Goal: Task Accomplishment & Management: Manage account settings

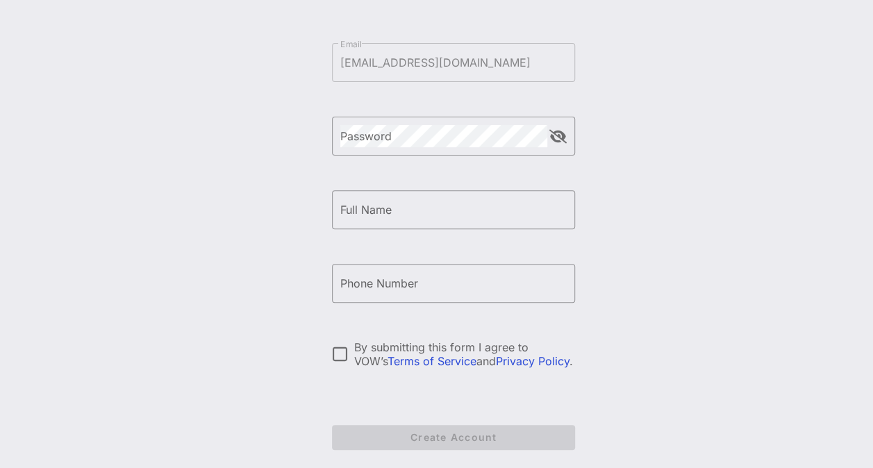
scroll to position [147, 0]
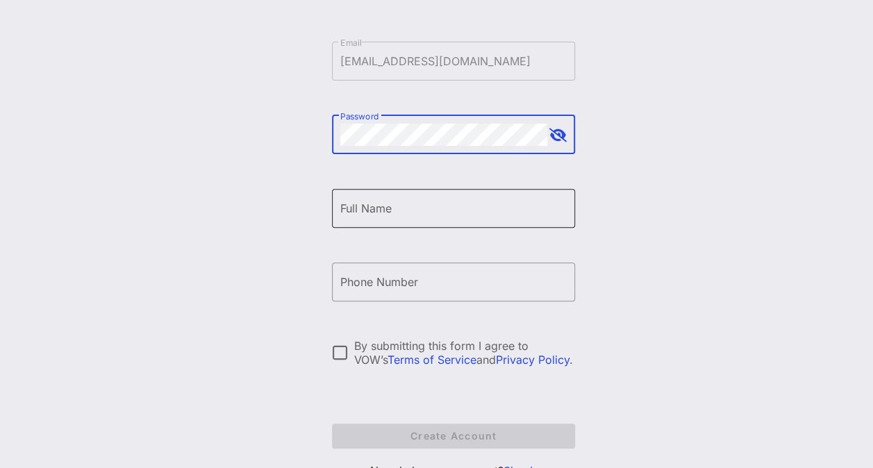
click at [383, 208] on input "Full Name" at bounding box center [453, 208] width 226 height 22
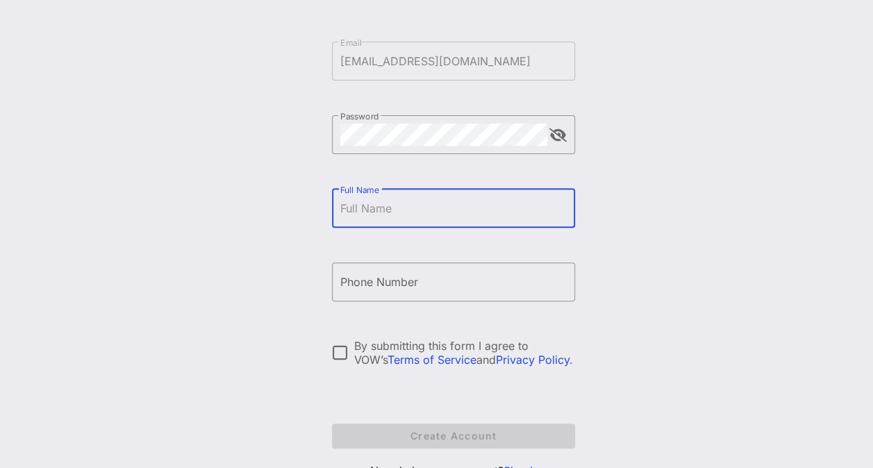
type input "[PERSON_NAME]"
type input "[PHONE_NUMBER]"
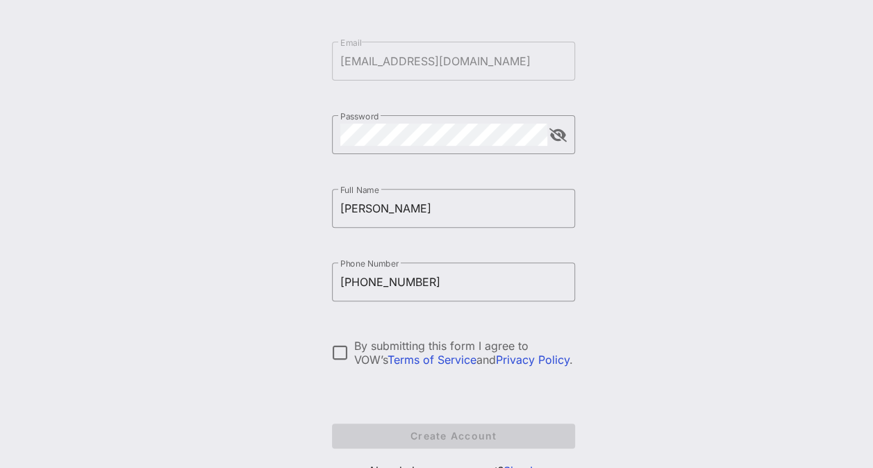
click at [629, 283] on div "Create your VOW Pro Account ​ Email [EMAIL_ADDRESS][DOMAIN_NAME] ​ Password ​ F…" at bounding box center [452, 189] width 839 height 673
click at [333, 348] on div at bounding box center [340, 353] width 24 height 24
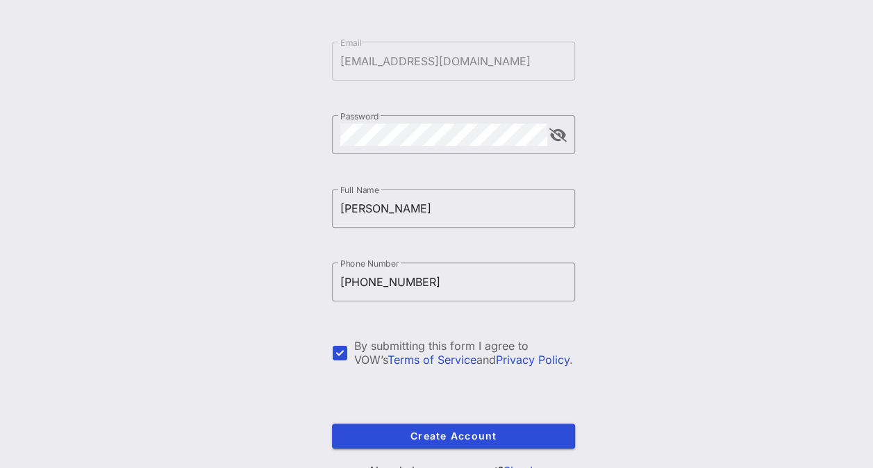
scroll to position [205, 0]
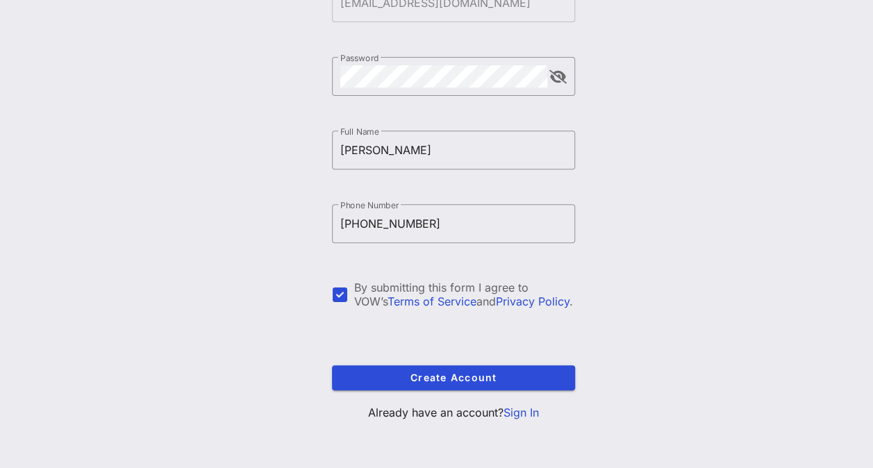
click at [530, 406] on link "Sign In" at bounding box center [520, 412] width 35 height 14
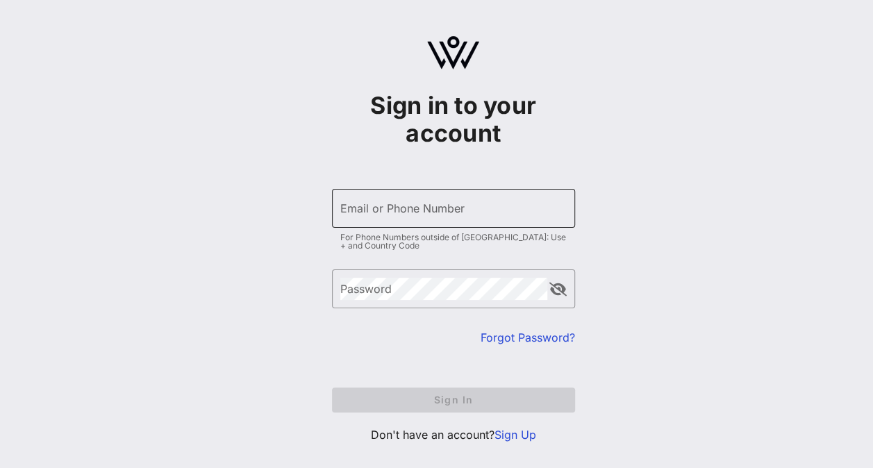
click at [412, 218] on input "Email or Phone Number" at bounding box center [453, 208] width 226 height 22
type input "[EMAIL_ADDRESS][DOMAIN_NAME]"
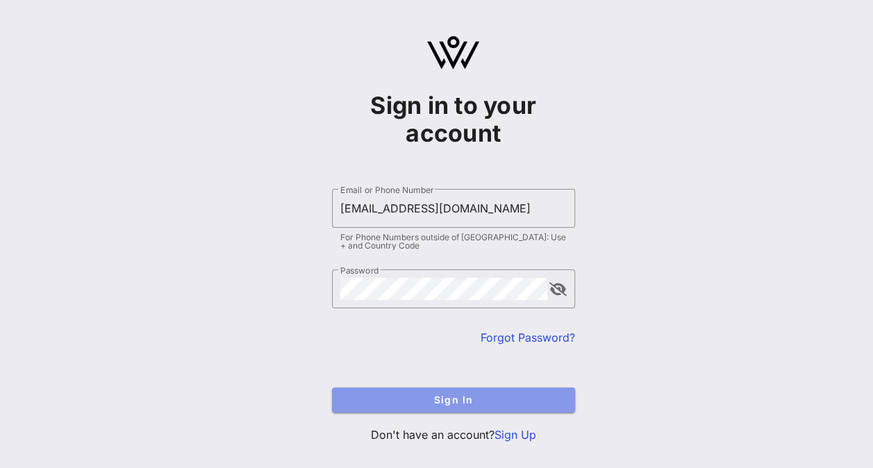
click at [471, 396] on span "Sign In" at bounding box center [453, 400] width 221 height 12
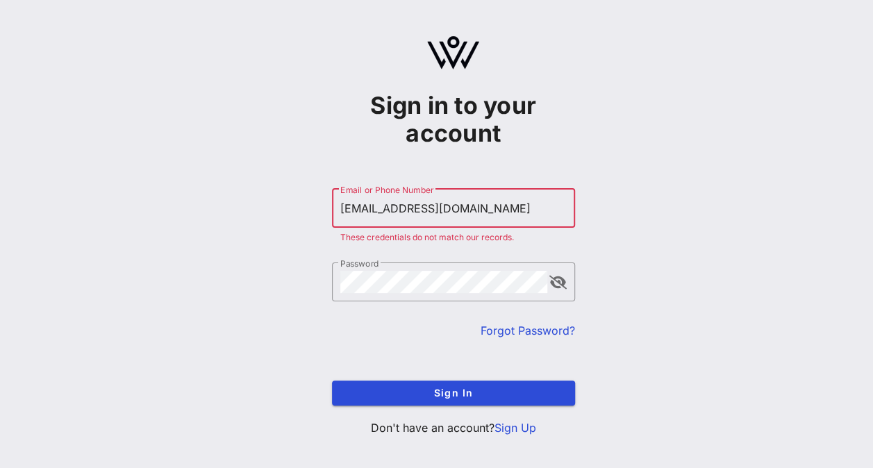
click at [528, 326] on link "Forgot Password?" at bounding box center [527, 330] width 94 height 14
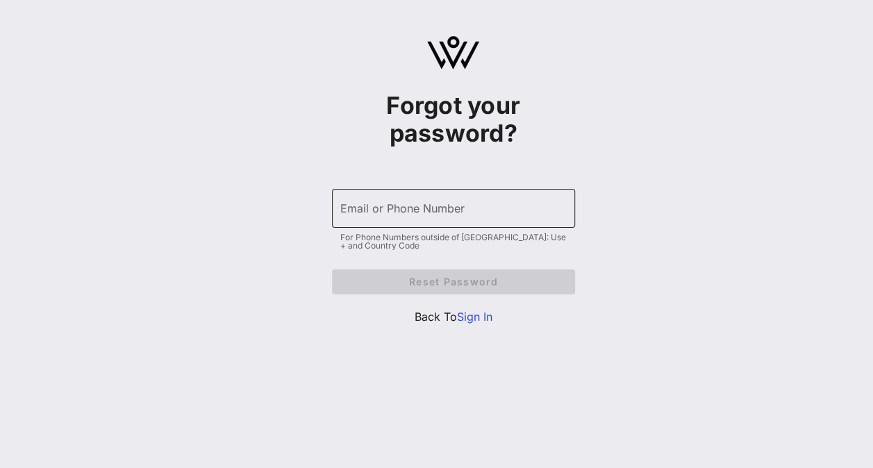
click at [415, 218] on input "Email or Phone Number" at bounding box center [453, 208] width 226 height 22
type input "[EMAIL_ADDRESS][DOMAIN_NAME]"
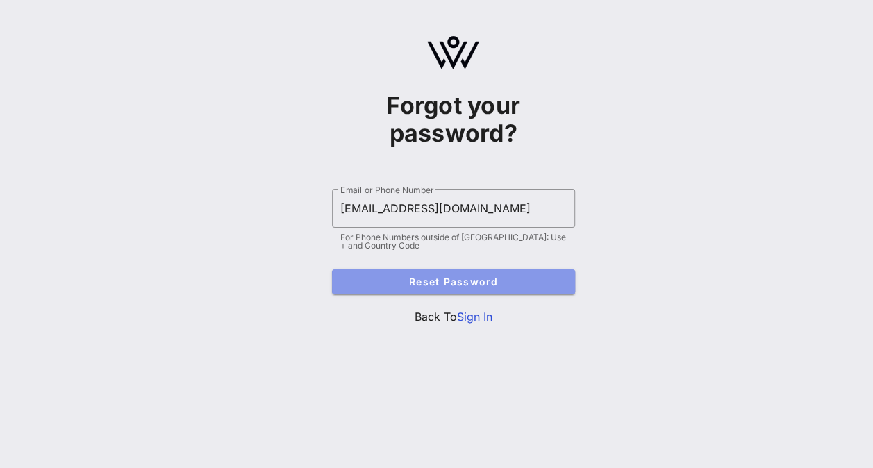
click at [447, 280] on span "Reset Password" at bounding box center [453, 282] width 221 height 12
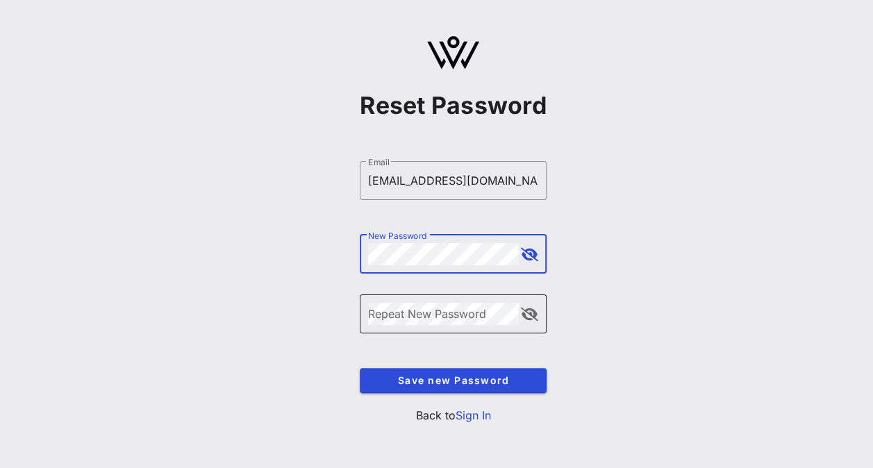
click at [429, 298] on div "Repeat New Password" at bounding box center [443, 313] width 151 height 39
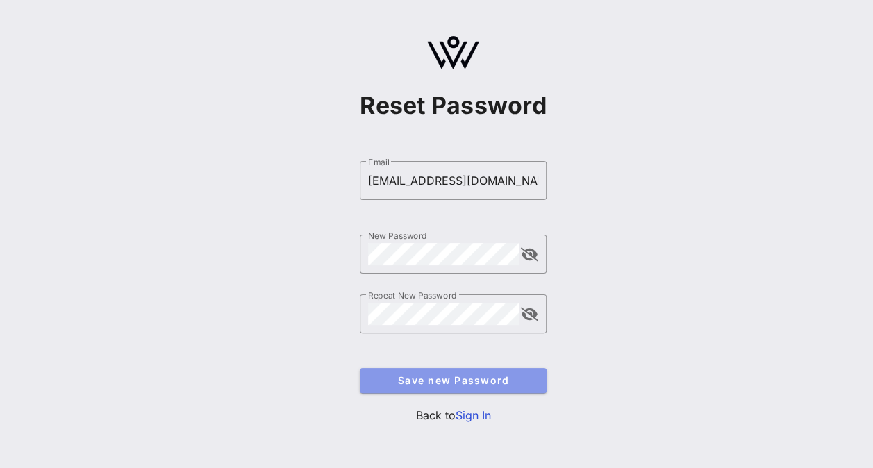
click at [461, 380] on span "Save new Password" at bounding box center [453, 380] width 165 height 12
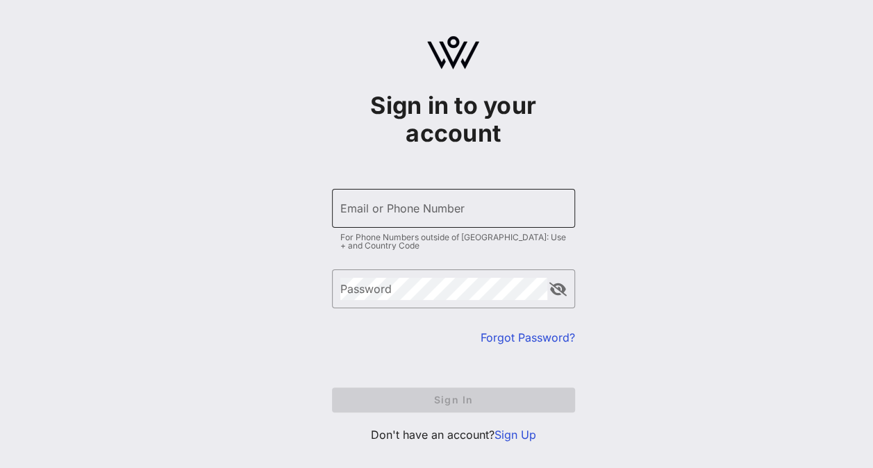
click at [394, 214] on input "Email or Phone Number" at bounding box center [453, 208] width 226 height 22
type input "[EMAIL_ADDRESS][DOMAIN_NAME]"
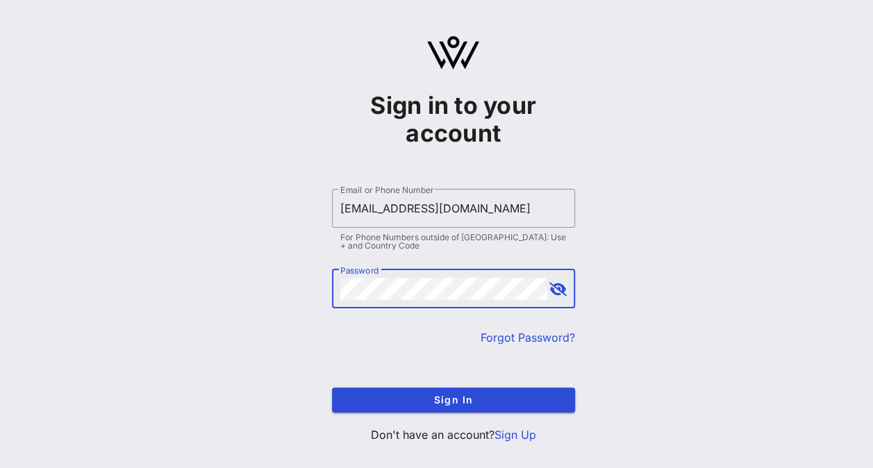
click at [332, 387] on button "Sign In" at bounding box center [453, 399] width 243 height 25
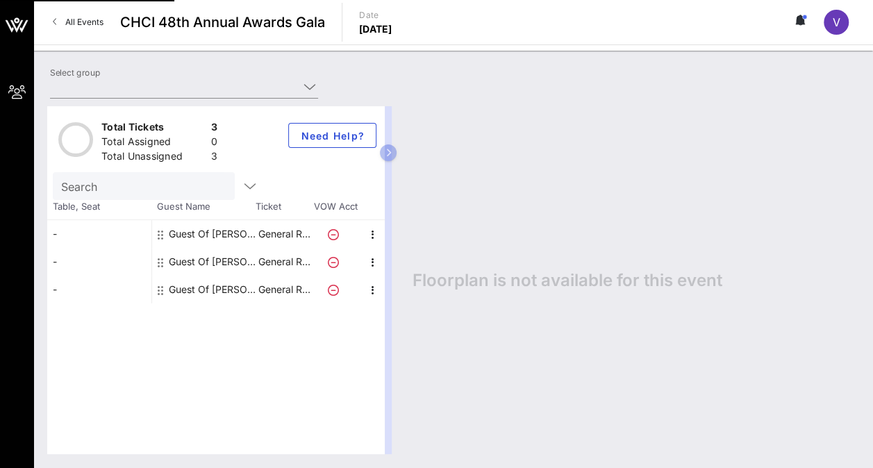
type input "[PERSON_NAME] ([PERSON_NAME]) [[PERSON_NAME], [PERSON_NAME][EMAIL_ADDRESS][DOMA…"
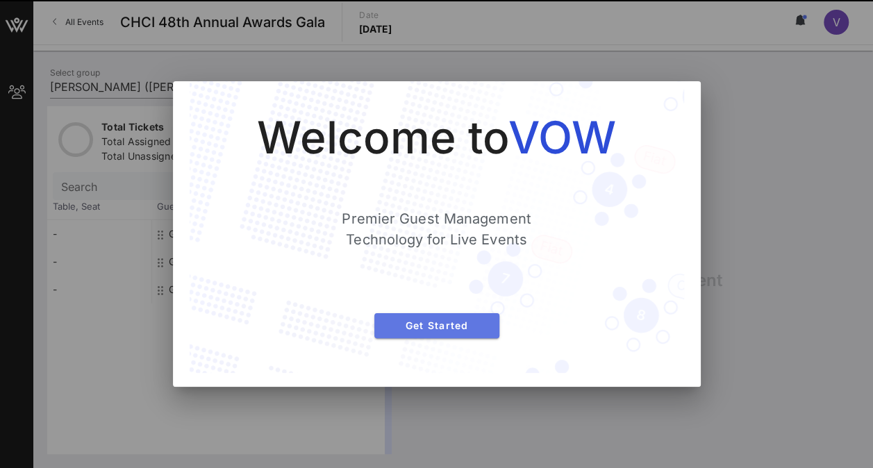
click at [466, 314] on button "Get Started" at bounding box center [436, 325] width 125 height 25
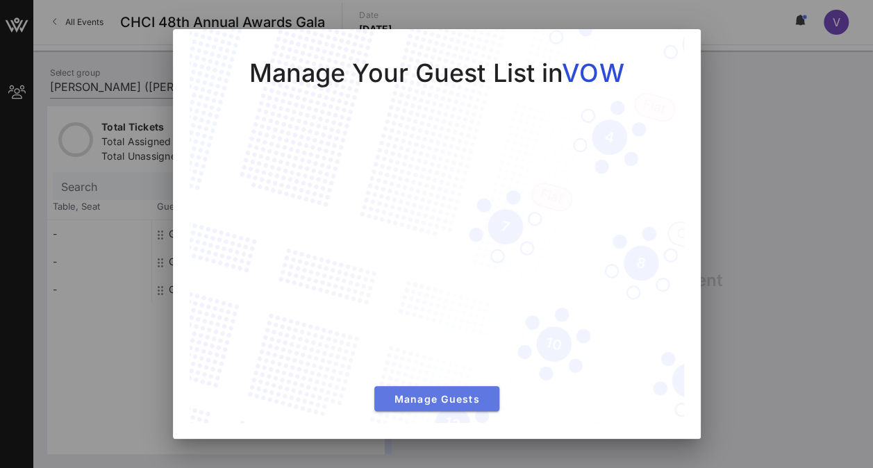
click at [451, 404] on button "Manage Guests" at bounding box center [436, 398] width 125 height 25
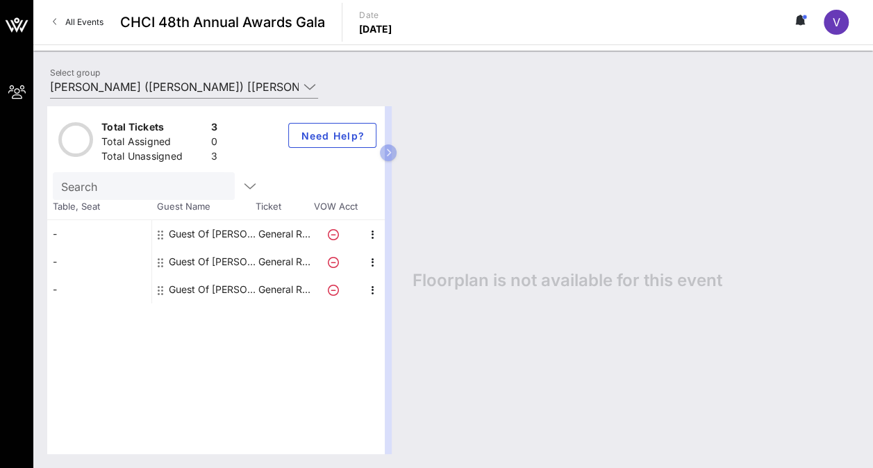
click at [225, 232] on div "Guest Of [PERSON_NAME]" at bounding box center [212, 234] width 87 height 28
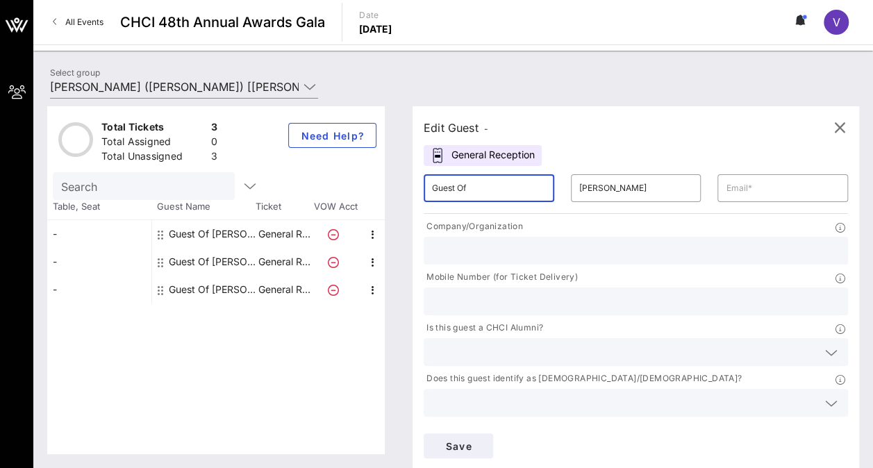
click at [461, 185] on input "Guest Of" at bounding box center [489, 188] width 114 height 22
drag, startPoint x: 474, startPoint y: 186, endPoint x: 410, endPoint y: 183, distance: 63.9
click at [410, 183] on div "Edit Guest - General Reception ​ Guest Of ​ [PERSON_NAME] ​ Company/Organizatio…" at bounding box center [628, 280] width 460 height 348
drag, startPoint x: 426, startPoint y: 189, endPoint x: 453, endPoint y: 187, distance: 27.1
click at [453, 187] on input "text" at bounding box center [489, 188] width 114 height 22
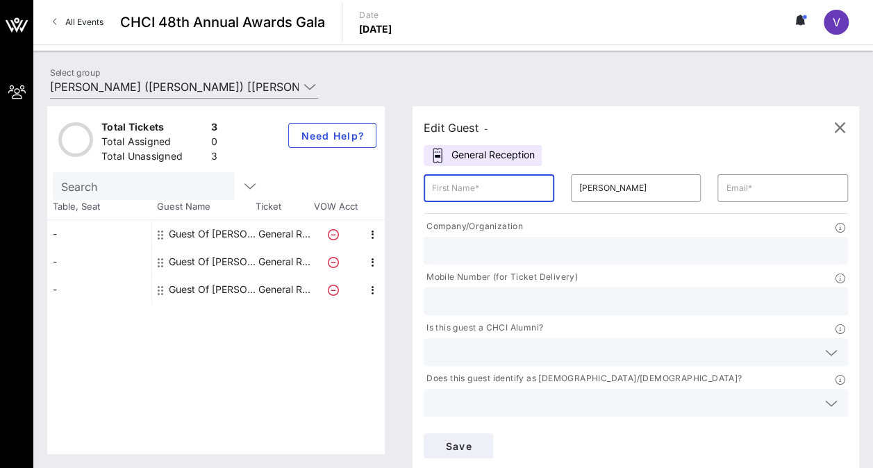
paste input "[PERSON_NAME]"
type input "[PERSON_NAME]"
click at [579, 189] on input "[PERSON_NAME]" at bounding box center [636, 188] width 114 height 22
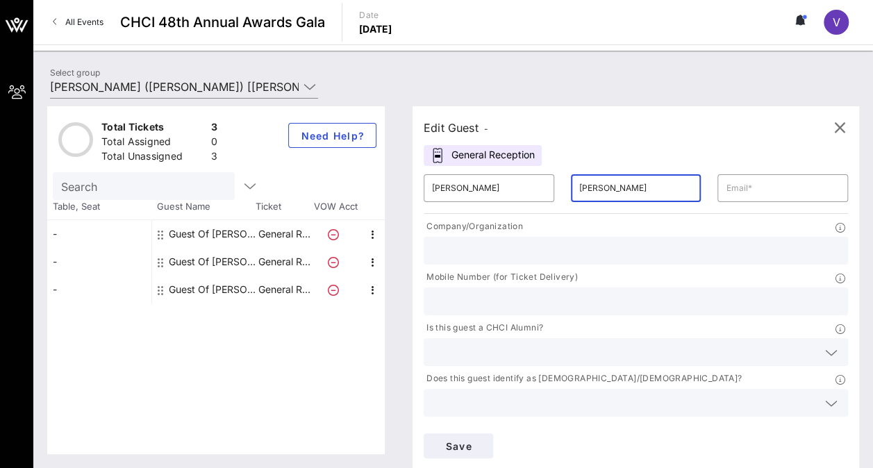
drag, startPoint x: 572, startPoint y: 190, endPoint x: 521, endPoint y: 185, distance: 50.9
click at [521, 185] on div "​ [PERSON_NAME] ​ [PERSON_NAME] ​" at bounding box center [635, 188] width 441 height 44
click at [486, 185] on input "[PERSON_NAME]" at bounding box center [489, 188] width 114 height 22
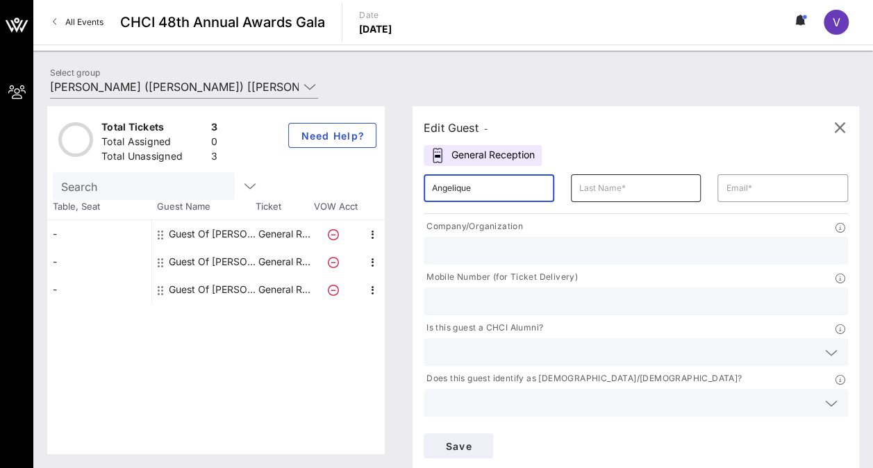
type input "Angelique"
click at [579, 196] on input "text" at bounding box center [636, 188] width 114 height 22
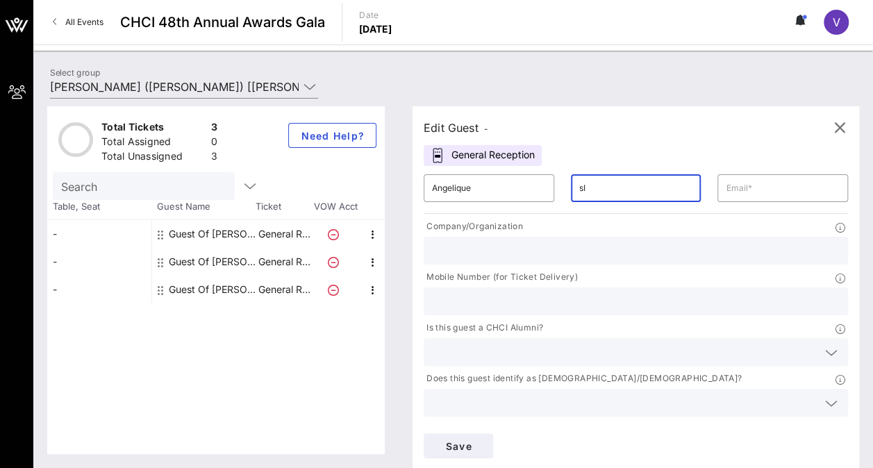
type input "s"
type input "Sina"
click at [725, 185] on input "text" at bounding box center [782, 188] width 114 height 22
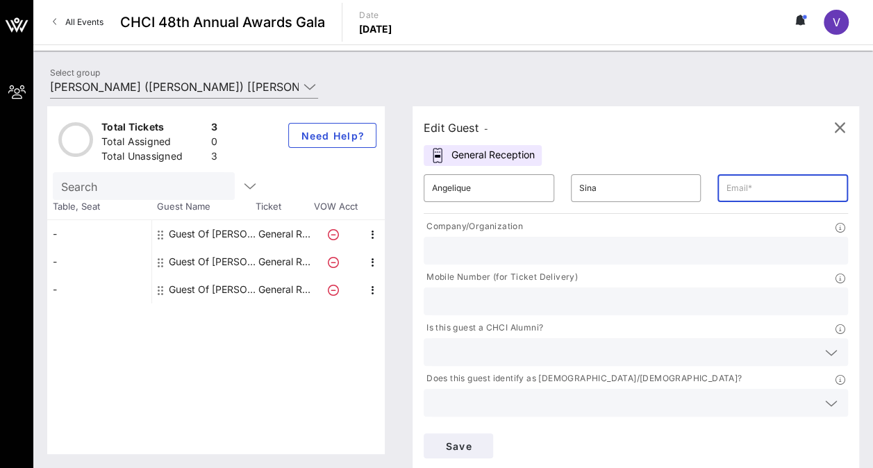
paste input "'[PERSON_NAME]' <[PERSON_NAME][EMAIL_ADDRESS][DOMAIN_NAME]>"
type input "[EMAIL_ADDRESS][DOMAIN_NAME]"
click at [525, 247] on input "text" at bounding box center [635, 251] width 407 height 18
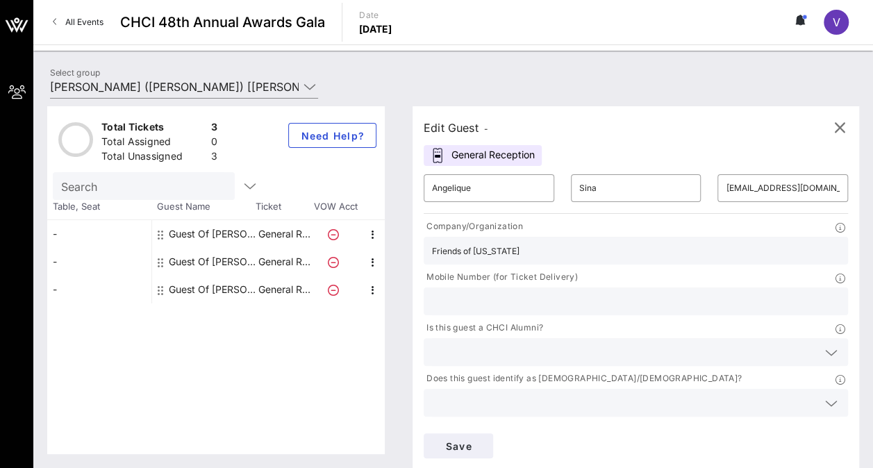
type input "Friends of [US_STATE]"
click at [770, 425] on div "Save" at bounding box center [635, 446] width 441 height 42
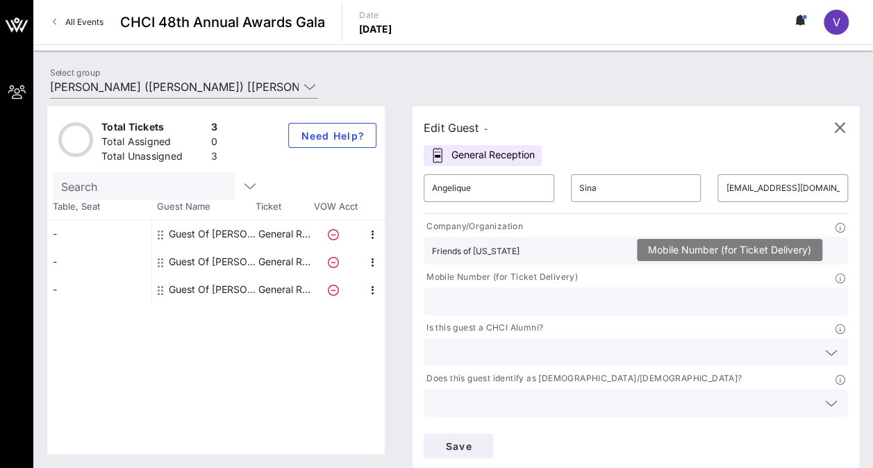
click at [835, 274] on icon at bounding box center [840, 279] width 10 height 10
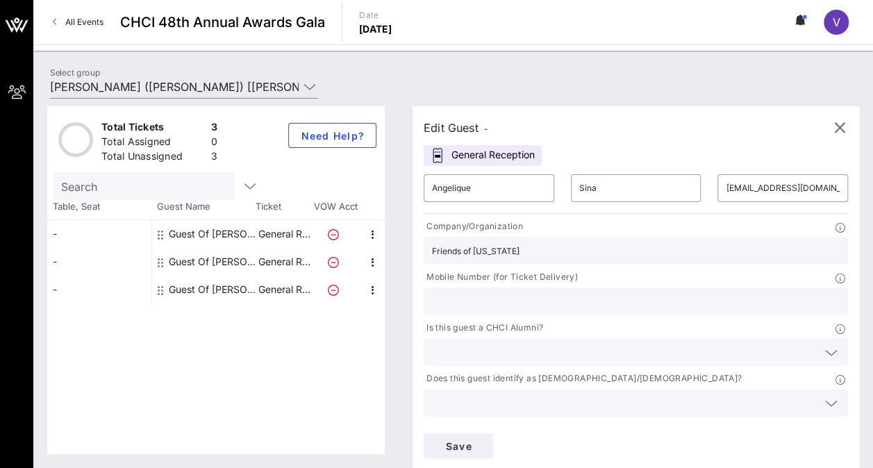
click at [770, 425] on div "Save" at bounding box center [635, 446] width 441 height 42
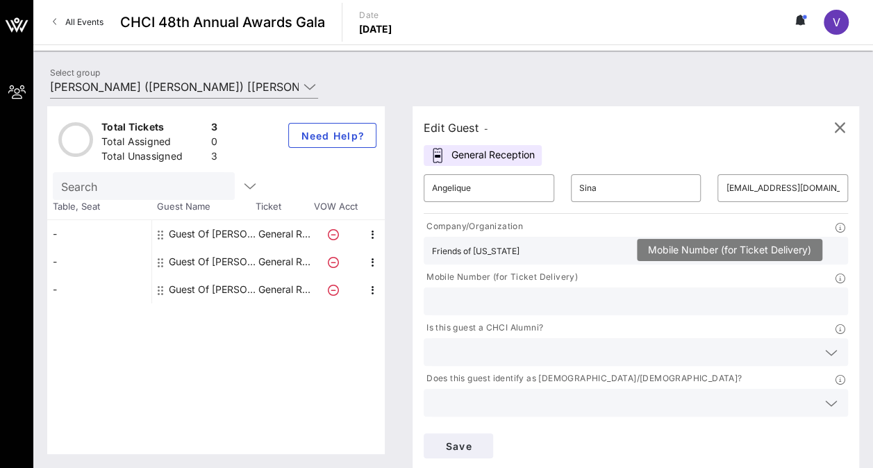
click at [835, 274] on icon at bounding box center [840, 279] width 10 height 10
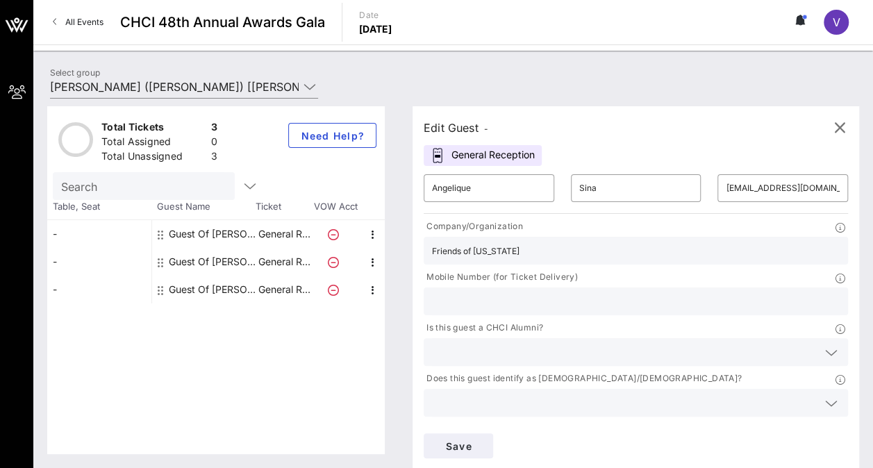
click at [786, 425] on div "Save" at bounding box center [635, 446] width 441 height 42
click at [825, 344] on icon at bounding box center [831, 352] width 12 height 17
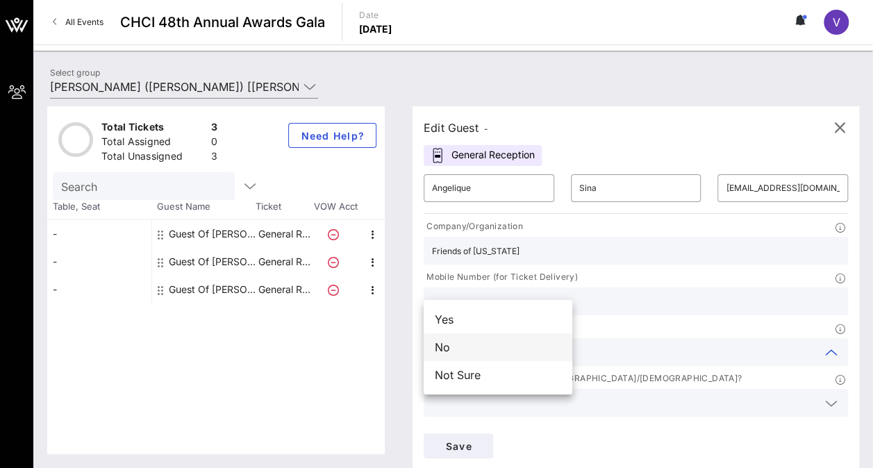
click at [514, 344] on div "No" at bounding box center [497, 347] width 149 height 28
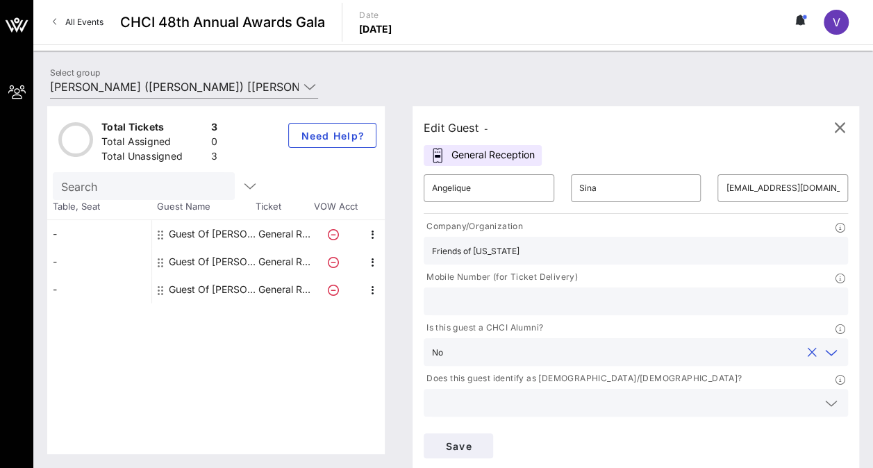
click at [825, 446] on icon at bounding box center [831, 454] width 12 height 17
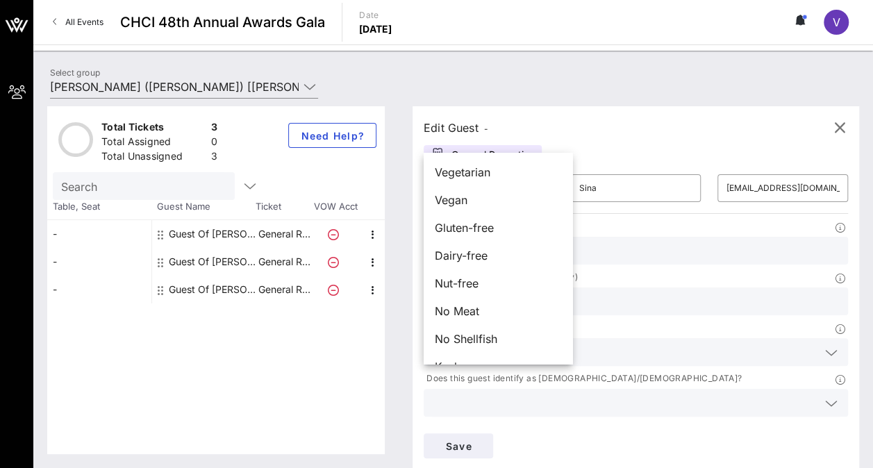
click at [530, 401] on div "Edit Guest - General Reception ​ Angelique ​ Sina ​ [EMAIL_ADDRESS][DOMAIN_NAME…" at bounding box center [628, 280] width 460 height 348
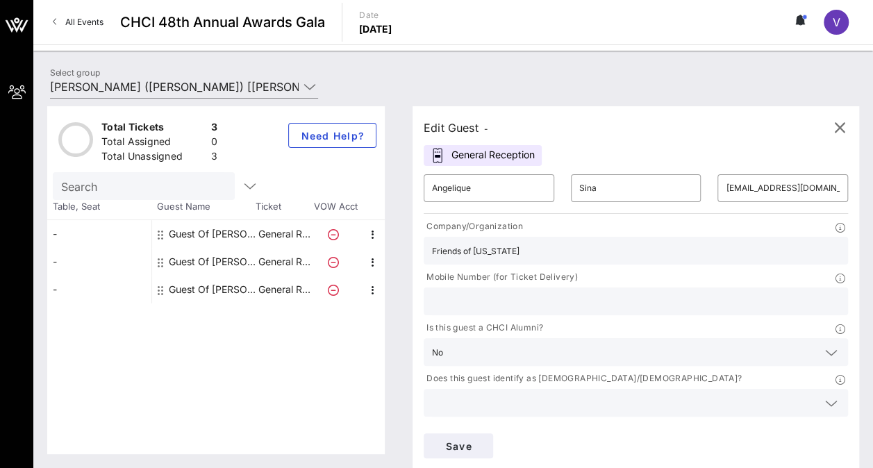
click at [825, 395] on icon at bounding box center [831, 403] width 12 height 17
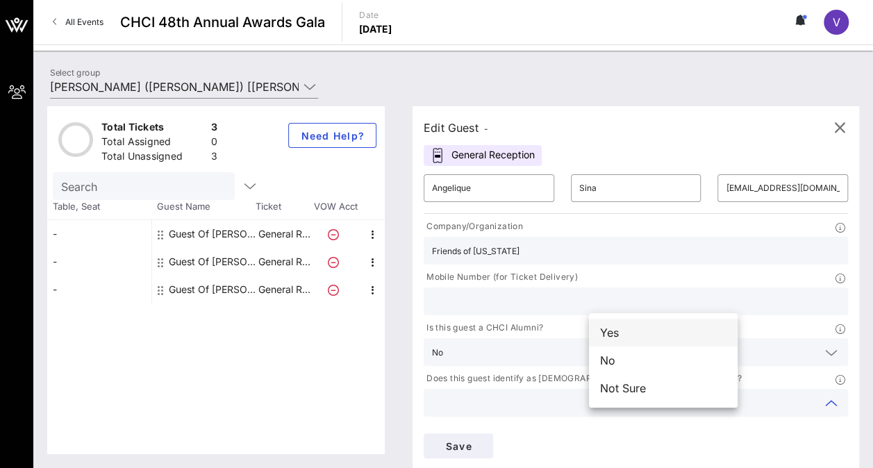
click at [634, 335] on div "Yes" at bounding box center [663, 333] width 149 height 28
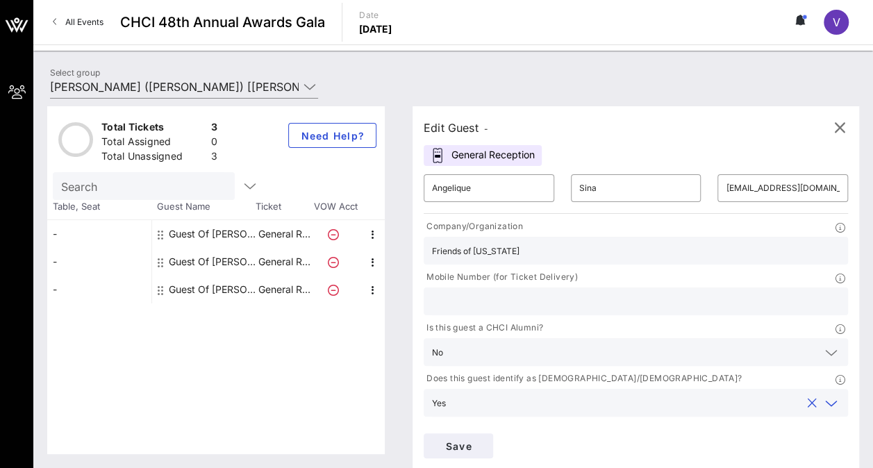
type input "[PERSON_NAME]"
click at [482, 440] on span "Save" at bounding box center [458, 446] width 47 height 12
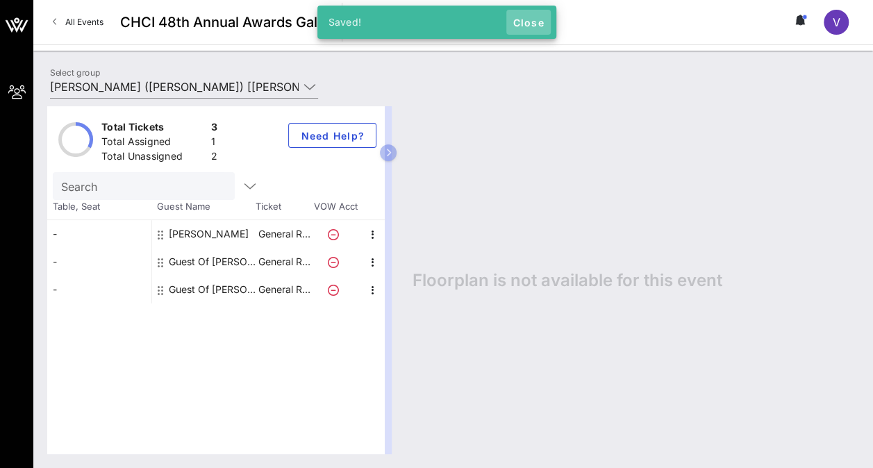
click at [528, 24] on span "Close" at bounding box center [528, 23] width 33 height 12
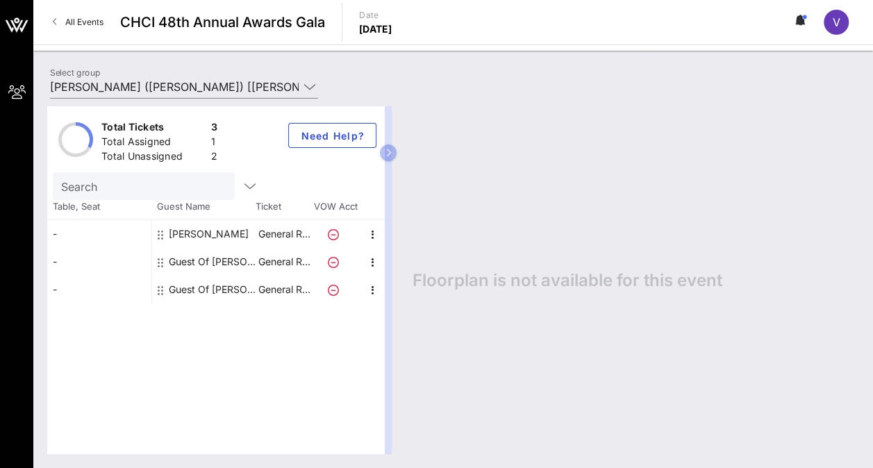
click at [212, 259] on div "Guest Of [PERSON_NAME]" at bounding box center [212, 262] width 87 height 28
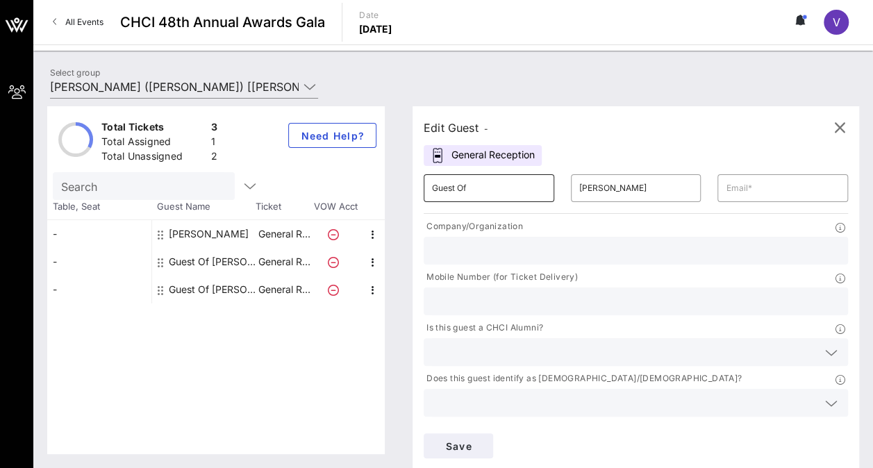
click at [456, 189] on input "Guest Of" at bounding box center [489, 188] width 114 height 22
type input "G"
type input "Victoria"
click at [579, 180] on input "[PERSON_NAME]" at bounding box center [636, 188] width 114 height 22
drag, startPoint x: 578, startPoint y: 189, endPoint x: 523, endPoint y: 190, distance: 54.9
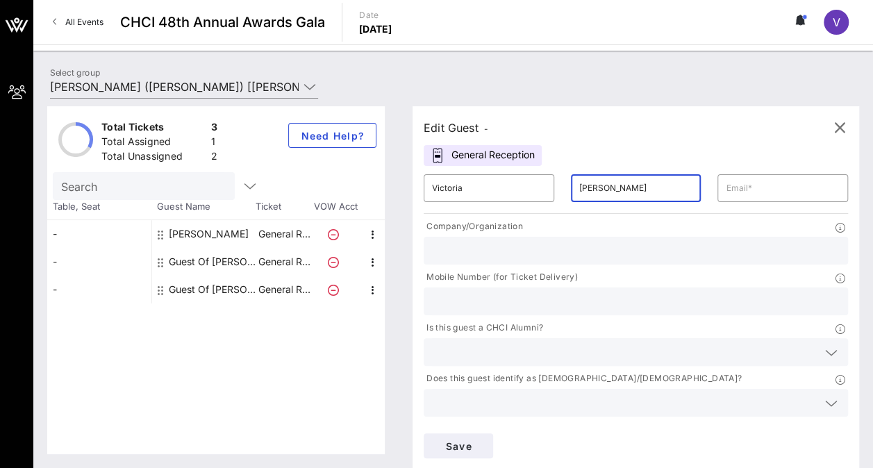
click at [523, 190] on div "​ Victoria ​ [PERSON_NAME] ​" at bounding box center [635, 188] width 441 height 44
type input "Hamscho"
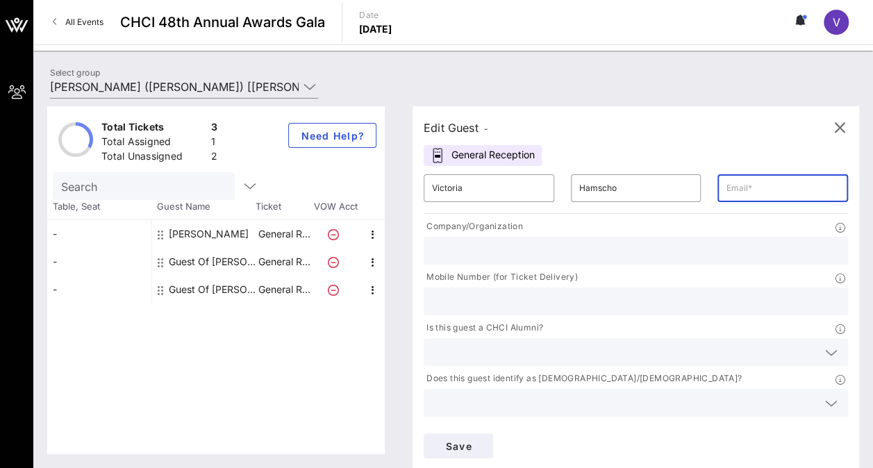
click at [725, 189] on input "text" at bounding box center [782, 188] width 114 height 22
type input "[EMAIL_ADDRESS][DOMAIN_NAME]"
type input "K&L Gates LLP"
type input "7073263874"
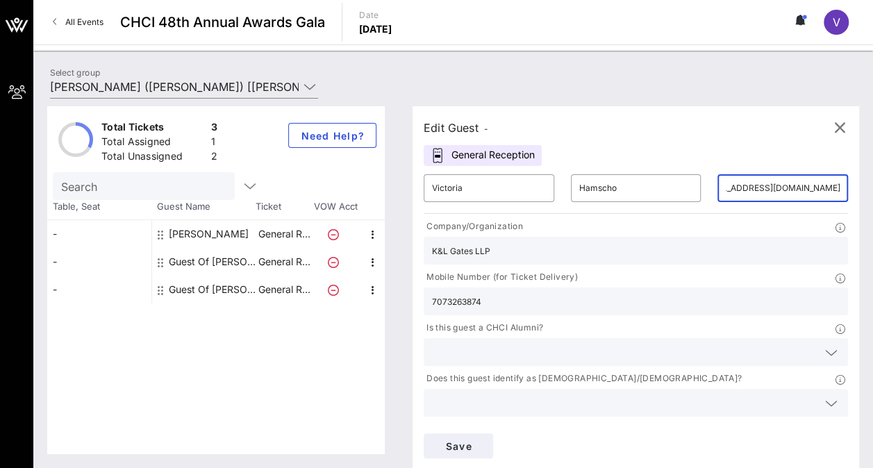
click at [637, 394] on input "text" at bounding box center [624, 403] width 385 height 18
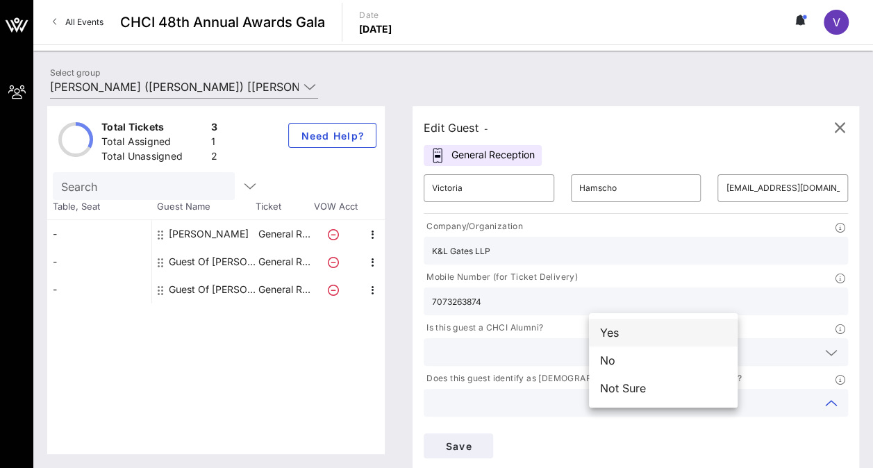
click at [650, 333] on div "Yes" at bounding box center [663, 333] width 149 height 28
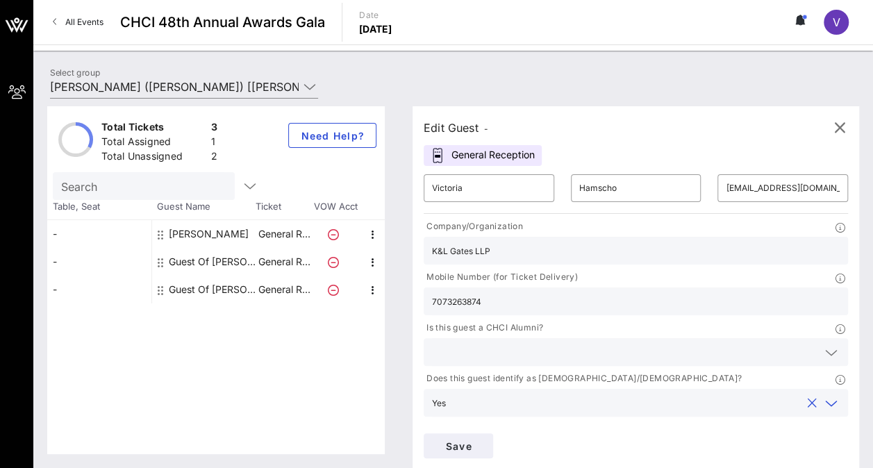
click at [825, 344] on icon at bounding box center [831, 352] width 12 height 17
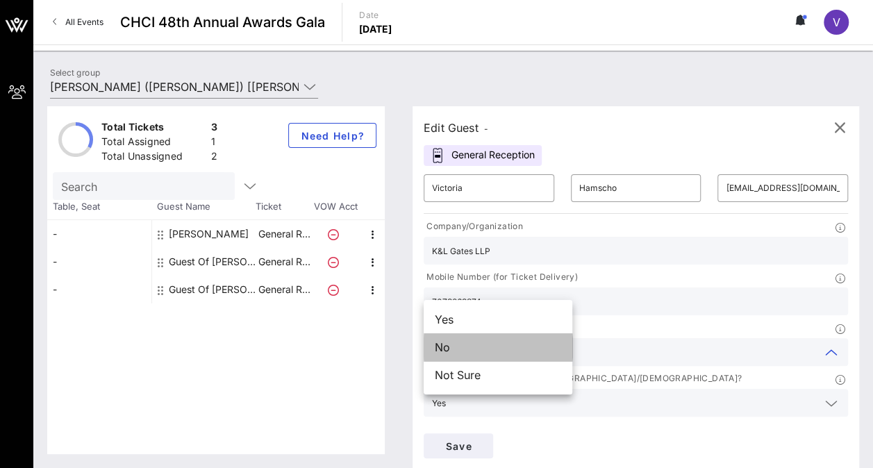
click at [497, 353] on div "No" at bounding box center [497, 347] width 149 height 28
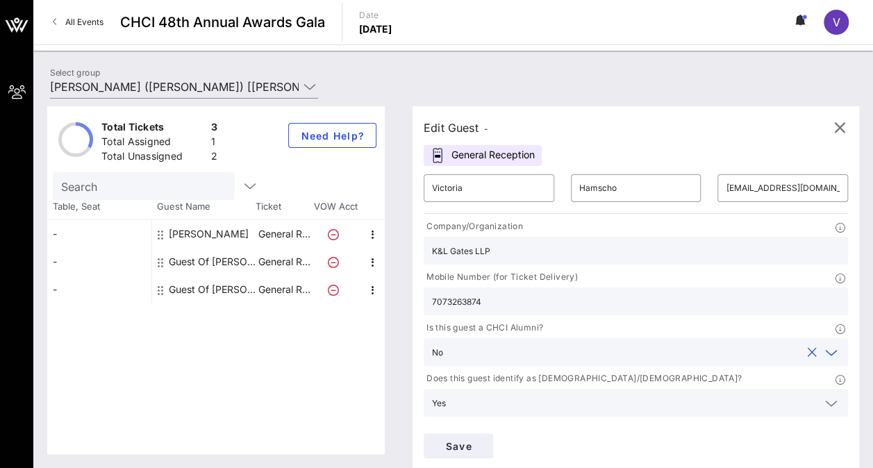
click at [526, 444] on input "text" at bounding box center [624, 453] width 385 height 18
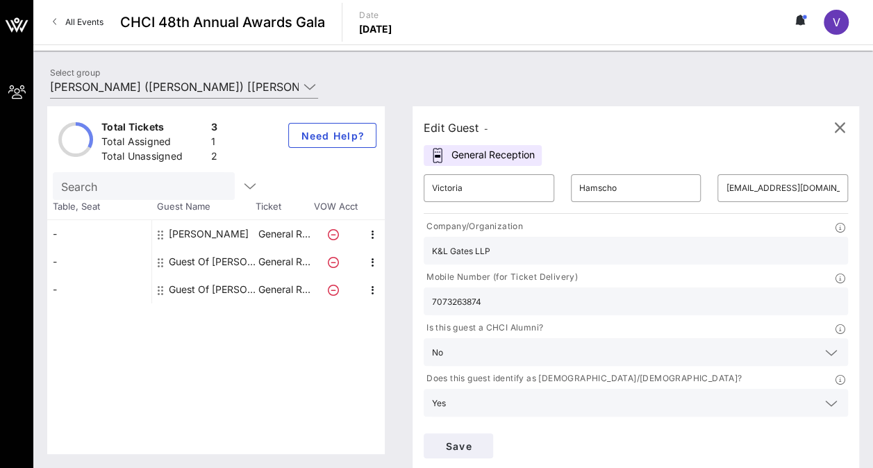
type input "[PERSON_NAME]"
click at [769, 425] on div "Save" at bounding box center [635, 446] width 441 height 42
click at [725, 188] on input "[EMAIL_ADDRESS][DOMAIN_NAME]" at bounding box center [782, 188] width 114 height 22
click at [711, 143] on div "Edit Guest - General Reception ​ Victoria ​ Hamscho ​ [EMAIL_ADDRESS][DOMAIN_NA…" at bounding box center [635, 287] width 446 height 363
click at [493, 433] on button "Save" at bounding box center [457, 445] width 69 height 25
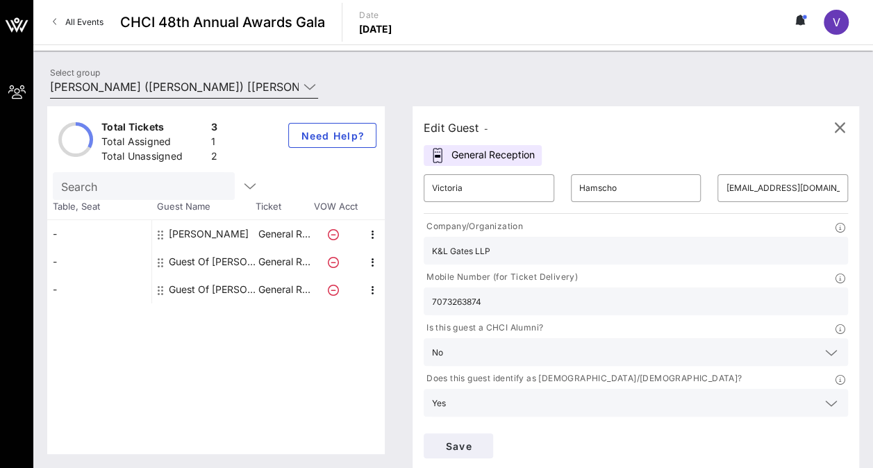
click at [312, 90] on icon at bounding box center [309, 86] width 12 height 17
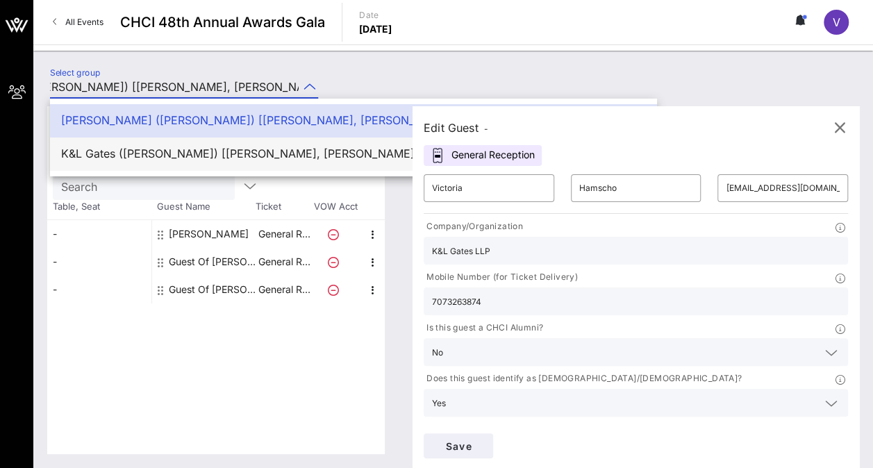
click at [292, 146] on div "K&L Gates ([PERSON_NAME]) [[PERSON_NAME], [PERSON_NAME][EMAIL_ADDRESS][DOMAIN_N…" at bounding box center [353, 154] width 584 height 30
type input "K&L Gates ([PERSON_NAME]) [[PERSON_NAME], [PERSON_NAME][EMAIL_ADDRESS][DOMAIN_N…"
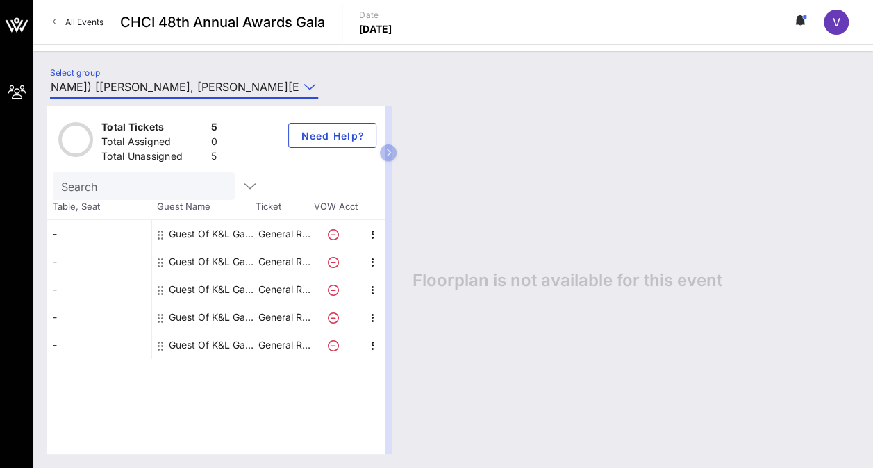
scroll to position [0, 0]
click at [60, 24] on link "All Events" at bounding box center [77, 22] width 67 height 22
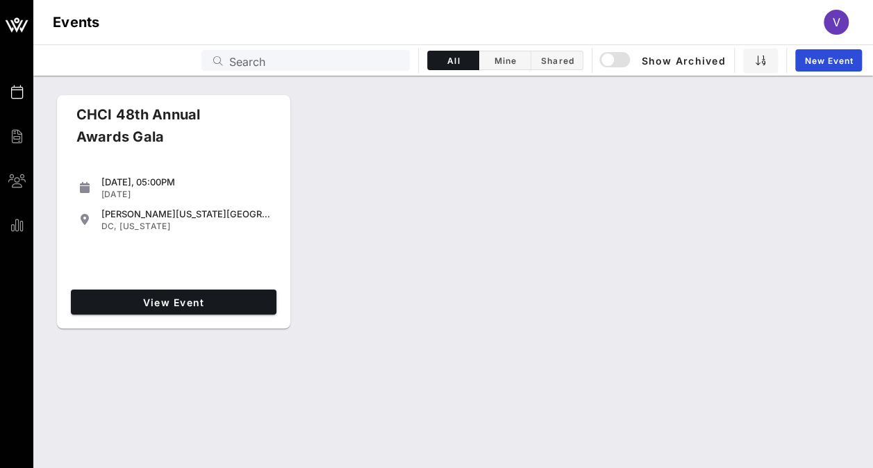
click at [171, 176] on div "[DATE], 05:00PM" at bounding box center [185, 181] width 169 height 11
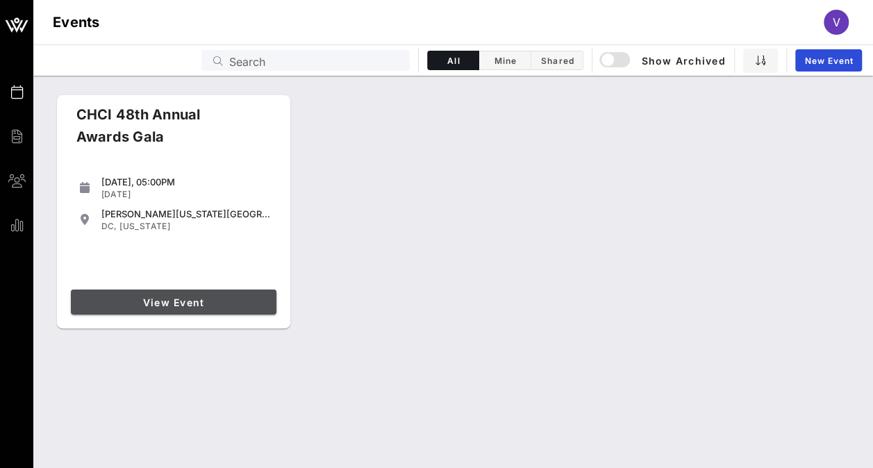
click at [164, 301] on span "View Event" at bounding box center [173, 302] width 194 height 12
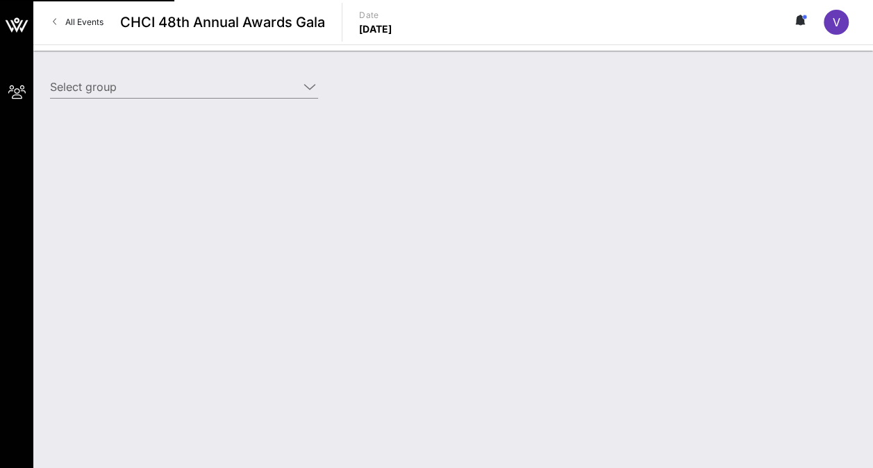
type input "[PERSON_NAME] ([PERSON_NAME]) [[PERSON_NAME], [PERSON_NAME][EMAIL_ADDRESS][DOMA…"
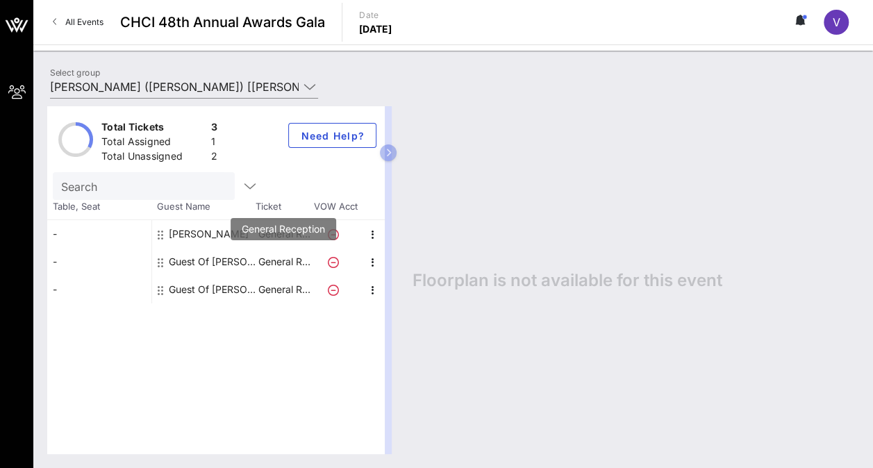
click at [262, 260] on p "General R…" at bounding box center [284, 262] width 56 height 28
click at [207, 261] on div "Guest Of [PERSON_NAME]" at bounding box center [212, 262] width 87 height 28
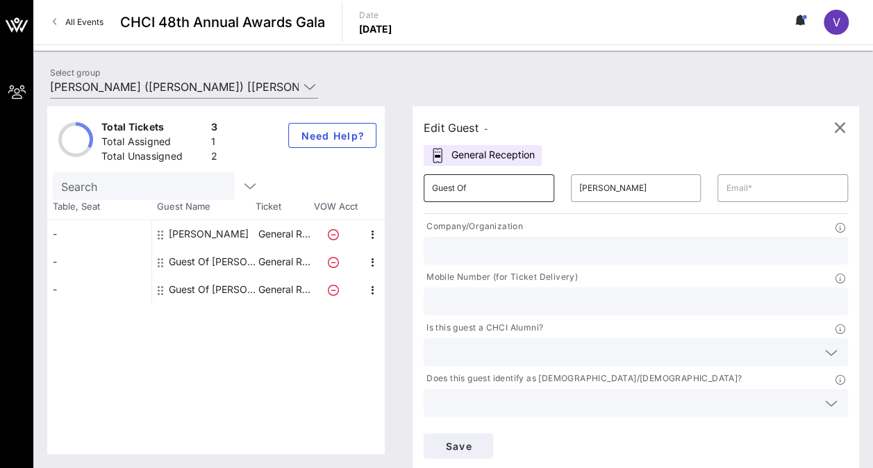
click at [455, 189] on input "Guest Of" at bounding box center [489, 188] width 114 height 22
click at [464, 188] on input "Guest Of" at bounding box center [489, 188] width 114 height 22
type input "G"
type input "Victoria"
click at [579, 187] on input "[PERSON_NAME]" at bounding box center [636, 188] width 114 height 22
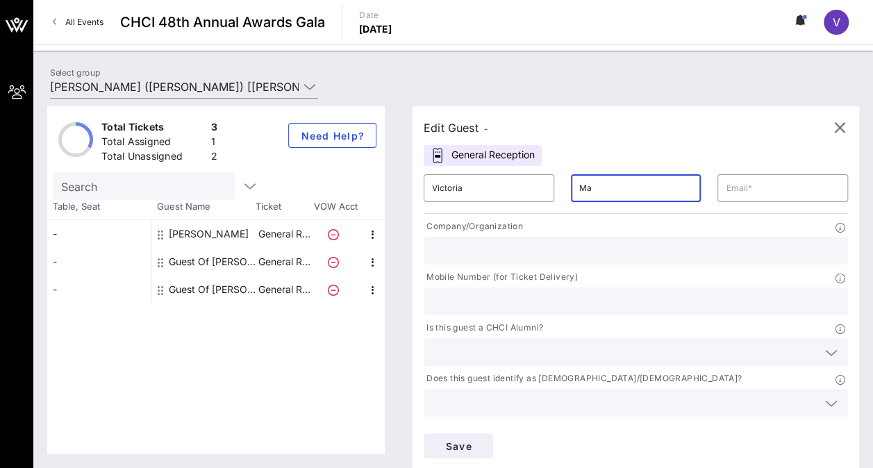
type input "M"
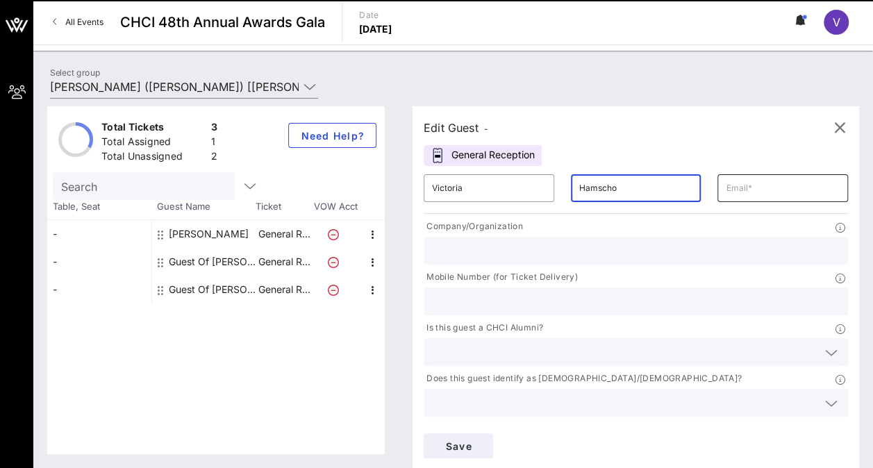
type input "Hamscho"
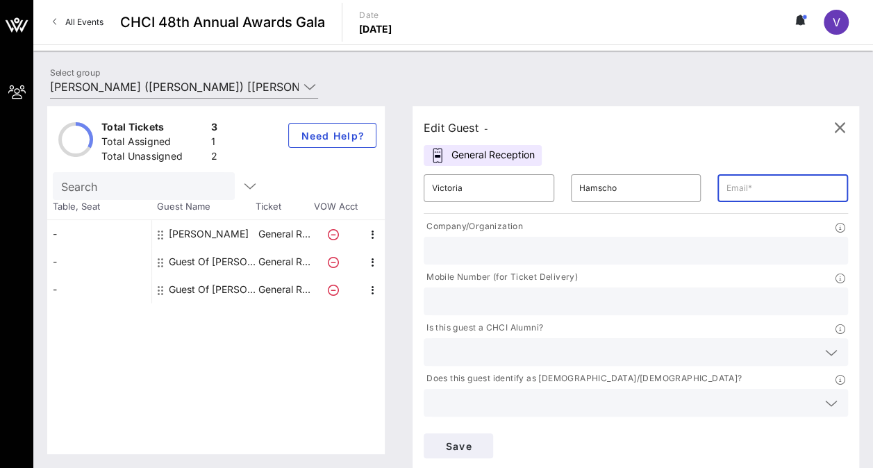
click at [725, 189] on input "text" at bounding box center [782, 188] width 114 height 22
type input "[EMAIL_ADDRESS][DOMAIN_NAME]"
type input "K&L Gates LLP"
type input "7073262874"
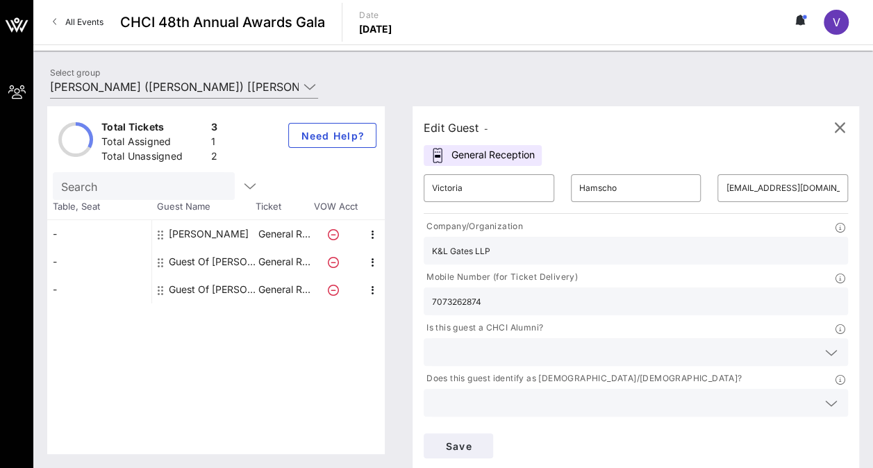
click at [783, 425] on div "Save" at bounding box center [635, 446] width 441 height 42
click at [825, 446] on icon at bounding box center [831, 454] width 12 height 17
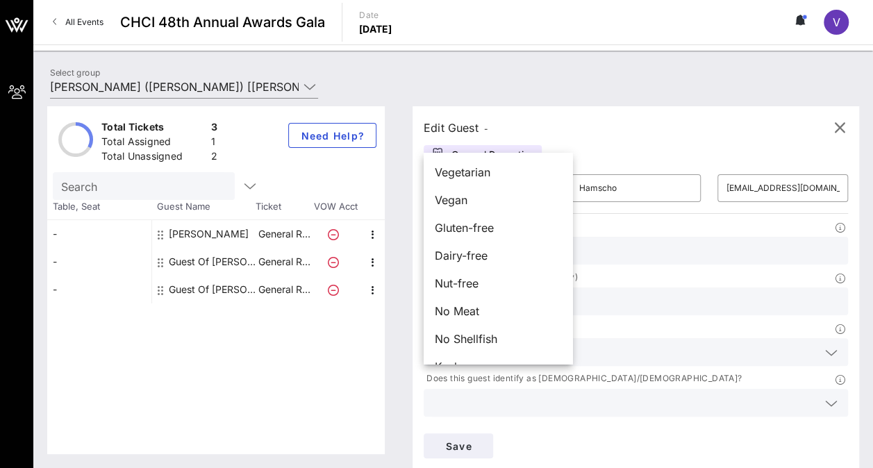
click at [620, 428] on div "Edit Guest - General Reception ​ Victoria ​ [PERSON_NAME] ​ [EMAIL_ADDRESS][DOM…" at bounding box center [628, 280] width 460 height 348
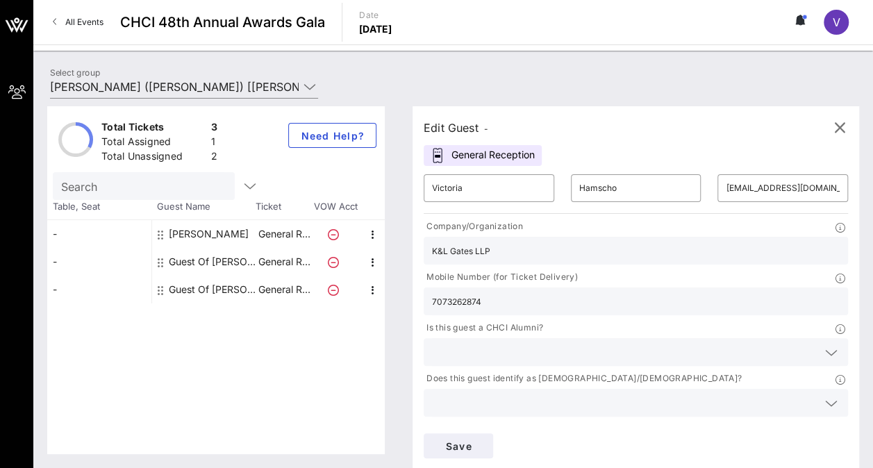
type input "[PERSON_NAME]"
click at [675, 394] on input "text" at bounding box center [624, 403] width 385 height 18
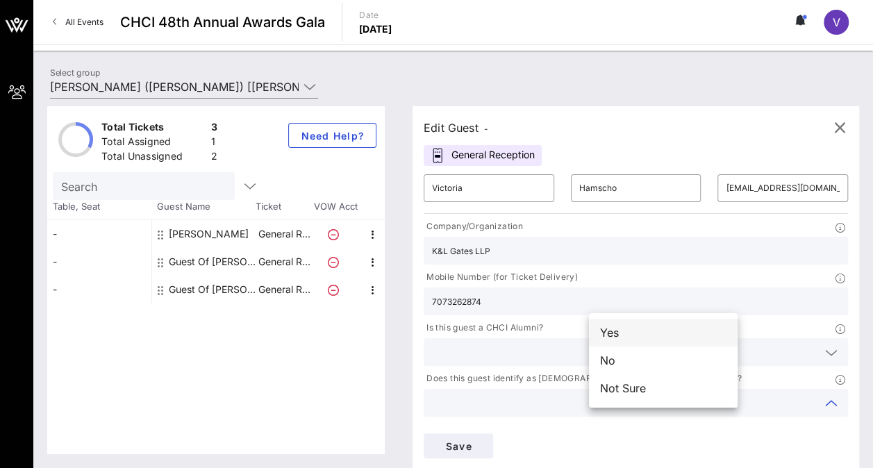
click at [630, 332] on div "Yes" at bounding box center [663, 333] width 149 height 28
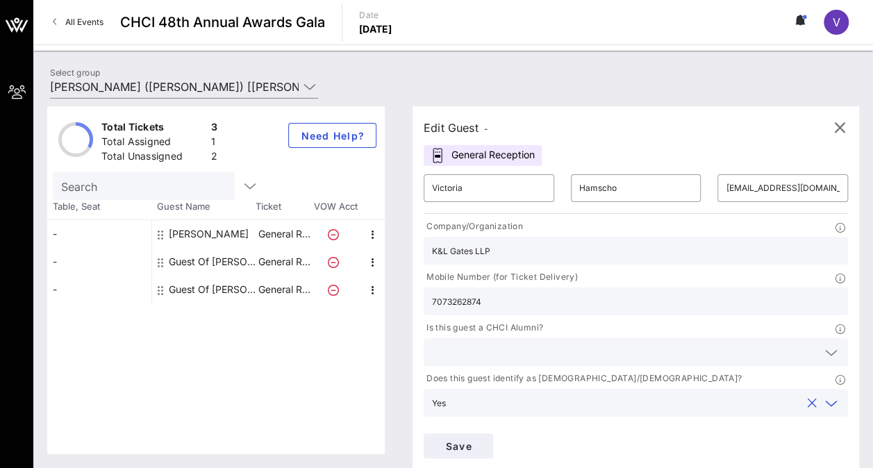
click at [825, 344] on icon at bounding box center [831, 352] width 12 height 17
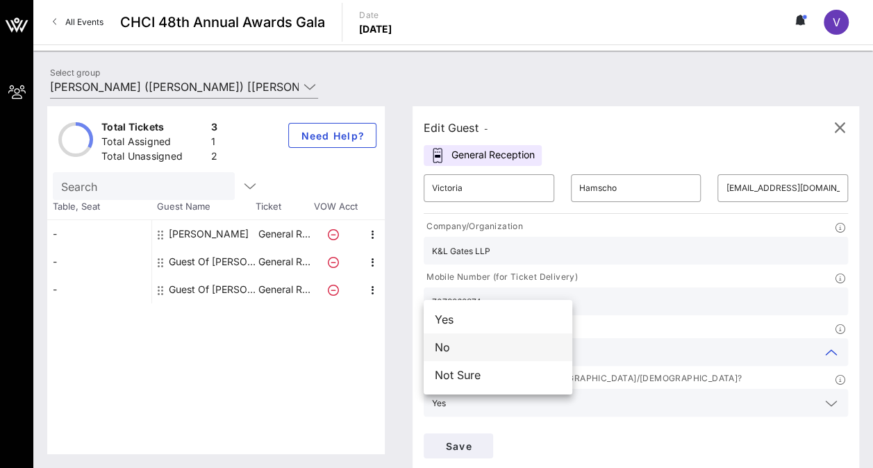
click at [486, 348] on div "No" at bounding box center [497, 347] width 149 height 28
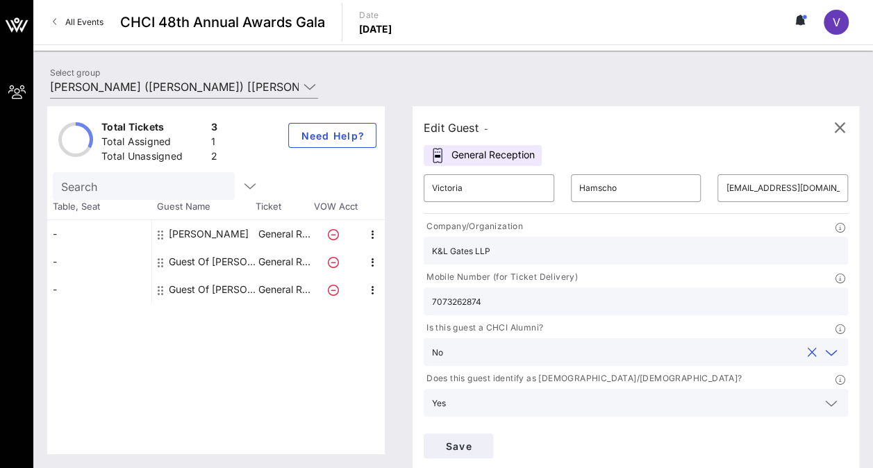
click at [769, 425] on div "Save" at bounding box center [635, 446] width 441 height 42
click at [725, 183] on input "[EMAIL_ADDRESS][DOMAIN_NAME]" at bounding box center [782, 188] width 114 height 22
click at [767, 157] on div "Edit Guest - General Reception ​ Victoria ​ [PERSON_NAME] ​ [EMAIL_ADDRESS][DOM…" at bounding box center [635, 287] width 446 height 363
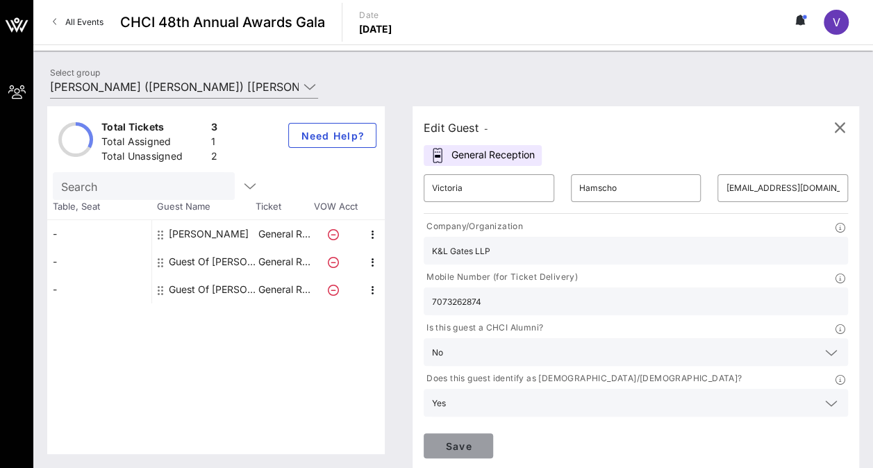
click at [482, 440] on span "Save" at bounding box center [458, 446] width 47 height 12
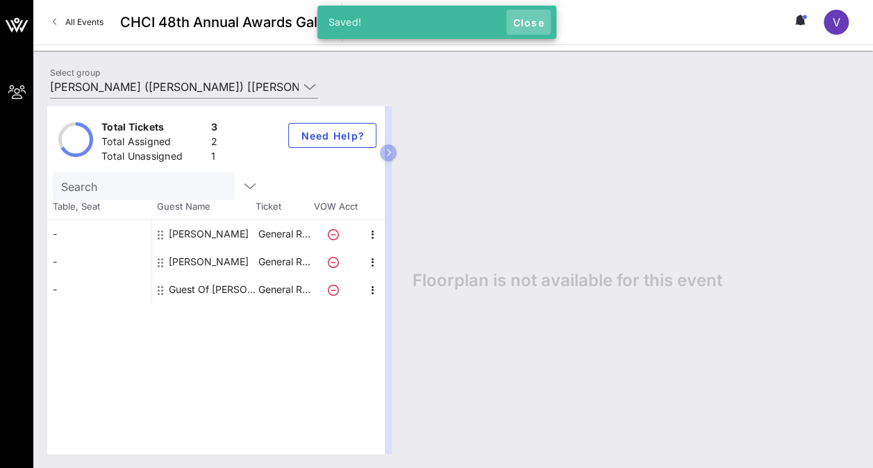
click at [533, 24] on span "Close" at bounding box center [528, 23] width 33 height 12
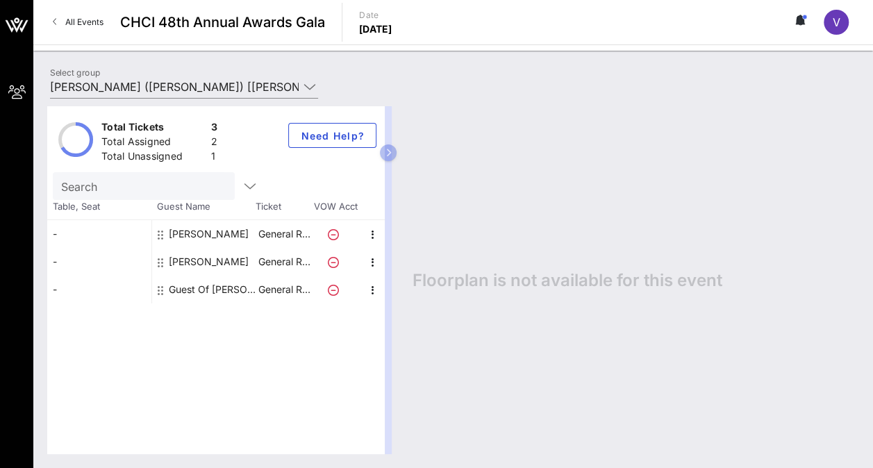
click at [211, 278] on div "Guest Of [PERSON_NAME]" at bounding box center [212, 290] width 87 height 28
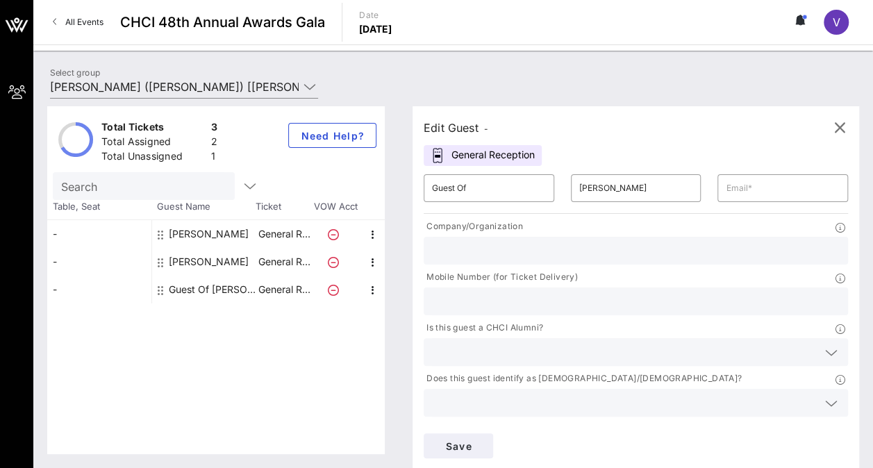
click at [221, 292] on div "Guest Of [PERSON_NAME]" at bounding box center [212, 290] width 87 height 28
click at [444, 186] on input "Guest Of" at bounding box center [489, 188] width 114 height 22
type input "G"
type input "Brody"
click at [579, 178] on input "[PERSON_NAME]" at bounding box center [636, 188] width 114 height 22
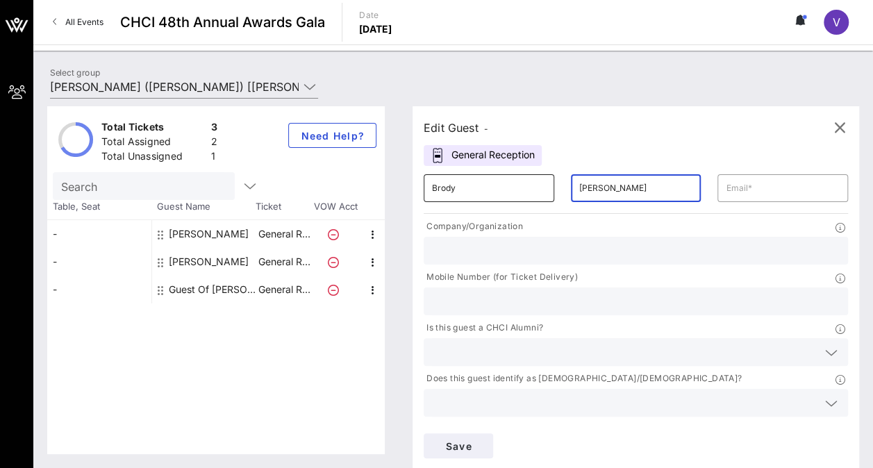
drag, startPoint x: 575, startPoint y: 188, endPoint x: 494, endPoint y: 179, distance: 81.0
click at [494, 179] on div "​ Brody ​ [PERSON_NAME] ​" at bounding box center [635, 188] width 441 height 44
type input "Garland"
type input "[EMAIL_ADDRESS][DOMAIN_NAME]"
type input "K&L Gates LLP"
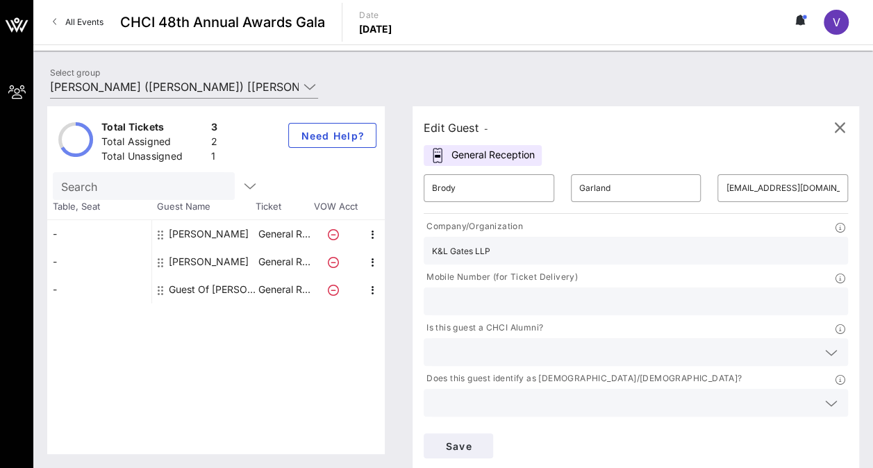
click at [788, 425] on div "Save" at bounding box center [635, 446] width 441 height 42
click at [623, 292] on input "text" at bounding box center [635, 301] width 407 height 18
type input "[PHONE_NUMBER]"
click at [528, 343] on input "text" at bounding box center [624, 352] width 385 height 18
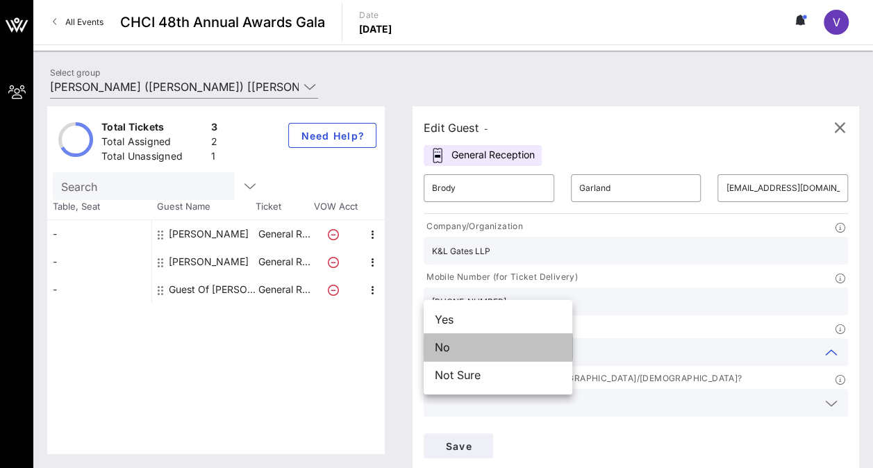
click at [516, 344] on div "No" at bounding box center [497, 347] width 149 height 28
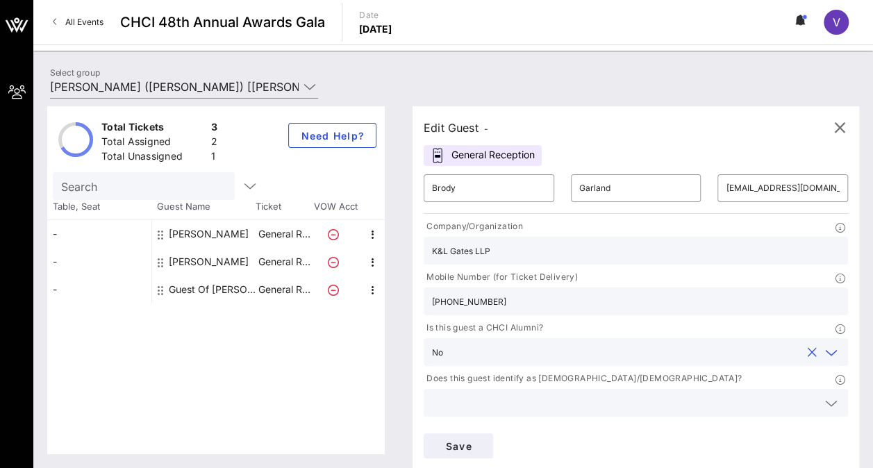
click at [646, 394] on input "text" at bounding box center [624, 403] width 385 height 18
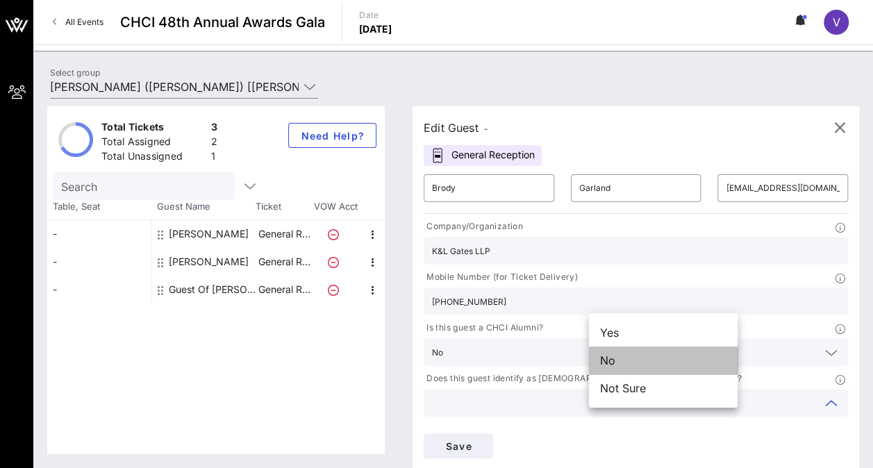
click at [616, 357] on div "No" at bounding box center [663, 360] width 149 height 28
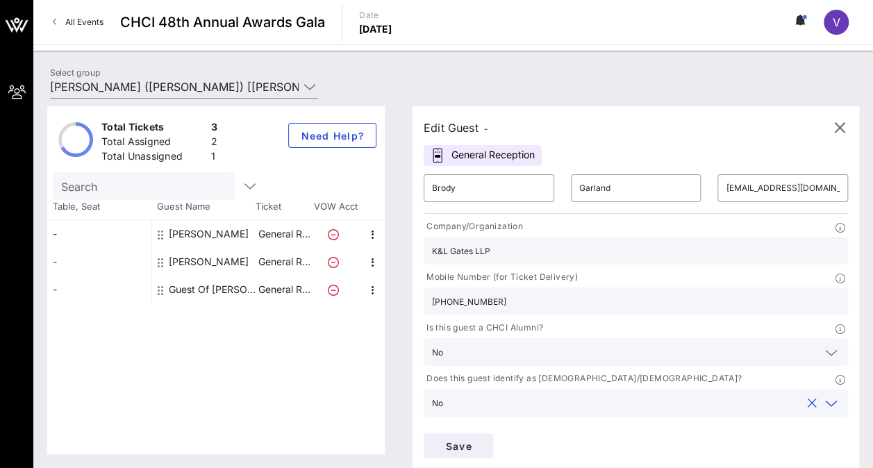
click at [825, 446] on icon at bounding box center [831, 454] width 12 height 17
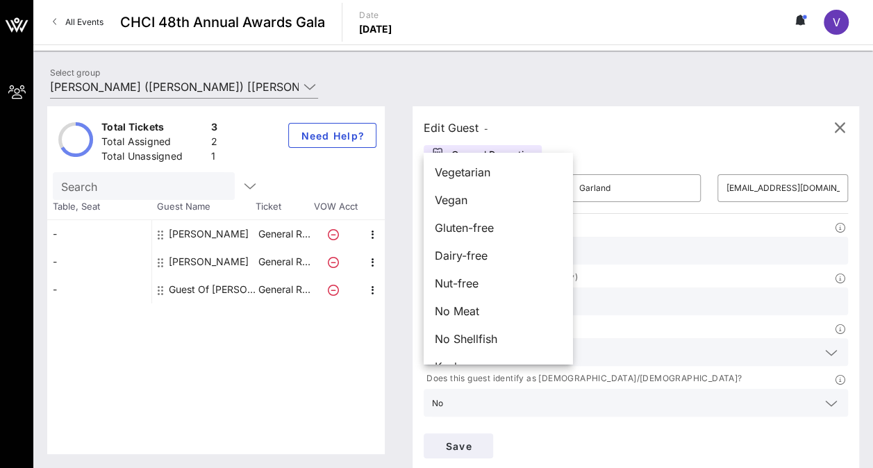
click at [608, 406] on div "Edit Guest - General Reception ​ Brody ​ Garland ​ [EMAIL_ADDRESS][DOMAIN_NAME]…" at bounding box center [628, 280] width 460 height 348
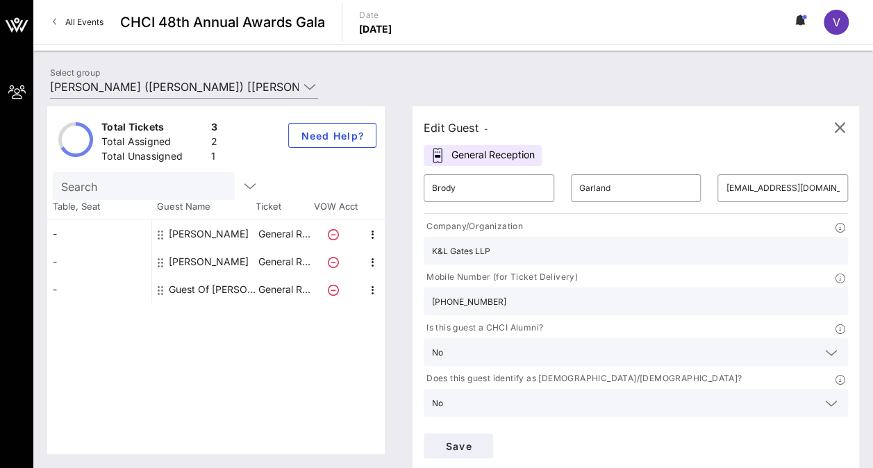
type input "[PERSON_NAME]"
click at [841, 425] on div "Save" at bounding box center [635, 446] width 441 height 42
click at [482, 440] on span "Save" at bounding box center [458, 446] width 47 height 12
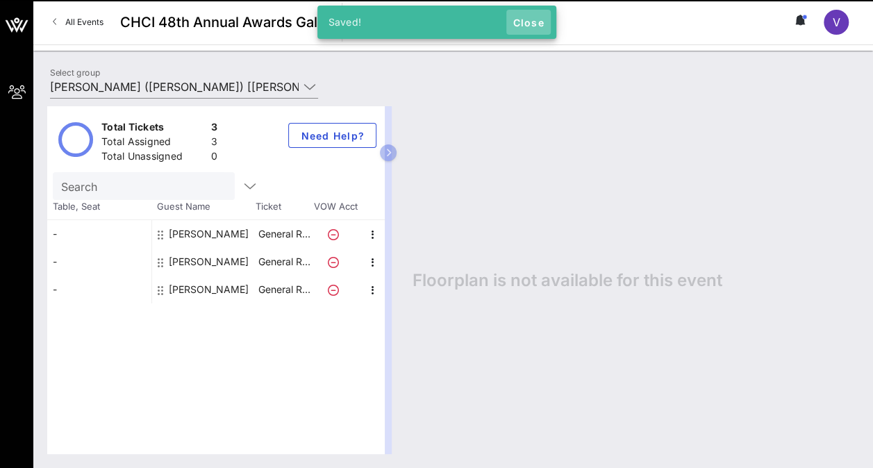
click at [538, 22] on span "Close" at bounding box center [528, 23] width 33 height 12
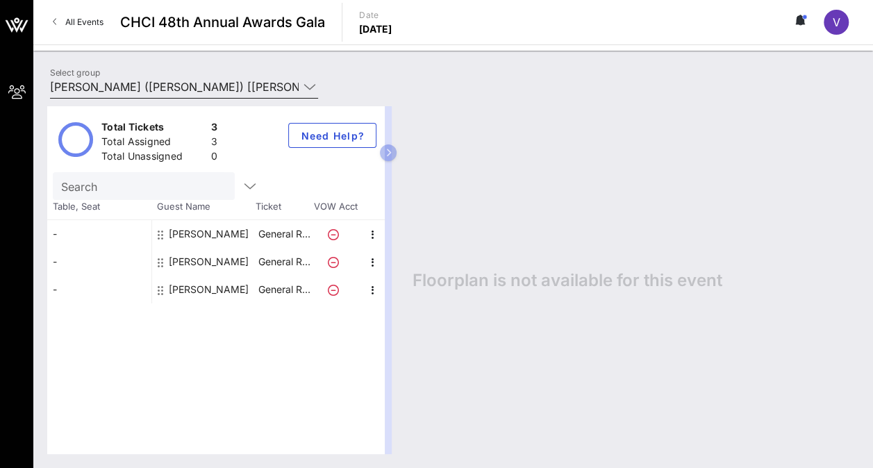
click at [311, 87] on icon at bounding box center [309, 86] width 12 height 17
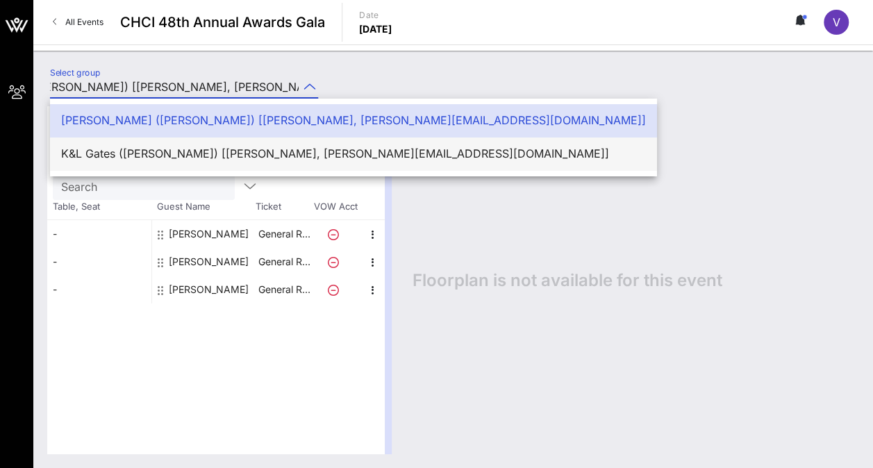
click at [271, 150] on div "K&L Gates ([PERSON_NAME]) [[PERSON_NAME], [PERSON_NAME][EMAIL_ADDRESS][DOMAIN_N…" at bounding box center [353, 153] width 584 height 13
type input "K&L Gates ([PERSON_NAME]) [[PERSON_NAME], [PERSON_NAME][EMAIL_ADDRESS][DOMAIN_N…"
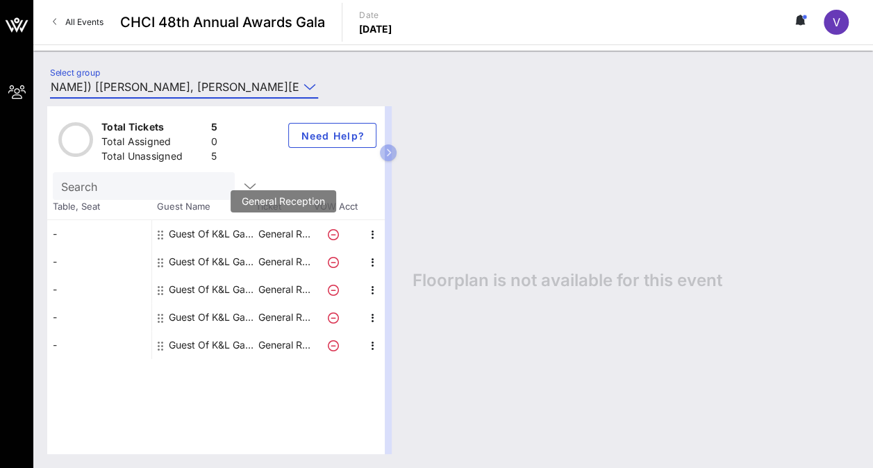
scroll to position [0, 0]
click at [304, 235] on p "General R…" at bounding box center [284, 234] width 56 height 28
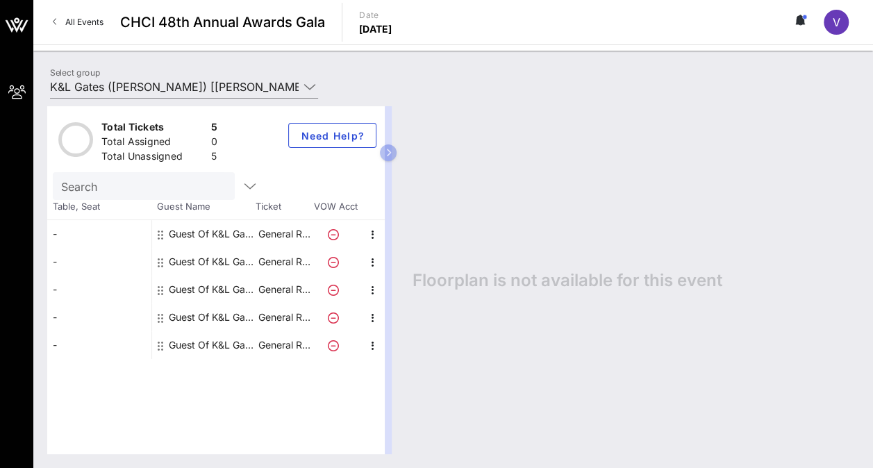
click at [197, 230] on div "Guest Of K&L Gates" at bounding box center [212, 234] width 87 height 28
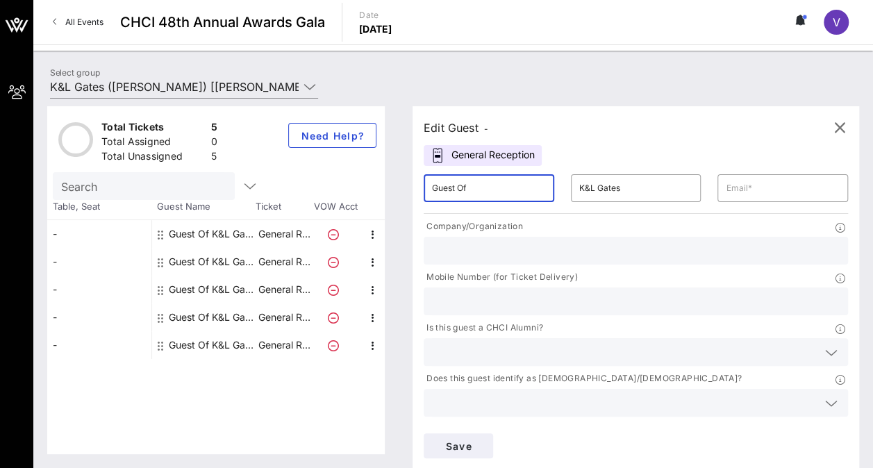
click at [478, 185] on input "Guest Of" at bounding box center [489, 188] width 114 height 22
type input "G"
type input "[PERSON_NAME]"
click at [579, 185] on input "K&L Gates" at bounding box center [636, 188] width 114 height 22
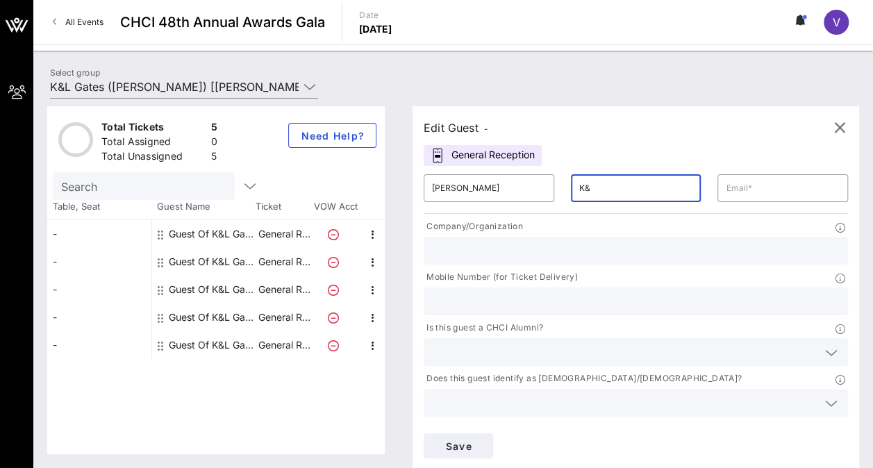
type input "K"
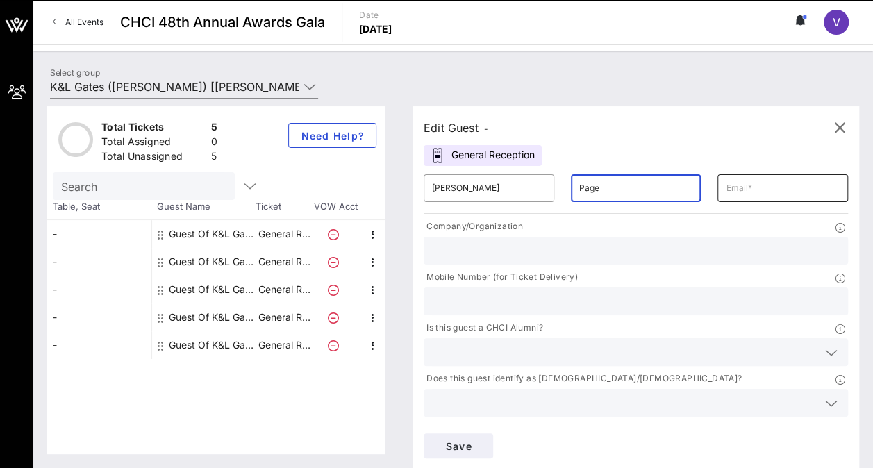
type input "Page"
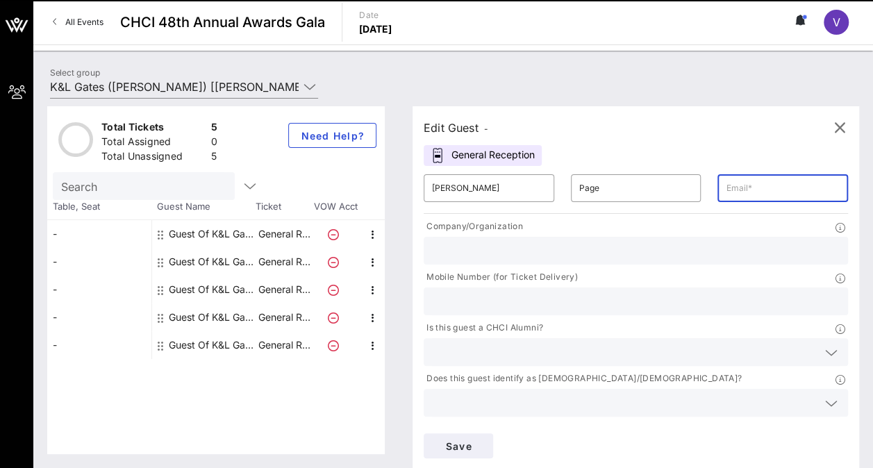
click at [725, 184] on input "text" at bounding box center [782, 188] width 114 height 22
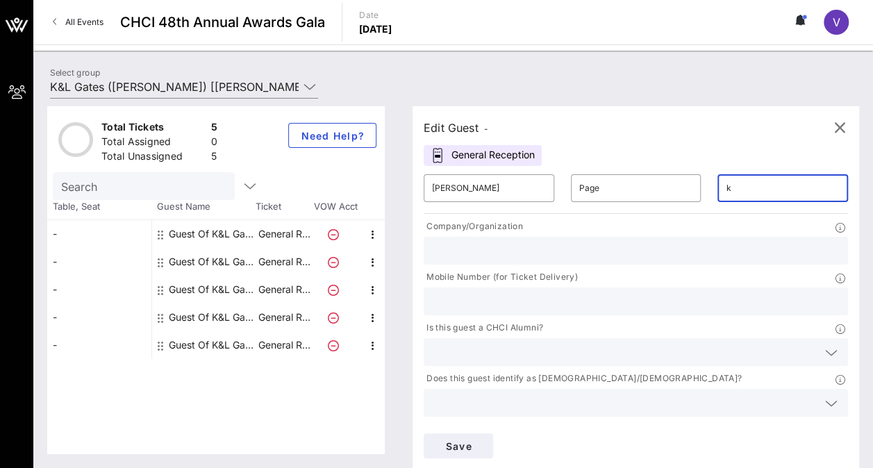
type input "[PERSON_NAME][DOMAIN_NAME][EMAIL_ADDRESS][DOMAIN_NAME]"
type input "K&L Gates LLP"
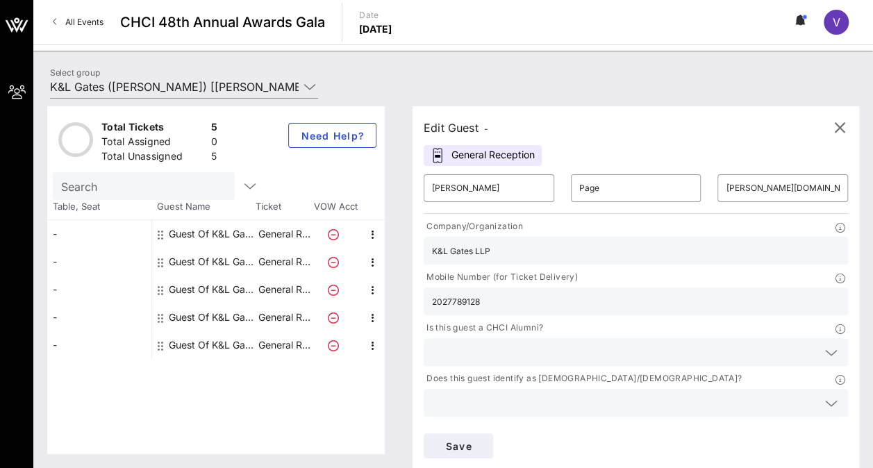
click at [794, 425] on div "Save" at bounding box center [635, 446] width 441 height 42
click at [664, 292] on input "2027789128" at bounding box center [635, 301] width 407 height 18
type input "2"
type input "2022772131"
click at [539, 343] on input "text" at bounding box center [624, 352] width 385 height 18
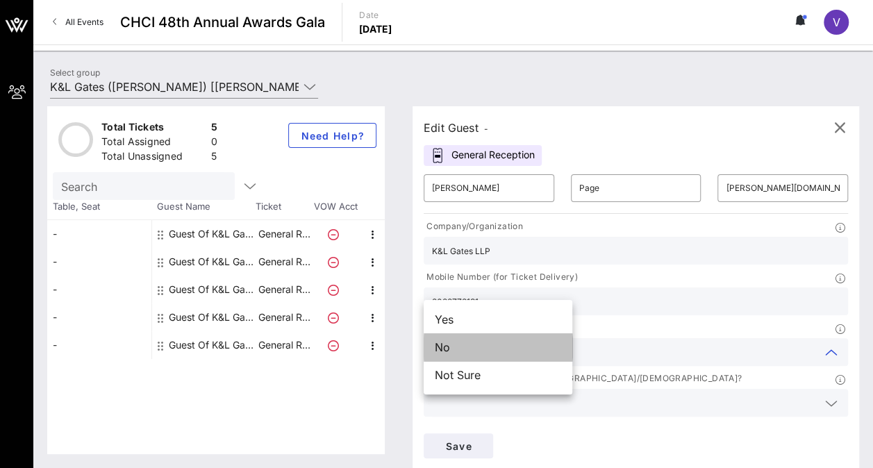
click at [523, 342] on div "No" at bounding box center [497, 347] width 149 height 28
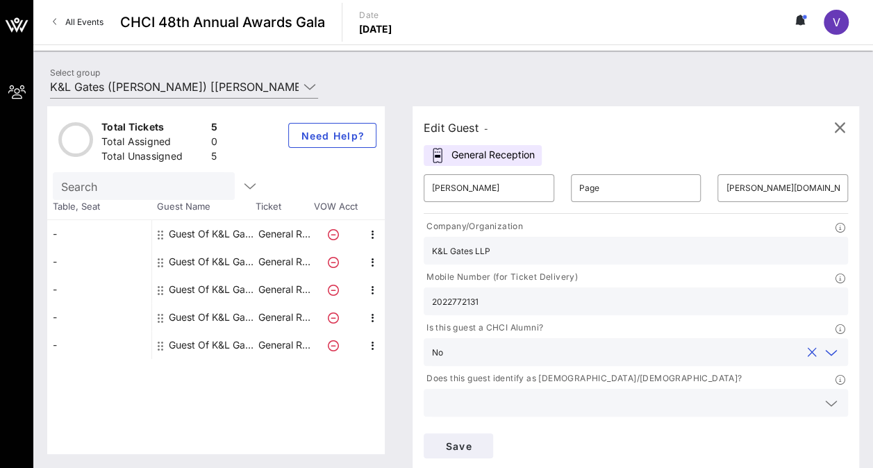
click at [627, 394] on input "text" at bounding box center [624, 403] width 385 height 18
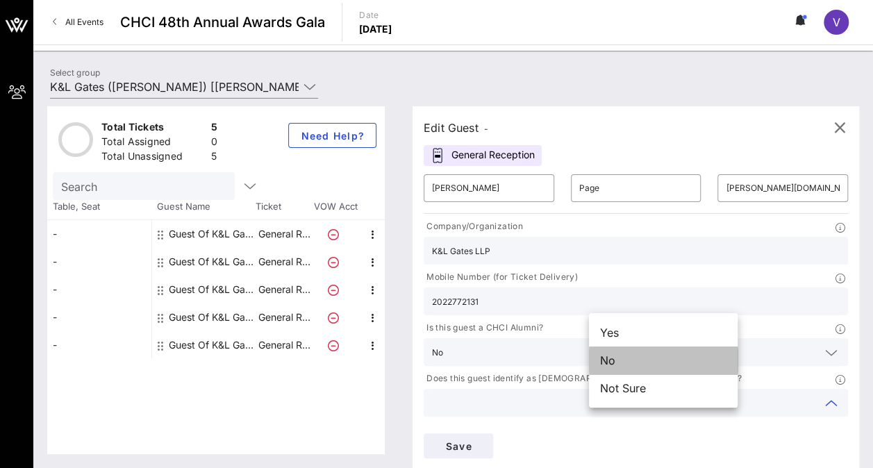
click at [625, 355] on div "No" at bounding box center [663, 360] width 149 height 28
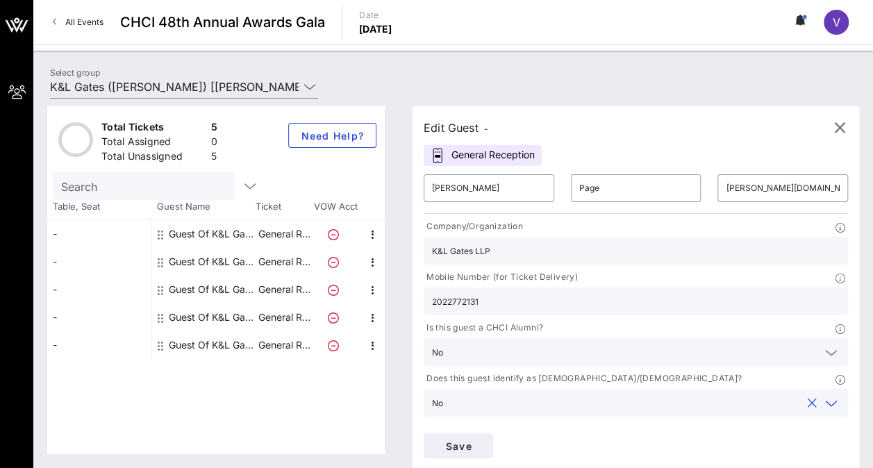
click at [825, 446] on icon at bounding box center [831, 454] width 12 height 17
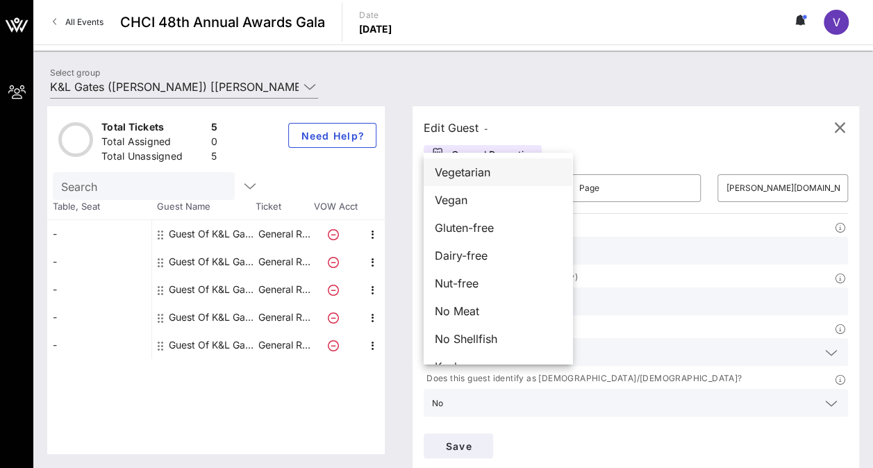
click at [490, 172] on span "Vegetarian" at bounding box center [463, 172] width 56 height 17
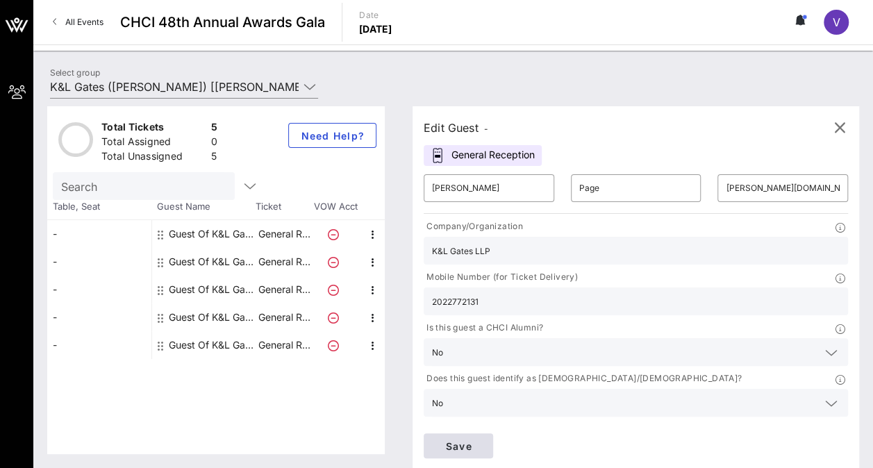
type input "K&L Gates"
click at [482, 440] on span "Save" at bounding box center [458, 446] width 47 height 12
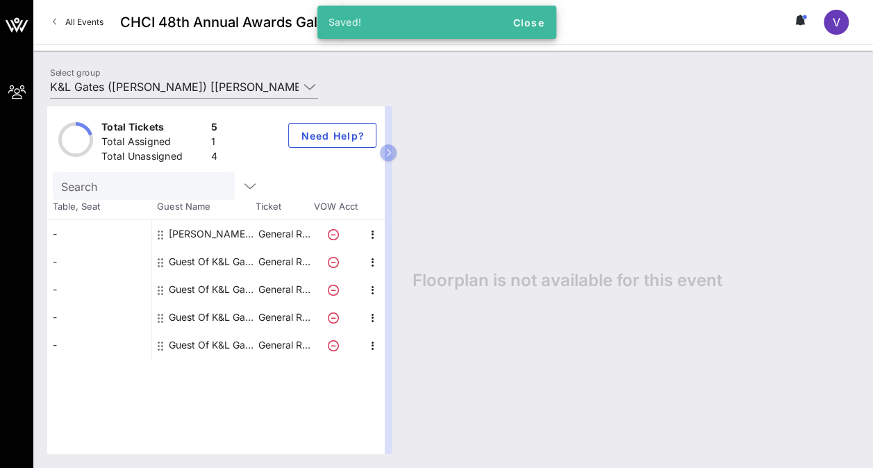
click at [214, 258] on div "Guest Of K&L Gates" at bounding box center [212, 262] width 87 height 28
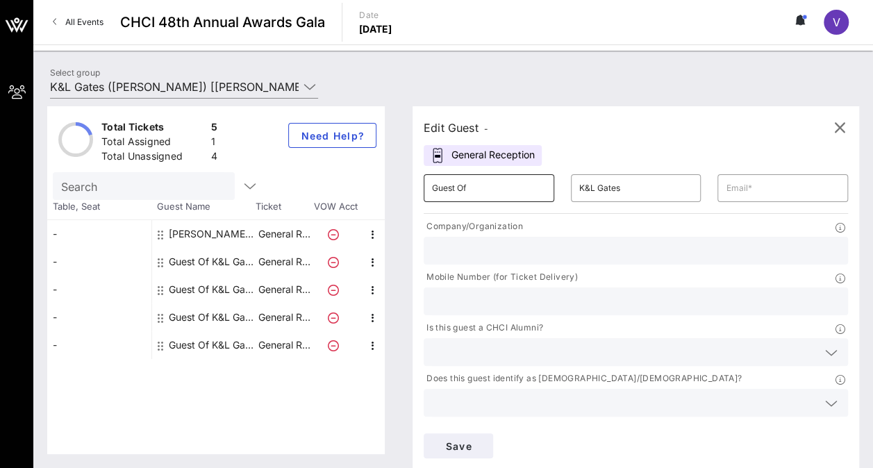
click at [464, 185] on input "Guest Of" at bounding box center [489, 188] width 114 height 22
type input "G"
type input "[PERSON_NAME]"
click at [579, 191] on input "K&L Gates" at bounding box center [636, 188] width 114 height 22
drag, startPoint x: 567, startPoint y: 191, endPoint x: 561, endPoint y: 187, distance: 7.1
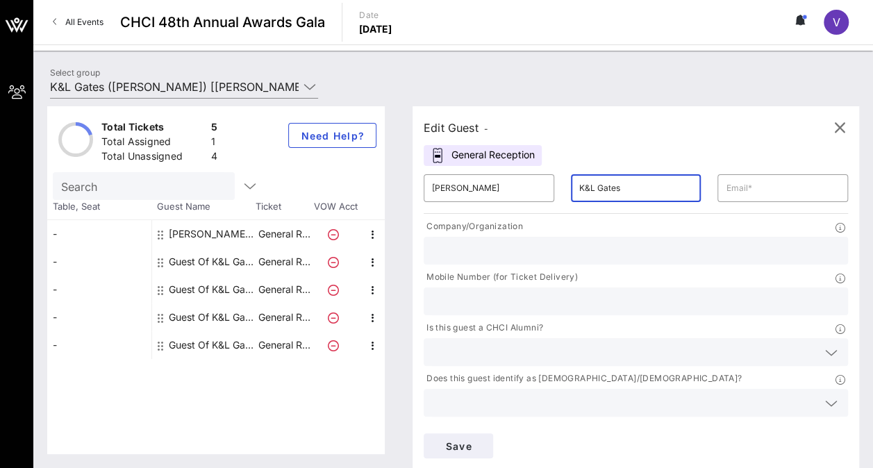
click at [579, 187] on input "K&L Gates" at bounding box center [636, 188] width 114 height 22
drag, startPoint x: 587, startPoint y: 189, endPoint x: 518, endPoint y: 175, distance: 70.8
click at [518, 175] on div "​ [PERSON_NAME] ​ K&L Gates ​" at bounding box center [635, 188] width 441 height 44
paste input "Van Every"
type input "Van Every"
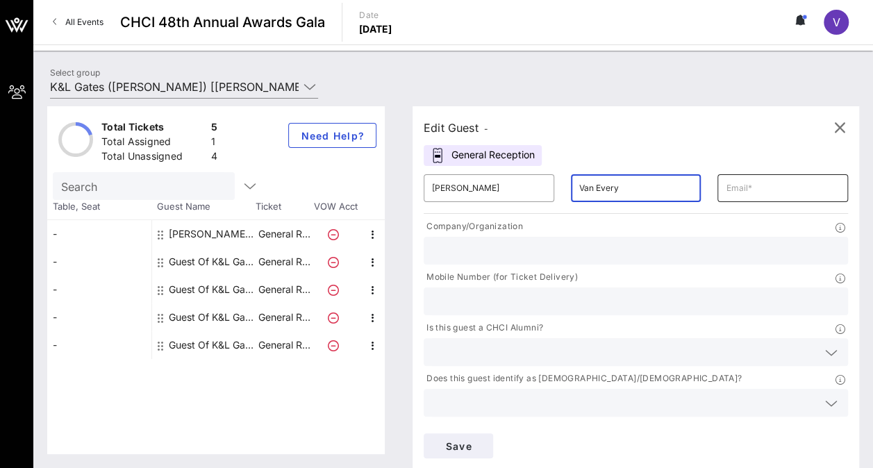
click at [725, 187] on input "text" at bounding box center [782, 188] width 114 height 22
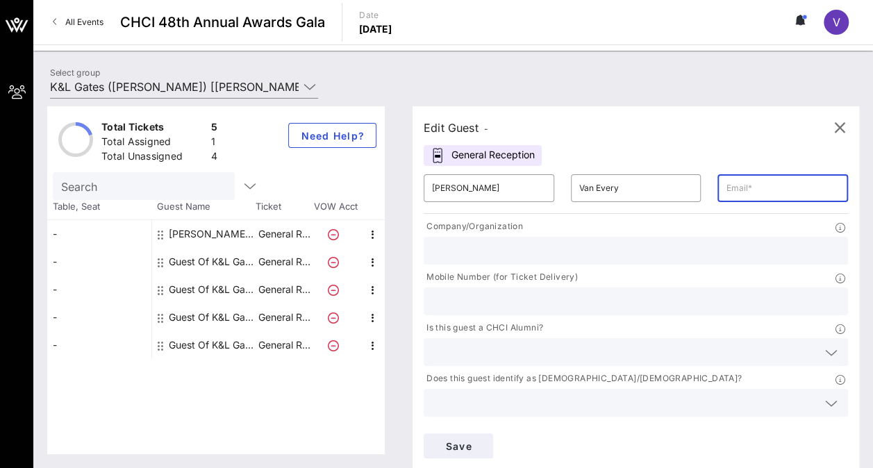
paste input "mailto:[EMAIL_ADDRESS][DOMAIN_NAME]"
type input "[EMAIL_ADDRESS][DOMAIN_NAME]"
click at [759, 425] on div "Save" at bounding box center [635, 446] width 441 height 42
click at [505, 254] on input "text" at bounding box center [635, 251] width 407 height 18
type input "Starbucks"
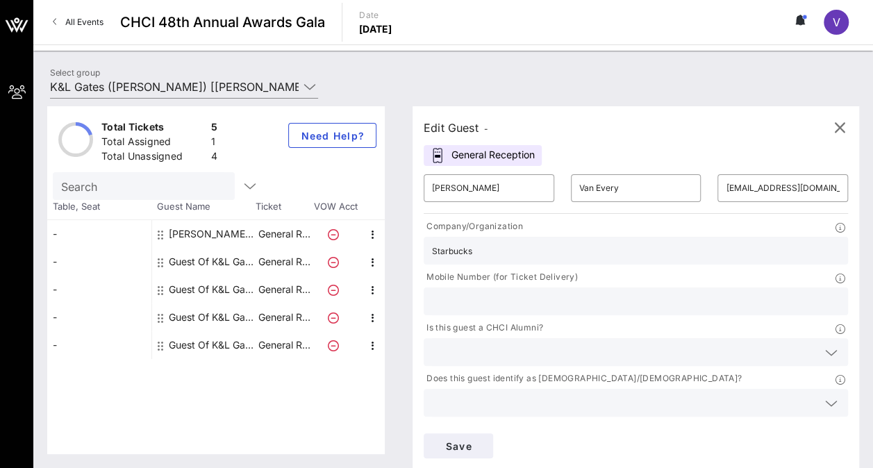
click at [823, 344] on div at bounding box center [831, 352] width 17 height 17
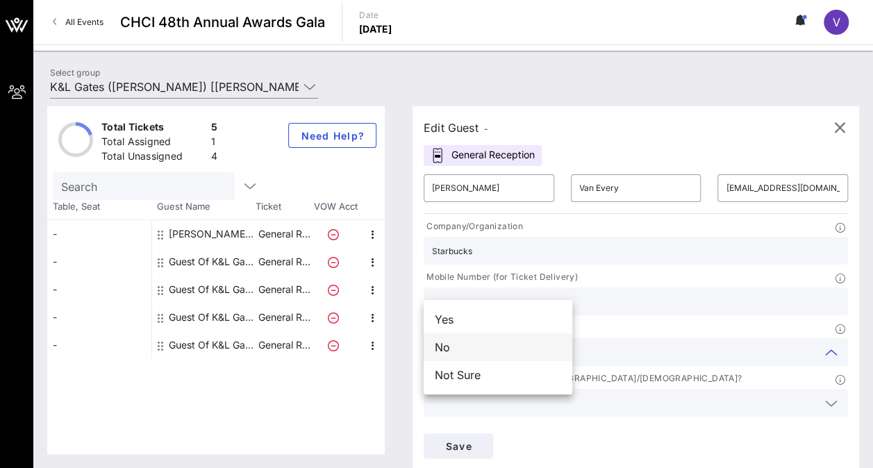
click at [504, 348] on div "No" at bounding box center [497, 347] width 149 height 28
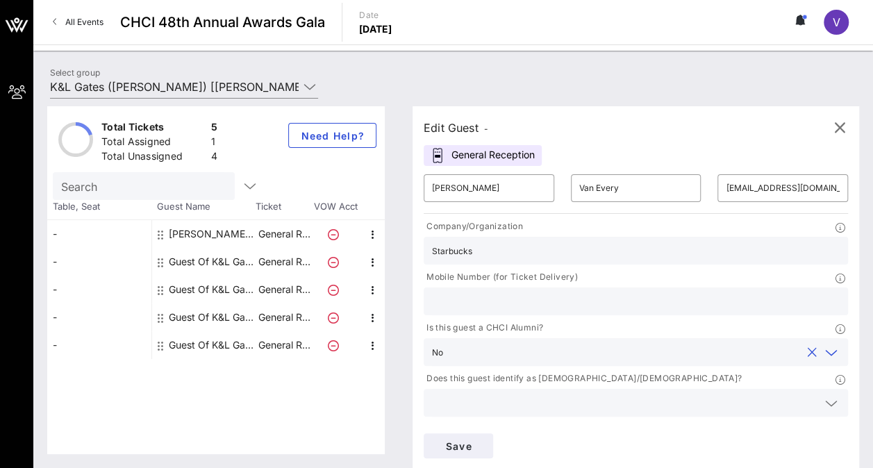
click at [616, 394] on input "text" at bounding box center [624, 403] width 385 height 18
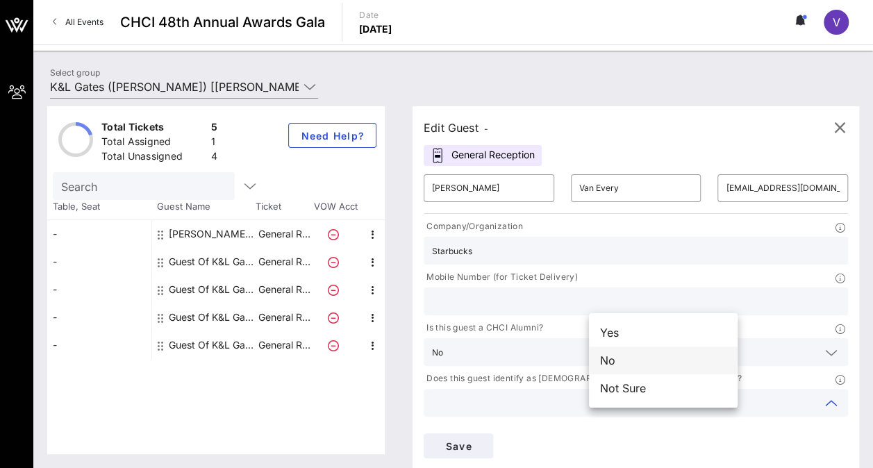
click at [615, 357] on div "No" at bounding box center [663, 360] width 149 height 28
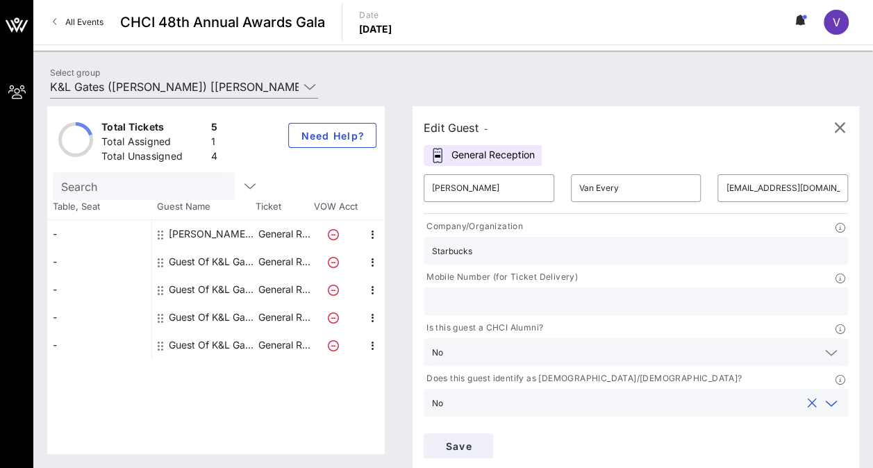
click at [825, 446] on icon at bounding box center [831, 454] width 12 height 17
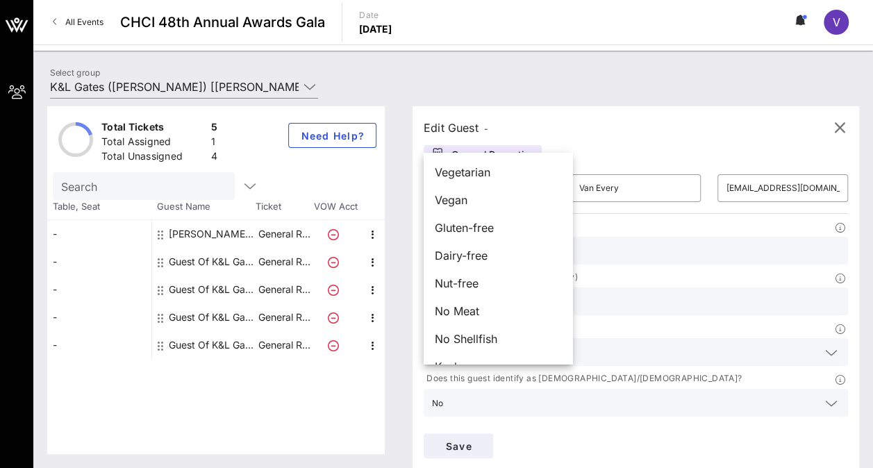
click at [668, 405] on div "Edit Guest - General Reception ​ [PERSON_NAME] ​ Van Every ​ [EMAIL_ADDRESS][DO…" at bounding box center [628, 280] width 460 height 348
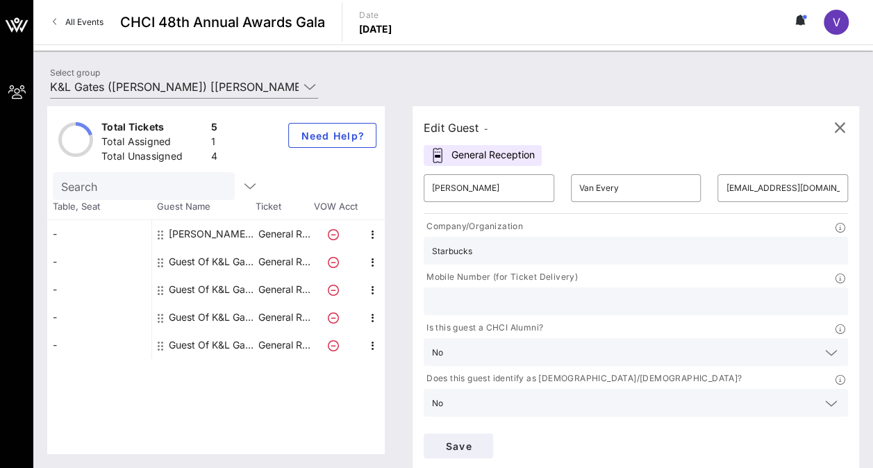
type input "K&L Gates"
click at [493, 433] on button "Save" at bounding box center [457, 445] width 69 height 25
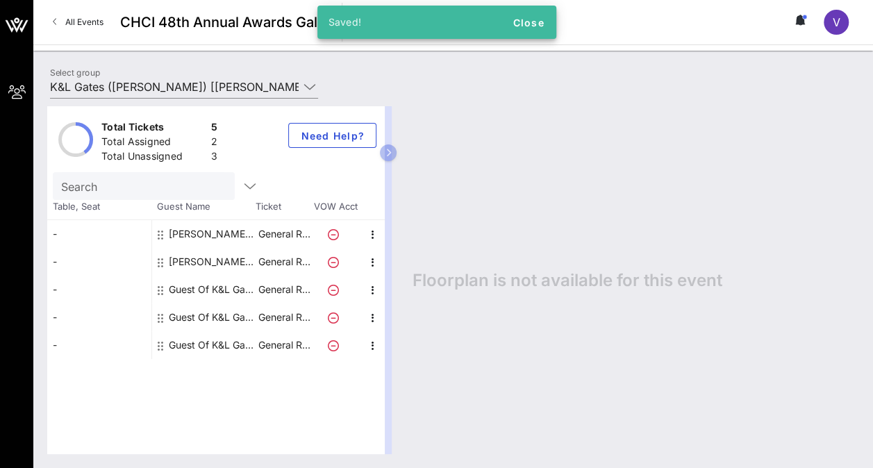
click at [174, 289] on div "Guest Of K&L Gates" at bounding box center [212, 290] width 87 height 28
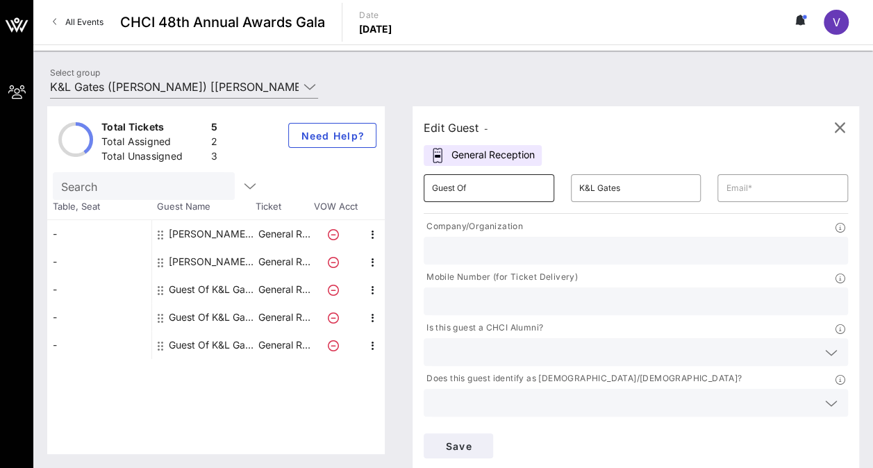
click at [476, 190] on input "Guest Of" at bounding box center [489, 188] width 114 height 22
type input "G"
type input "[PERSON_NAME]"
click at [571, 187] on div "​ K&L Gates" at bounding box center [636, 188] width 131 height 28
drag, startPoint x: 587, startPoint y: 189, endPoint x: 519, endPoint y: 187, distance: 68.0
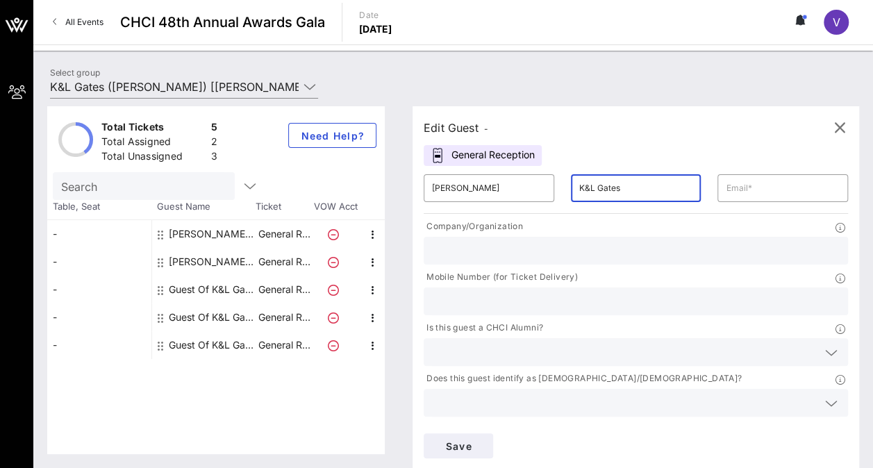
click at [519, 187] on div "​ [PERSON_NAME] ​ K&L Gates ​" at bounding box center [635, 188] width 441 height 44
type input "[PERSON_NAME]"
click at [725, 186] on input "text" at bounding box center [782, 188] width 114 height 22
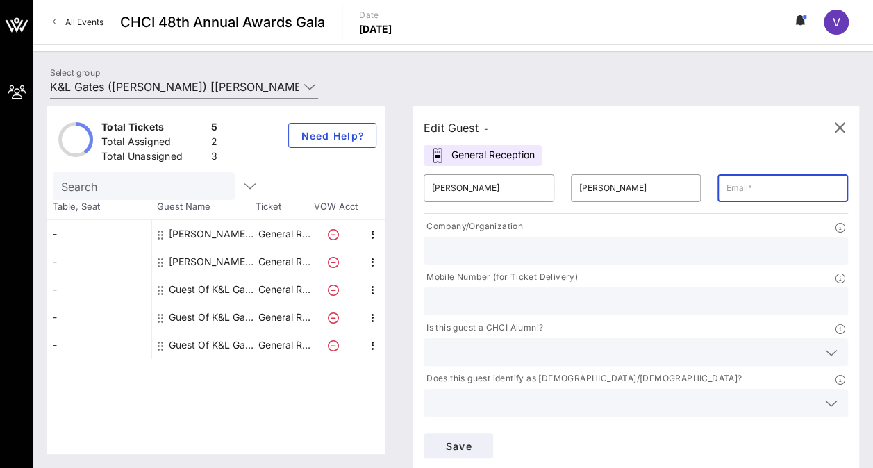
click at [669, 156] on div "Edit Guest - General Reception ​ [PERSON_NAME] ​ [PERSON_NAME] ​ Company/Organi…" at bounding box center [635, 287] width 446 height 363
click at [515, 248] on input "text" at bounding box center [635, 251] width 407 height 18
paste input "The [PERSON_NAME][GEOGRAPHIC_DATA][US_STATE]"
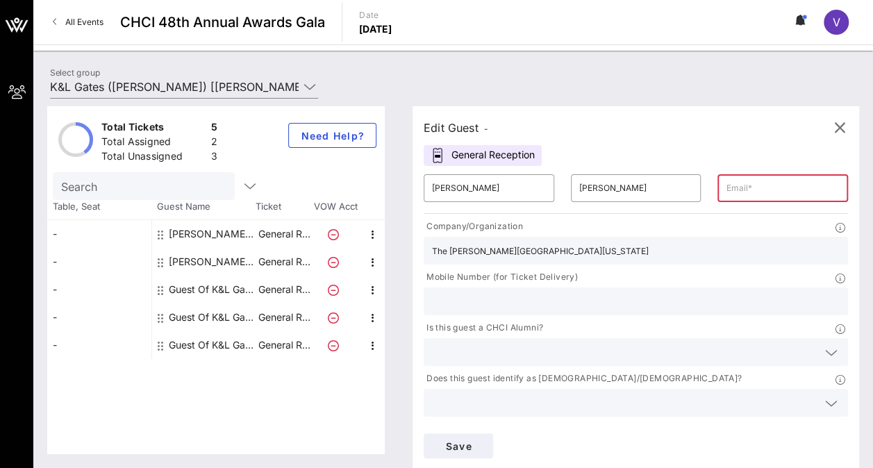
type input "The [PERSON_NAME][GEOGRAPHIC_DATA][US_STATE]"
click at [725, 187] on input "text" at bounding box center [782, 188] width 114 height 22
paste input "mailto:[EMAIL_ADDRESS][DOMAIN_NAME]"
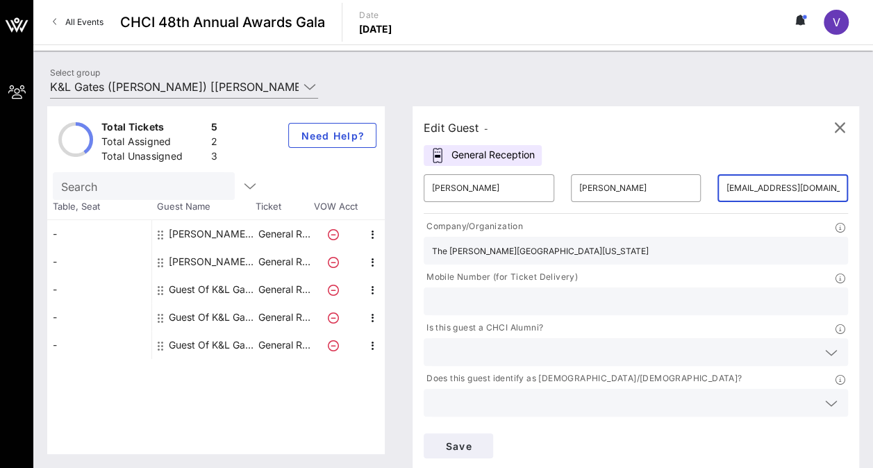
type input "[EMAIL_ADDRESS][DOMAIN_NAME]"
click at [775, 425] on div "Save" at bounding box center [635, 446] width 441 height 42
click at [604, 292] on input "text" at bounding box center [635, 301] width 407 height 18
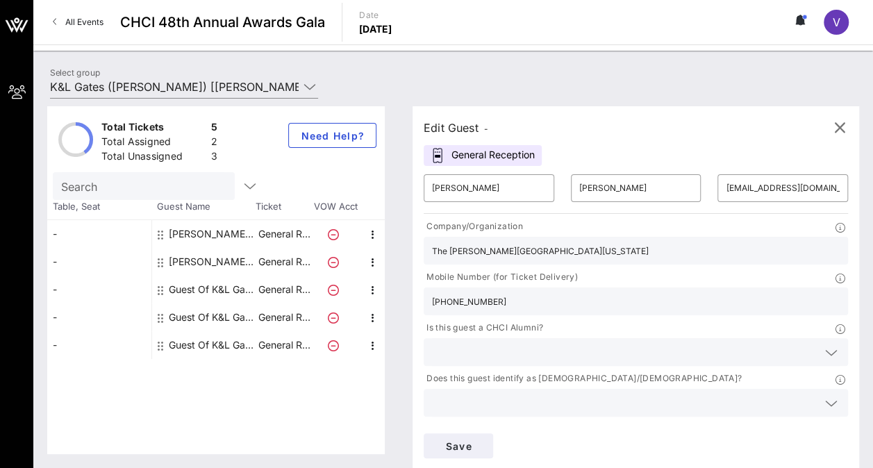
type input "[PHONE_NUMBER]"
click at [825, 344] on icon at bounding box center [831, 352] width 12 height 17
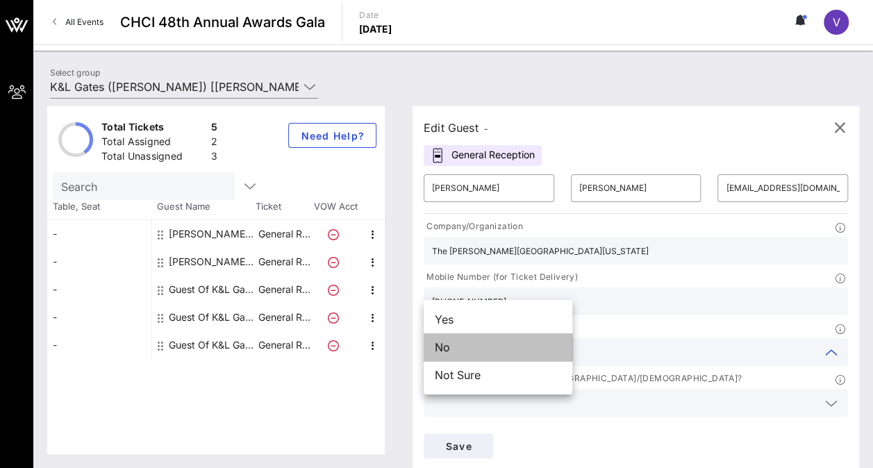
click at [493, 348] on div "No" at bounding box center [497, 347] width 149 height 28
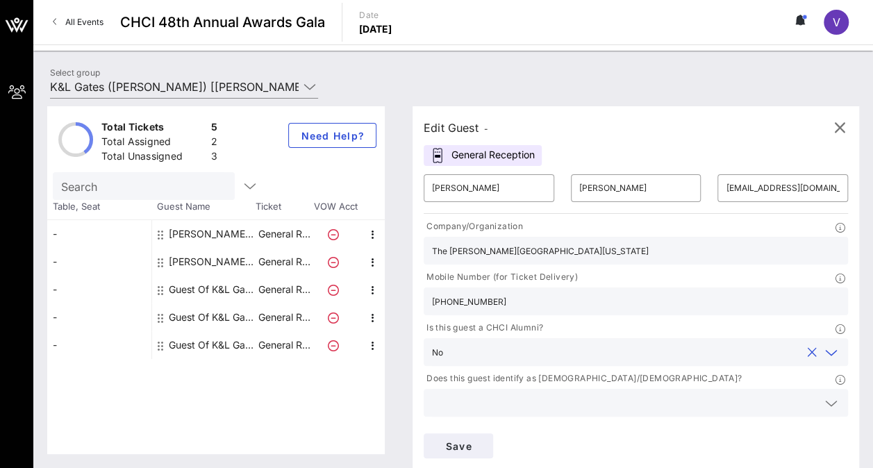
click at [662, 394] on input "text" at bounding box center [624, 403] width 385 height 18
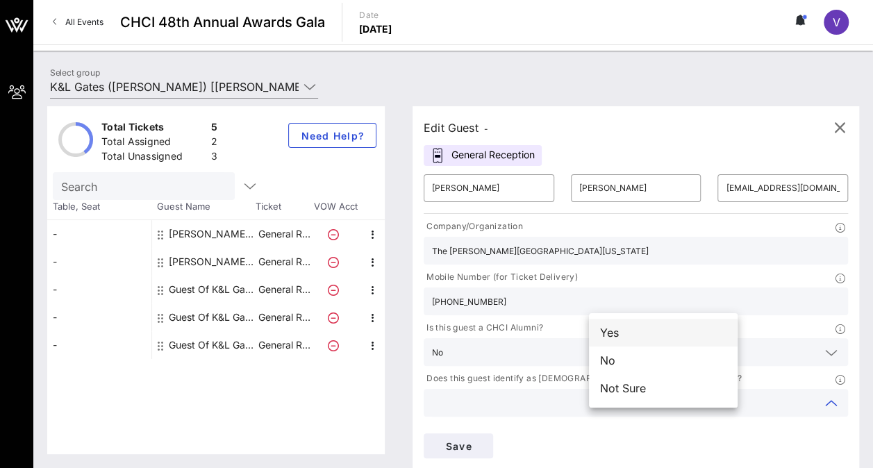
click at [608, 334] on div "Yes" at bounding box center [663, 333] width 149 height 28
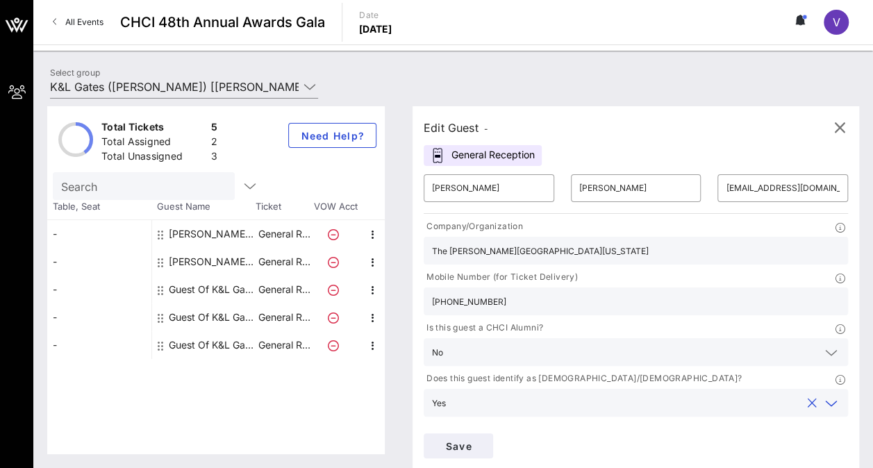
click at [825, 446] on icon at bounding box center [831, 454] width 12 height 17
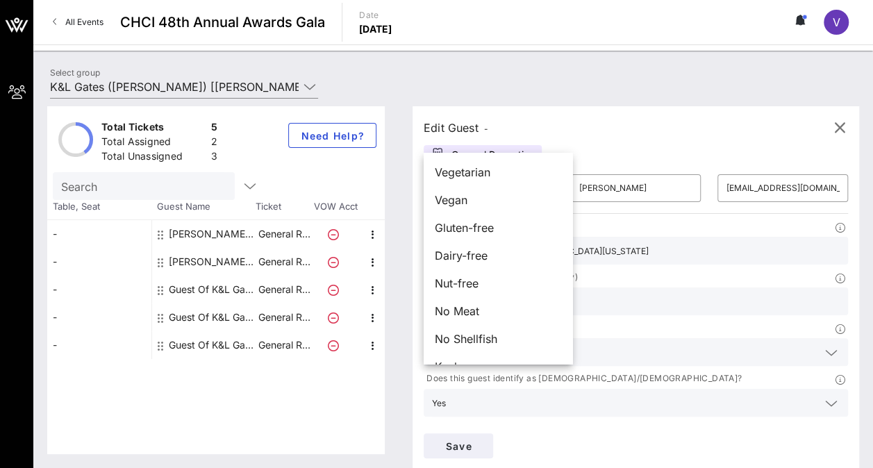
click at [645, 406] on div "Edit Guest - General Reception ​ [PERSON_NAME] ​ [PERSON_NAME] ​ [EMAIL_ADDRESS…" at bounding box center [628, 280] width 460 height 348
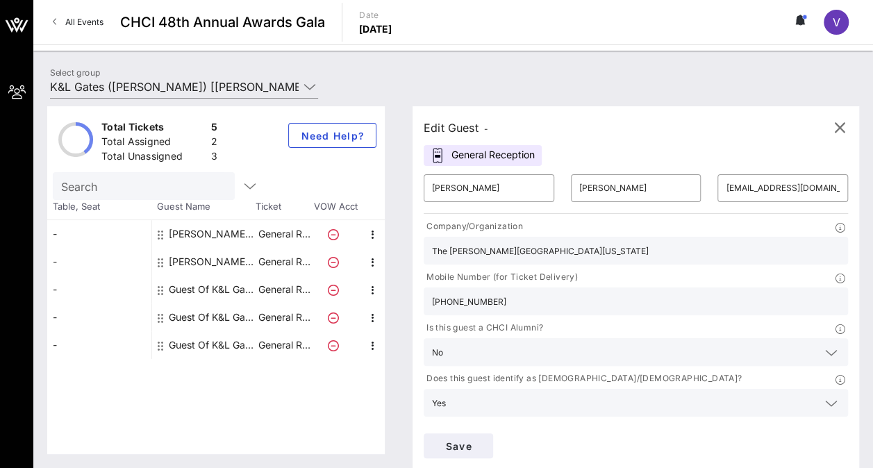
type input "K&L Gates"
click at [482, 440] on span "Save" at bounding box center [458, 446] width 47 height 12
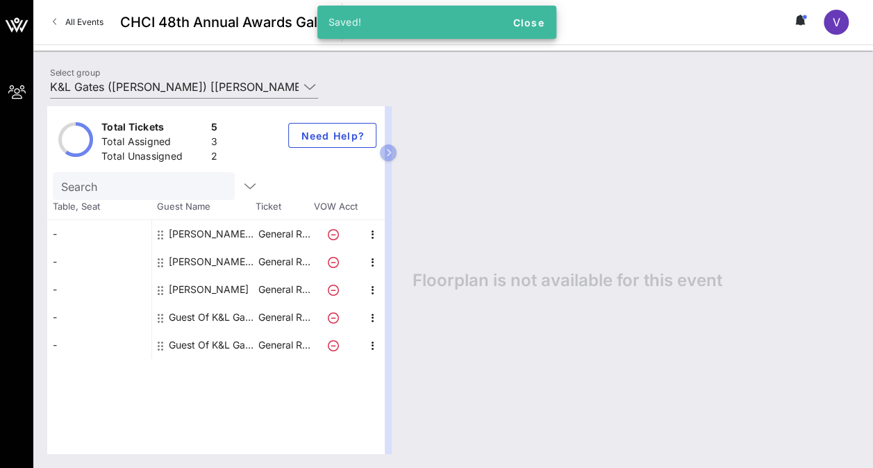
click at [205, 262] on div "[PERSON_NAME] Every" at bounding box center [212, 262] width 87 height 28
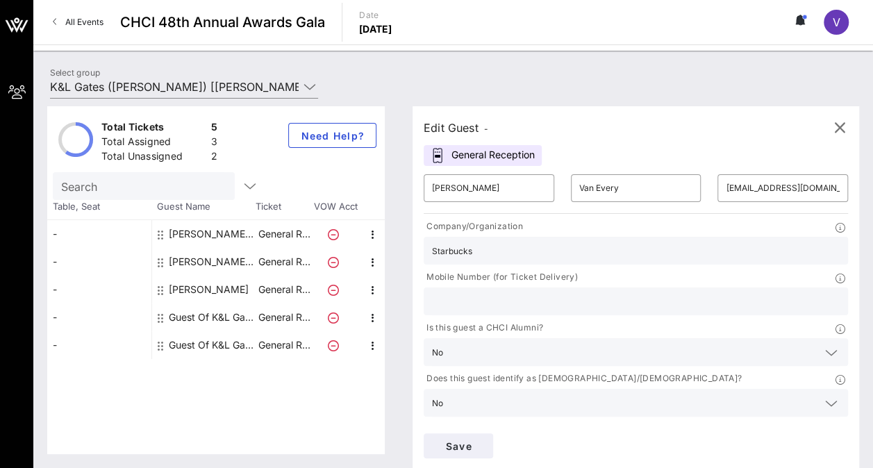
click at [628, 292] on input "text" at bounding box center [635, 301] width 407 height 18
paste input "[PHONE_NUMBER]"
type input "[PHONE_NUMBER]"
click at [794, 425] on div "Save" at bounding box center [635, 446] width 441 height 42
click at [482, 440] on span "Save" at bounding box center [458, 446] width 47 height 12
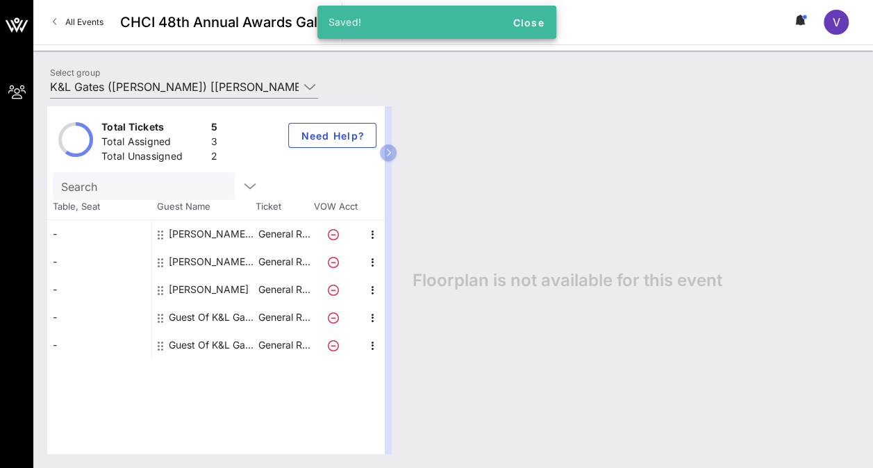
click at [215, 318] on div "Guest Of K&L Gates" at bounding box center [212, 317] width 87 height 28
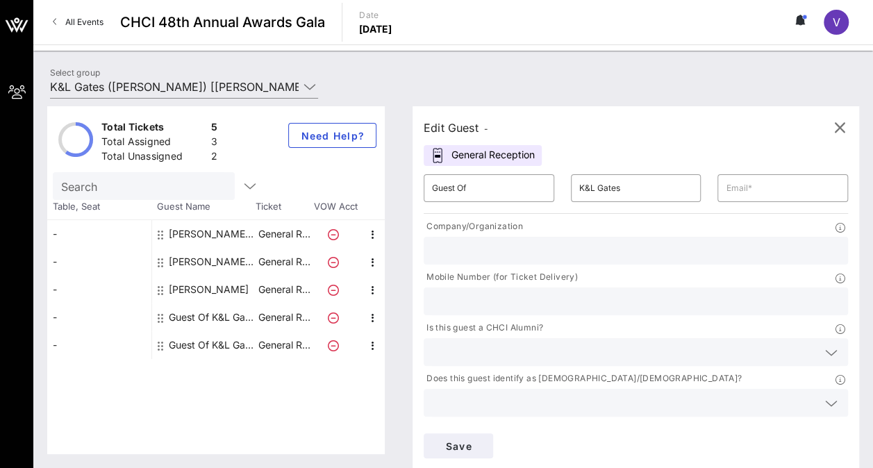
click at [215, 318] on div "Guest Of K&L Gates" at bounding box center [212, 317] width 87 height 28
click at [464, 194] on input "Guest Of" at bounding box center [489, 188] width 114 height 22
type input "G"
type input "[PERSON_NAME]"
click at [579, 190] on input "K&L Gates" at bounding box center [636, 188] width 114 height 22
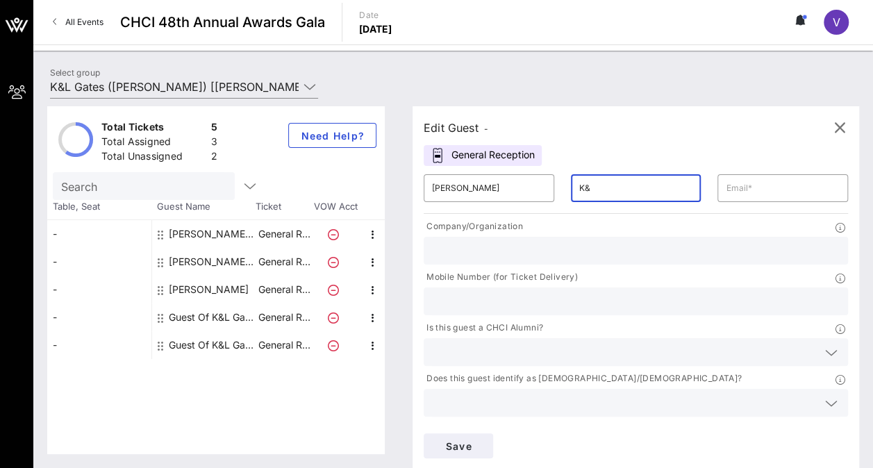
type input "K"
type input "[PERSON_NAME]"
click at [725, 190] on input "text" at bounding box center [782, 188] width 114 height 22
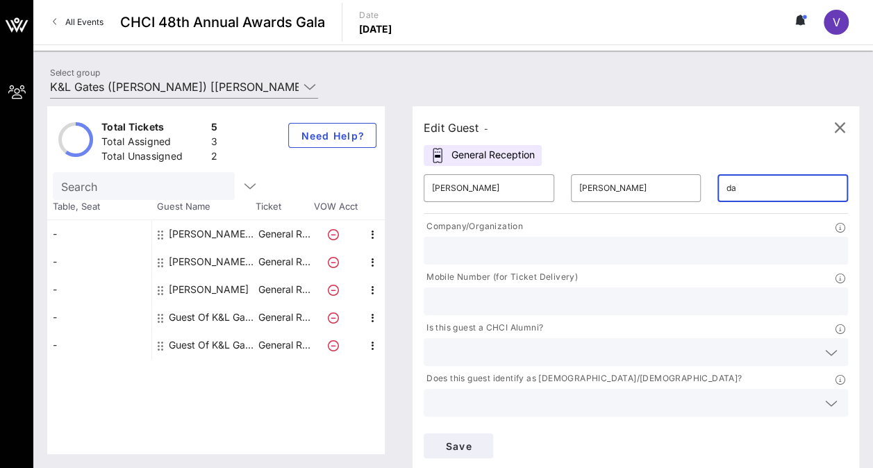
type input "d"
paste input "[PERSON_NAME] <[EMAIL_ADDRESS][DOMAIN_NAME]>"
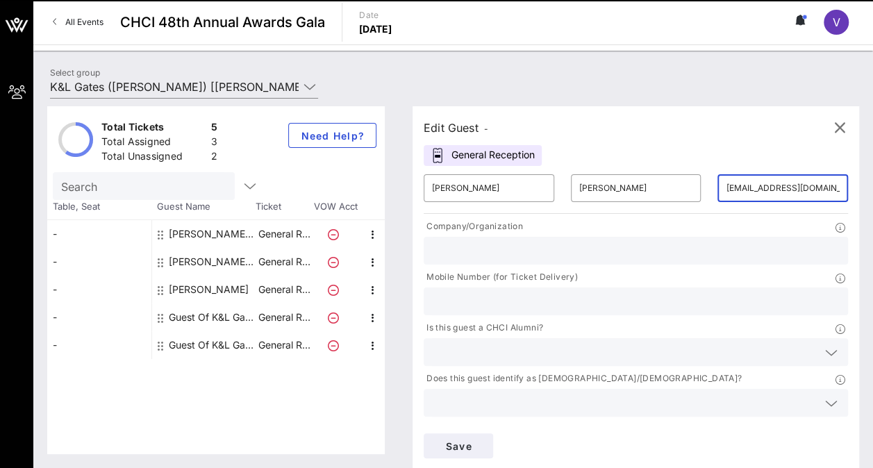
type input "[EMAIL_ADDRESS][DOMAIN_NAME]"
click at [759, 425] on div "Save" at bounding box center [635, 446] width 441 height 42
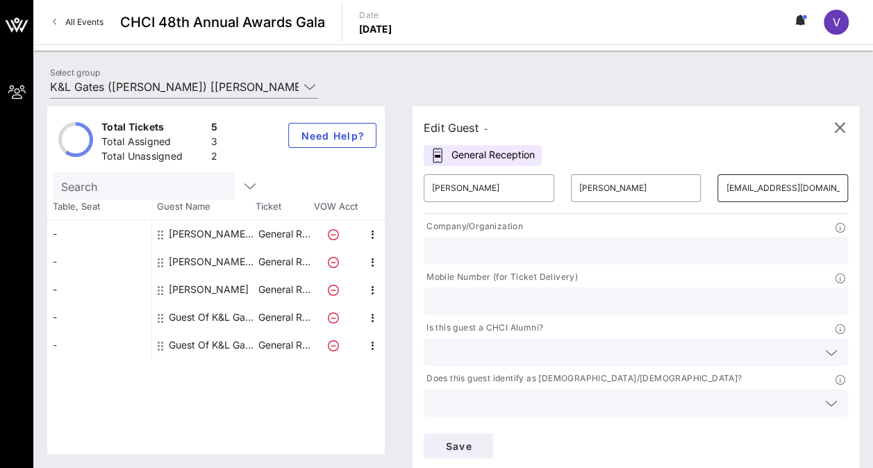
click at [725, 183] on input "[EMAIL_ADDRESS][DOMAIN_NAME]" at bounding box center [782, 188] width 114 height 22
click at [490, 251] on input "text" at bounding box center [635, 251] width 407 height 18
click at [465, 253] on input "Hispan" at bounding box center [635, 251] width 407 height 18
click at [432, 343] on input "text" at bounding box center [624, 352] width 385 height 18
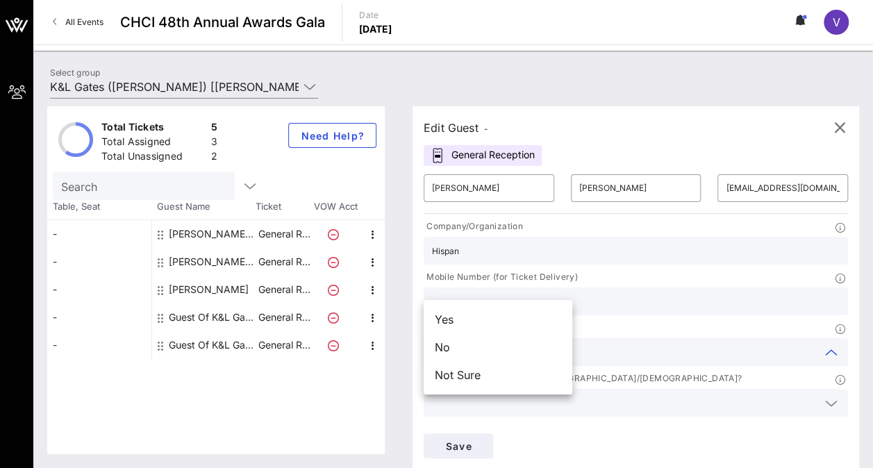
click at [459, 250] on input "Hispan" at bounding box center [635, 251] width 407 height 18
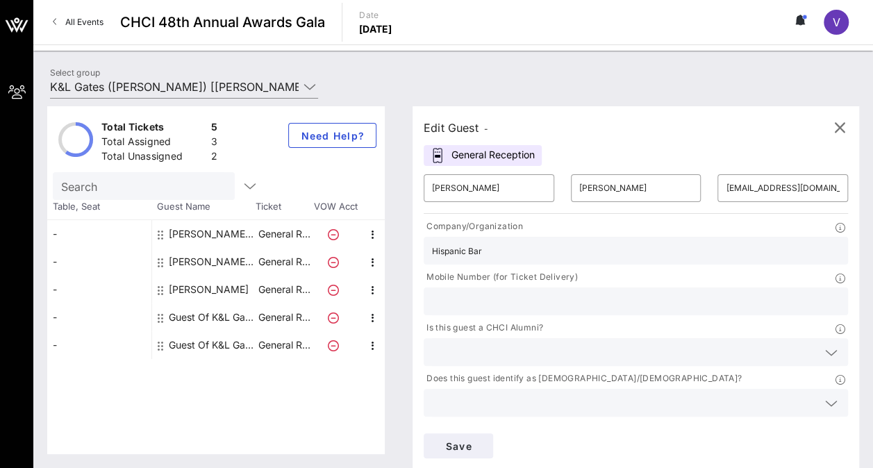
type input "Hispanic Bar Association of DC"
click at [655, 292] on input "7073262874" at bounding box center [635, 301] width 407 height 18
type input "7"
type input "[PHONE_NUMBER]"
click at [543, 338] on div at bounding box center [635, 352] width 407 height 28
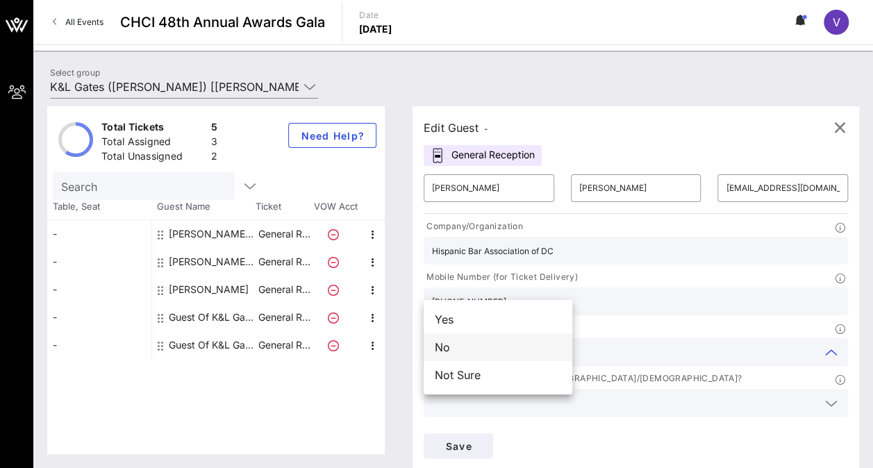
click at [481, 344] on div "No" at bounding box center [497, 347] width 149 height 28
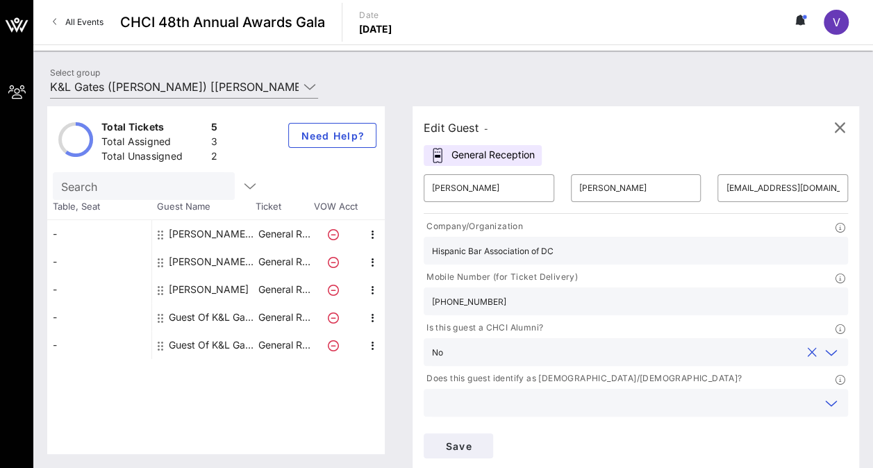
click at [659, 394] on input "text" at bounding box center [624, 403] width 385 height 18
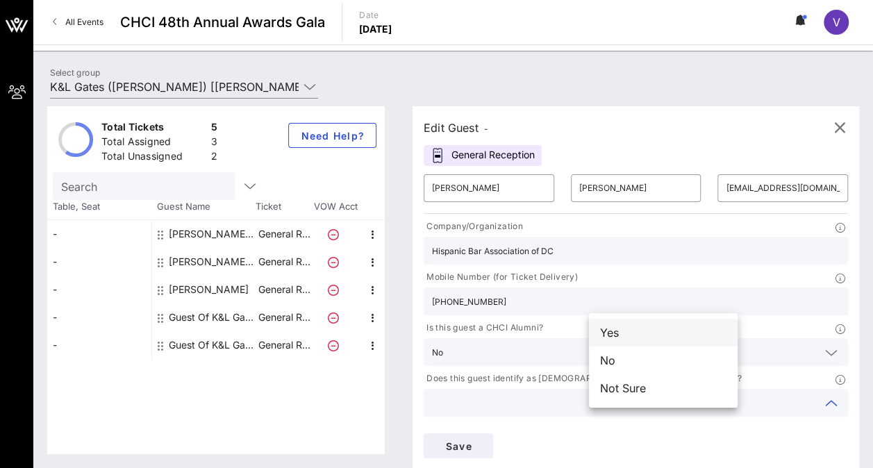
click at [637, 326] on div "Yes" at bounding box center [663, 333] width 149 height 28
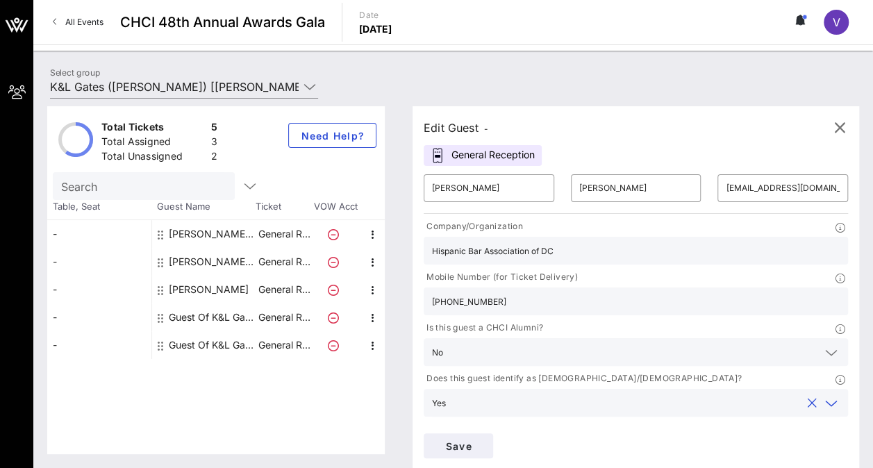
click at [825, 446] on icon at bounding box center [831, 454] width 12 height 17
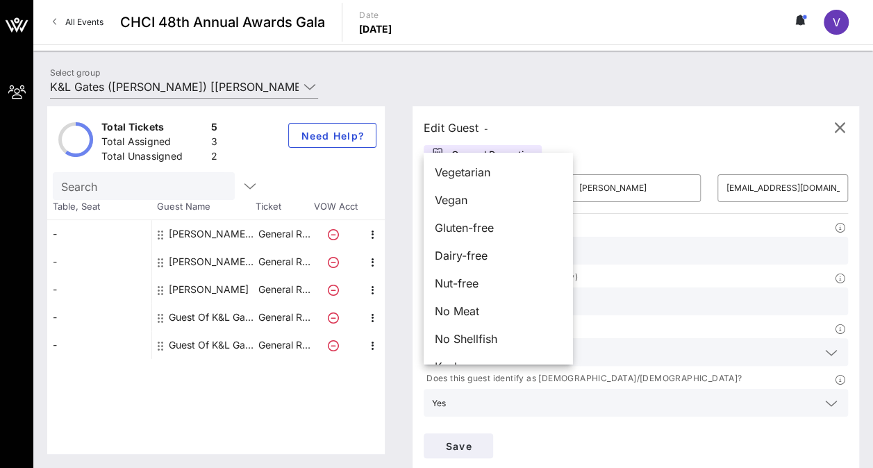
click at [612, 413] on div "Edit Guest - General Reception ​ [PERSON_NAME] ​ [PERSON_NAME] ​ [EMAIL_ADDRESS…" at bounding box center [628, 280] width 460 height 348
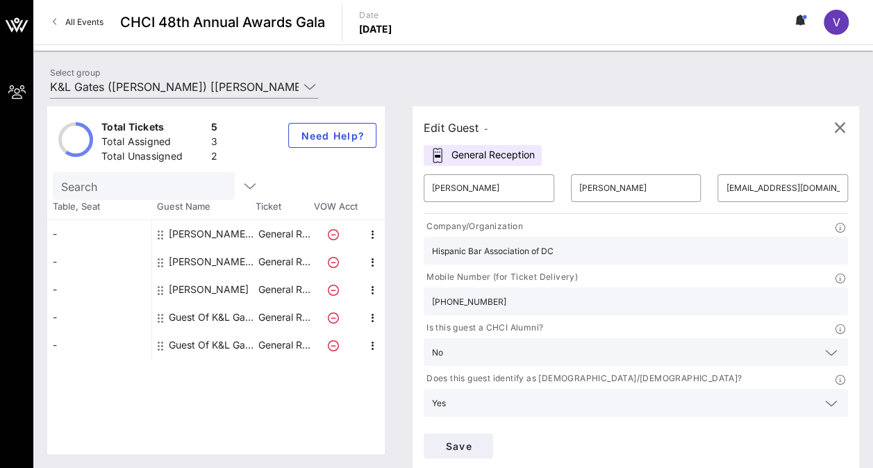
type input "K&L Gates"
click at [482, 440] on span "Save" at bounding box center [458, 446] width 47 height 12
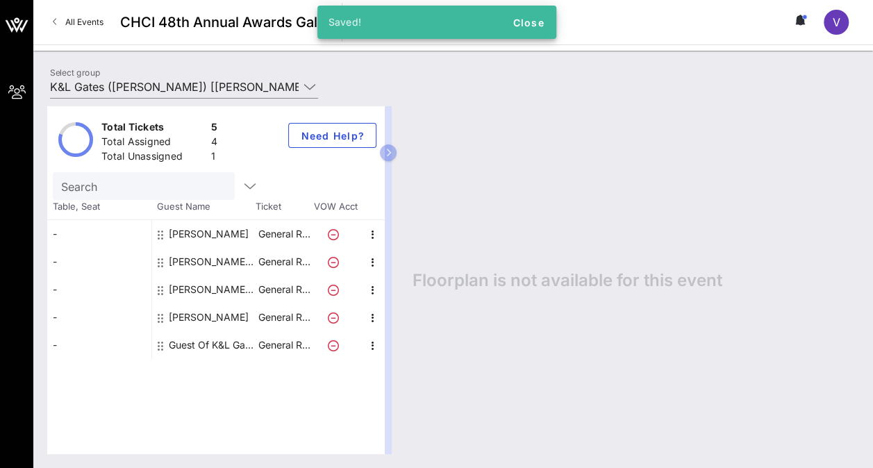
click at [209, 344] on div "Guest Of K&L Gates" at bounding box center [212, 345] width 87 height 28
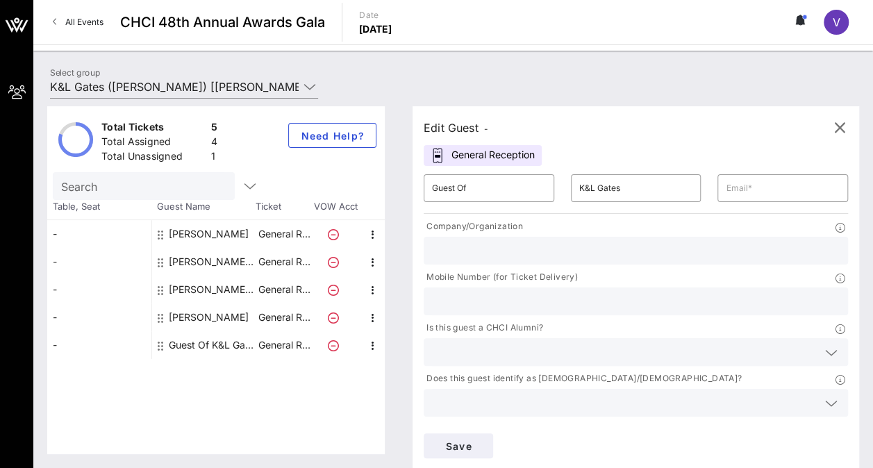
click at [209, 344] on div "Guest Of K&L Gates" at bounding box center [212, 345] width 87 height 28
click at [489, 182] on input "Guest Of" at bounding box center [489, 188] width 114 height 22
type input "G"
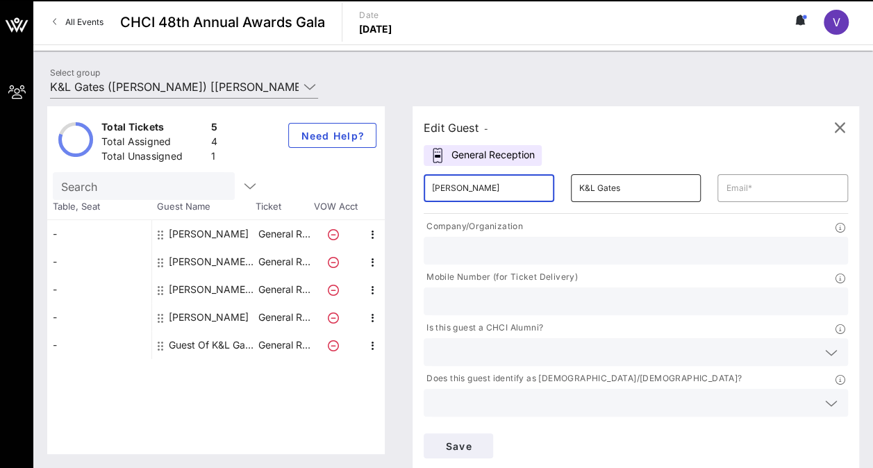
type input "[PERSON_NAME]"
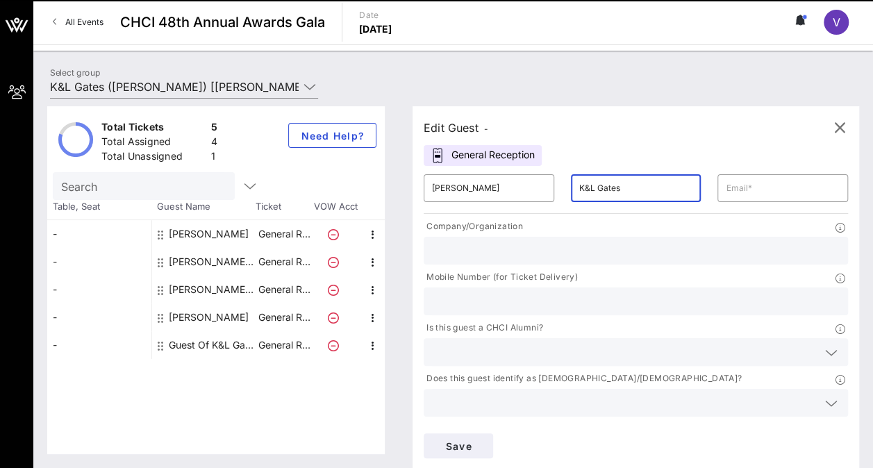
click at [579, 189] on input "K&L Gates" at bounding box center [636, 188] width 114 height 22
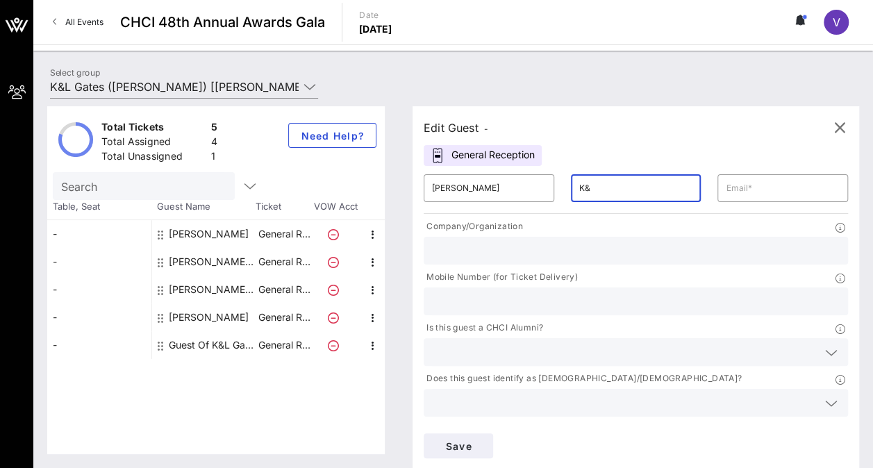
type input "K"
type input "[PERSON_NAME]"
click at [717, 187] on div "​" at bounding box center [782, 188] width 131 height 28
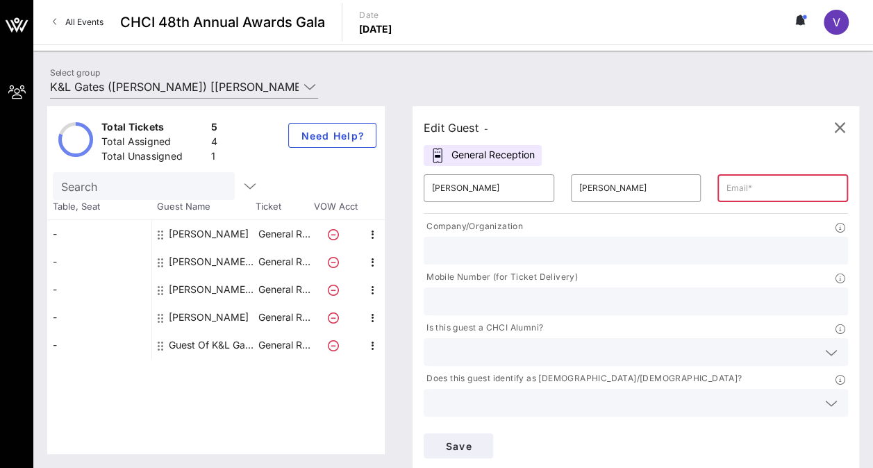
drag, startPoint x: 650, startPoint y: 187, endPoint x: 435, endPoint y: 394, distance: 298.5
click at [435, 394] on div "Edit Guest - General Reception ​ [PERSON_NAME] ​ [PERSON_NAME] ​ Company/Organi…" at bounding box center [635, 287] width 446 height 363
paste input "mailto:[EMAIL_ADDRESS][DOMAIN_NAME]"
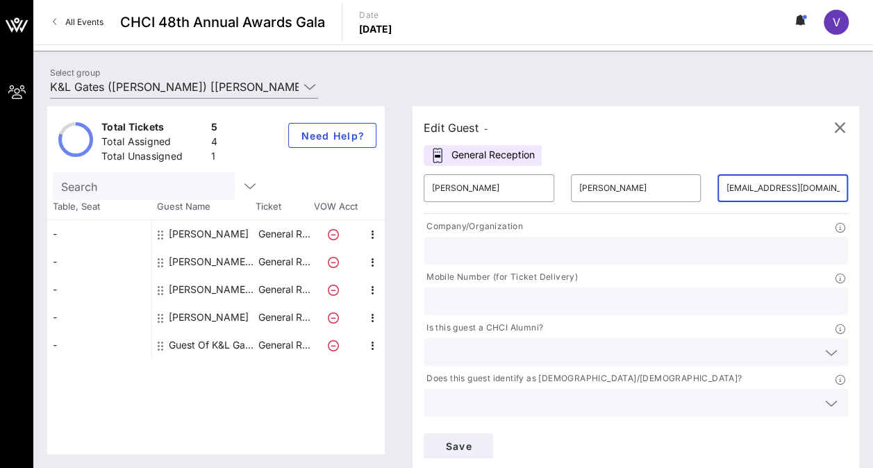
type input "[EMAIL_ADDRESS][DOMAIN_NAME]"
click at [773, 425] on div "Save" at bounding box center [635, 446] width 441 height 42
click at [535, 246] on input "text" at bounding box center [635, 251] width 407 height 18
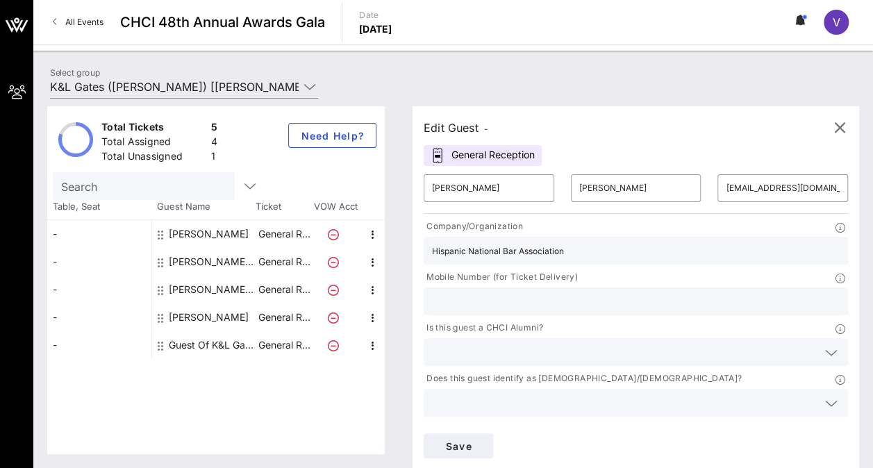
type input "Hispanic National Bar Association"
click at [825, 344] on icon at bounding box center [831, 352] width 12 height 17
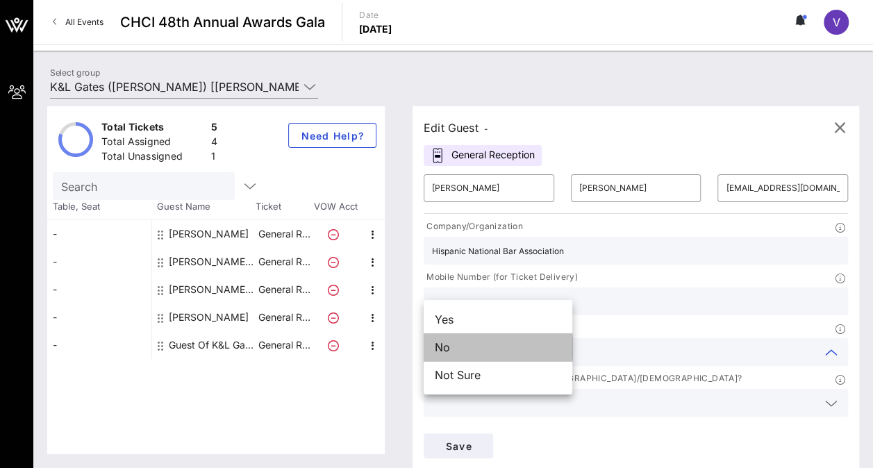
click at [532, 345] on div "No" at bounding box center [497, 347] width 149 height 28
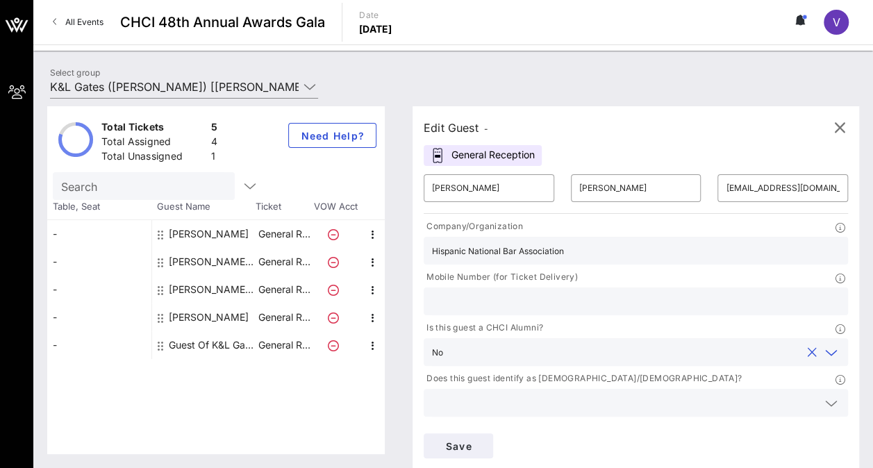
click at [631, 394] on input "text" at bounding box center [624, 403] width 385 height 18
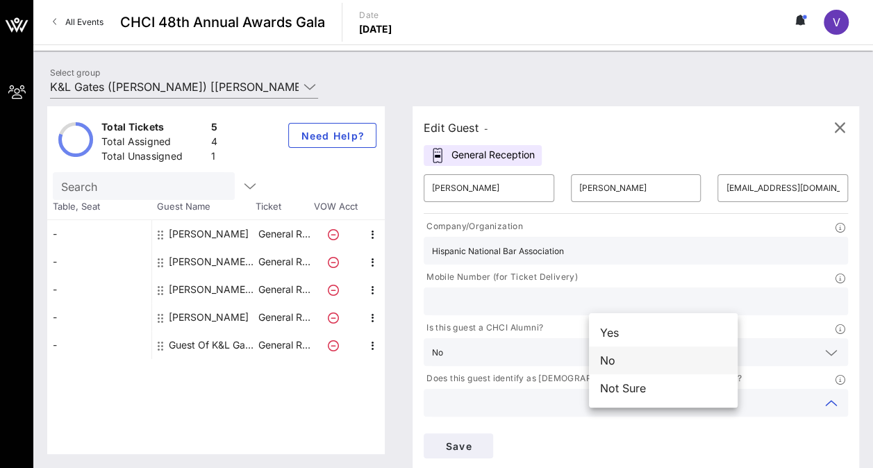
click at [627, 360] on div "No" at bounding box center [663, 360] width 149 height 28
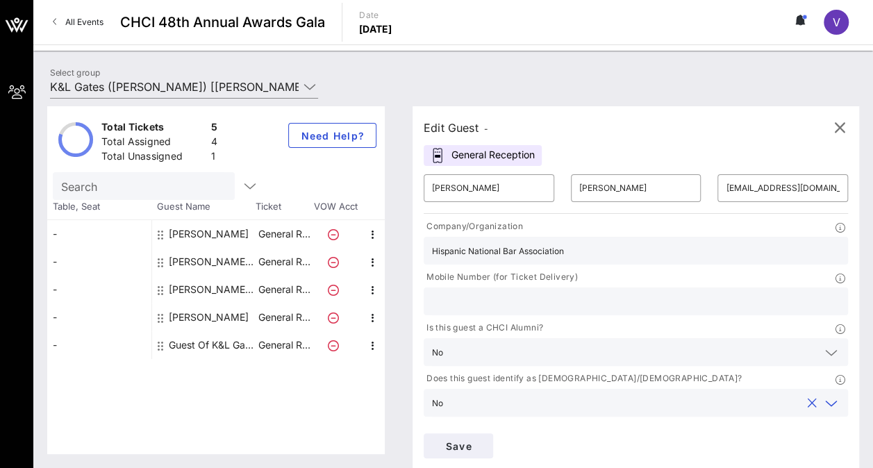
type input "K&L Gates"
click at [725, 180] on input "[EMAIL_ADDRESS][DOMAIN_NAME]" at bounding box center [782, 188] width 114 height 22
click at [482, 440] on span "Save" at bounding box center [458, 446] width 47 height 12
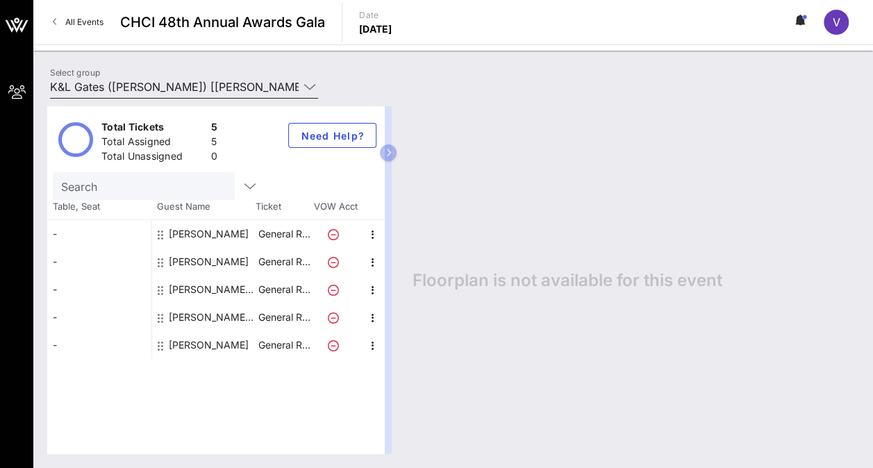
click at [308, 87] on icon at bounding box center [309, 86] width 12 height 17
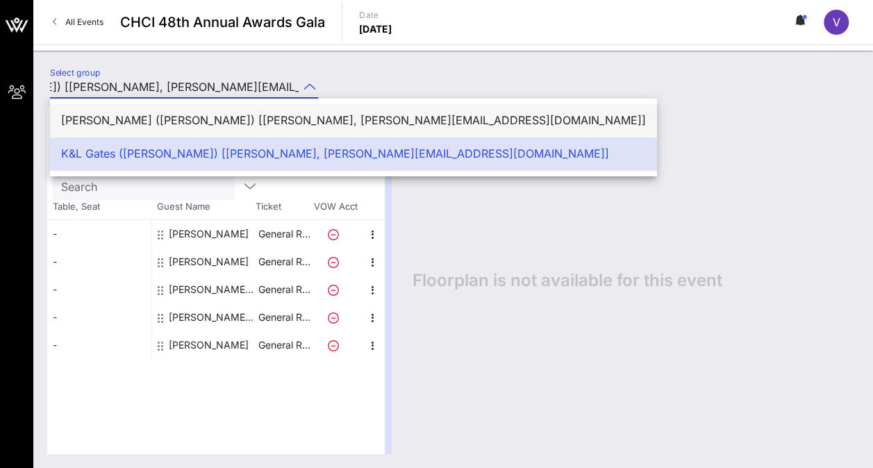
click at [301, 111] on div "[PERSON_NAME] ([PERSON_NAME]) [[PERSON_NAME], [PERSON_NAME][EMAIL_ADDRESS][DOMA…" at bounding box center [353, 121] width 584 height 30
type input "[PERSON_NAME] ([PERSON_NAME]) [[PERSON_NAME], [PERSON_NAME][EMAIL_ADDRESS][DOMA…"
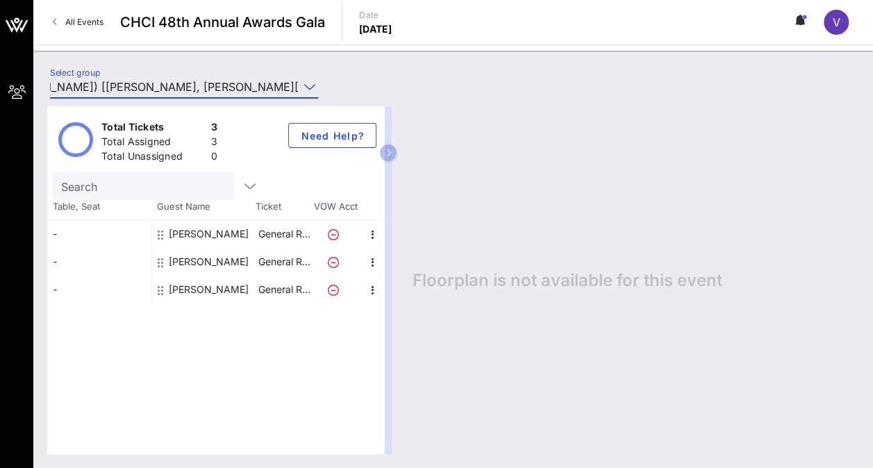
scroll to position [0, 115]
click at [218, 230] on div "[PERSON_NAME]" at bounding box center [209, 234] width 80 height 28
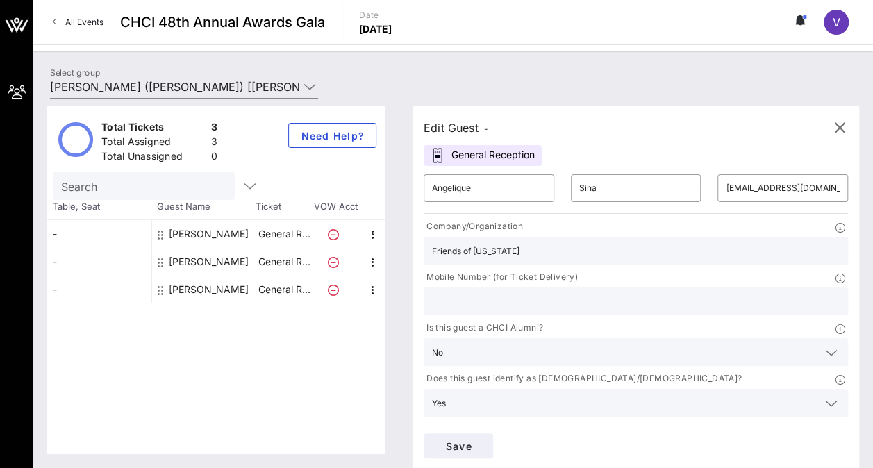
click at [604, 292] on input "text" at bounding box center [635, 301] width 407 height 18
paste input "[PHONE_NUMBER]"
type input "[PHONE_NUMBER]"
click at [782, 425] on div "Save" at bounding box center [635, 446] width 441 height 42
click at [482, 440] on span "Save" at bounding box center [458, 446] width 47 height 12
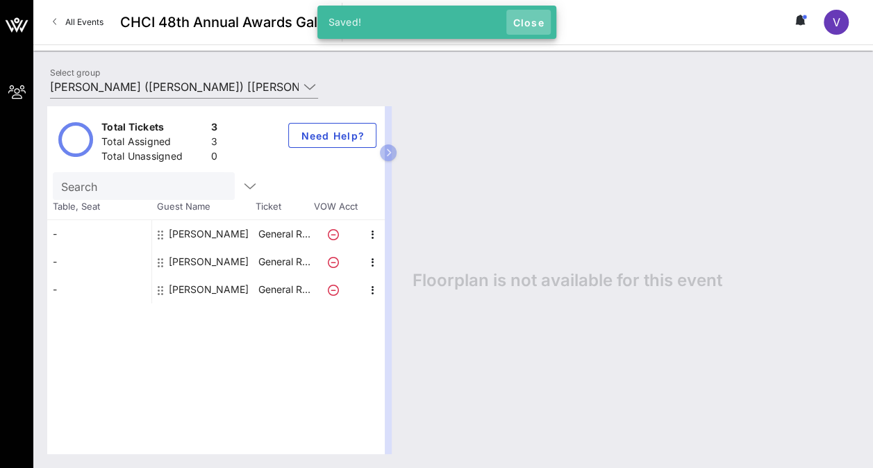
click at [537, 22] on span "Close" at bounding box center [528, 23] width 33 height 12
